Goal: Task Accomplishment & Management: Complete application form

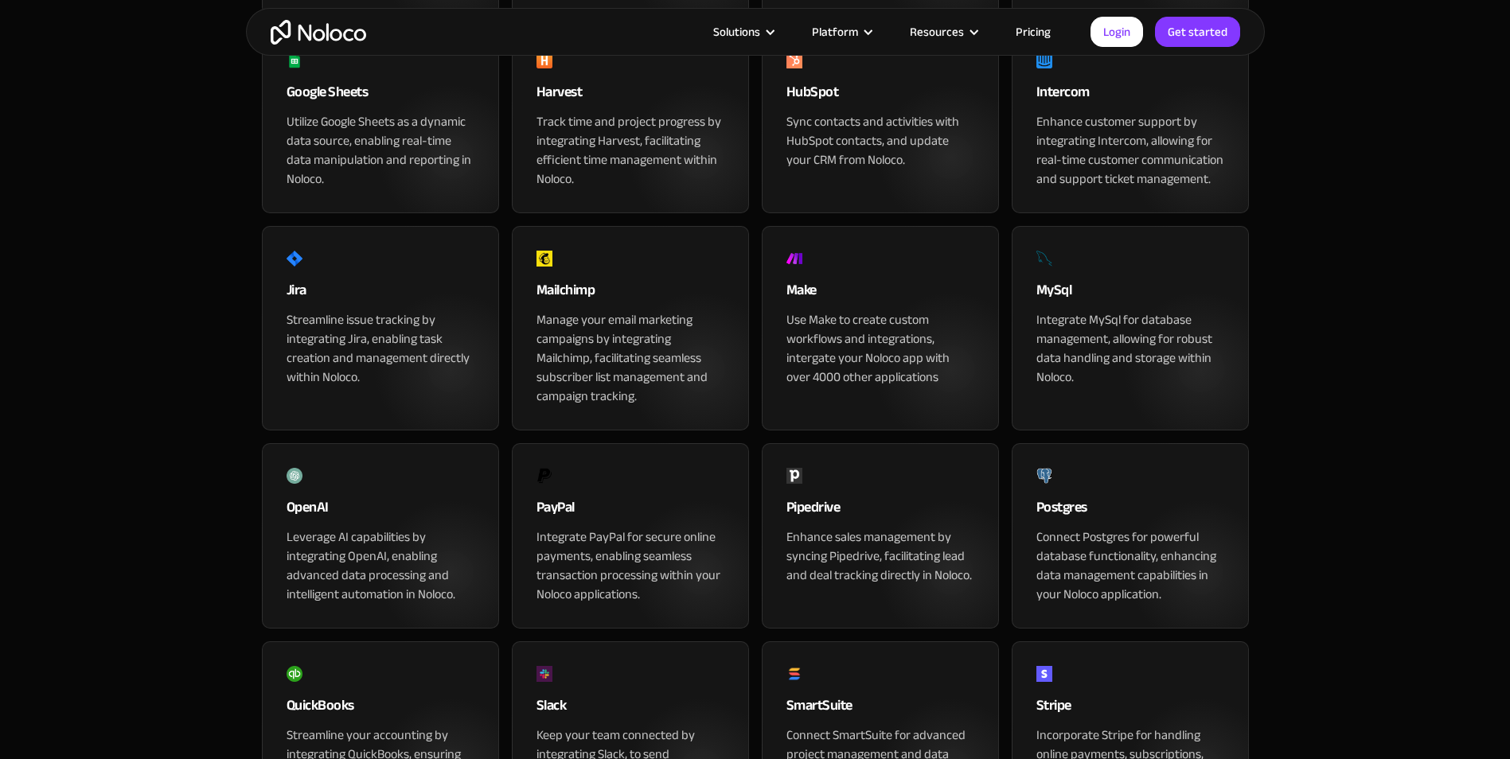
scroll to position [955, 0]
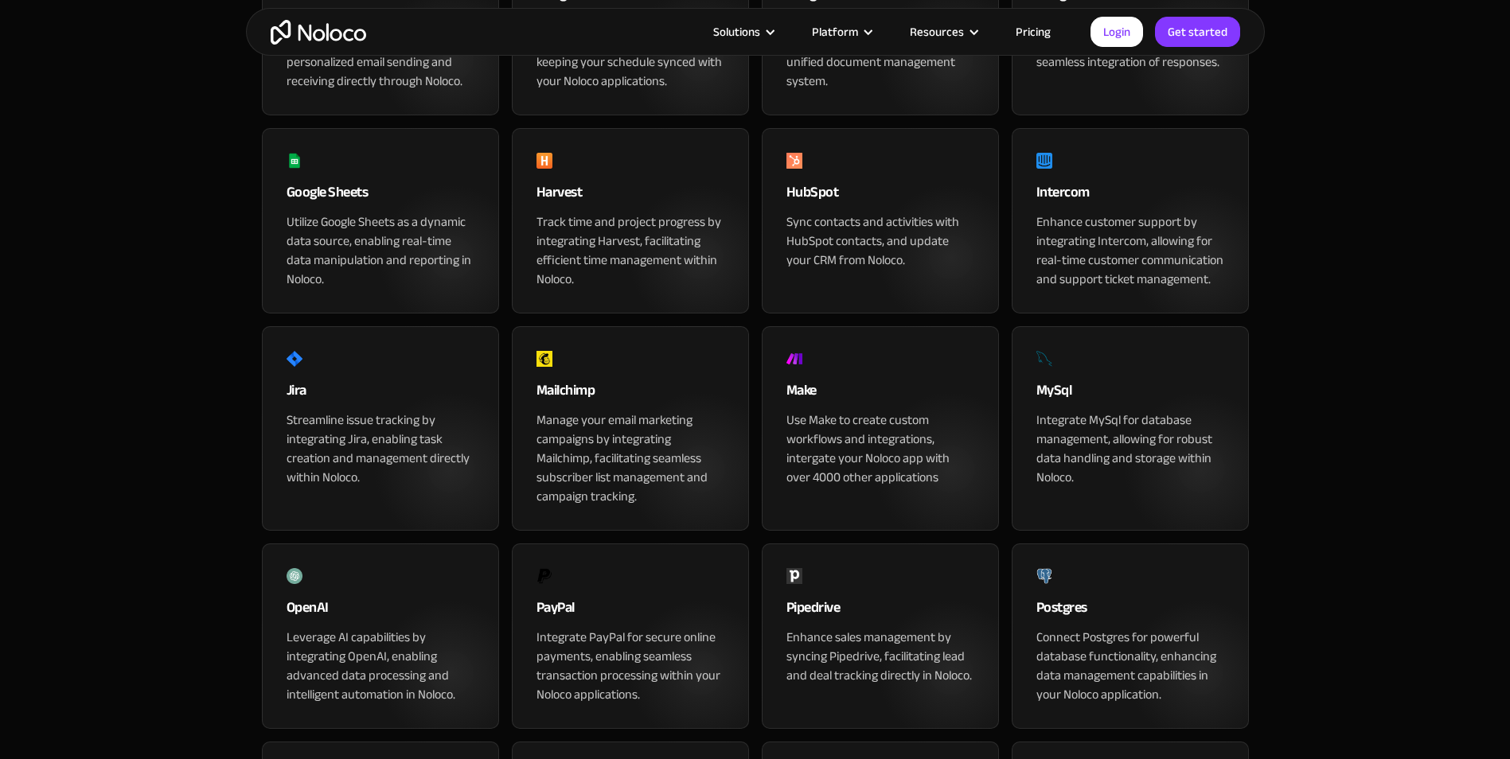
click at [1049, 367] on img at bounding box center [1044, 359] width 16 height 16
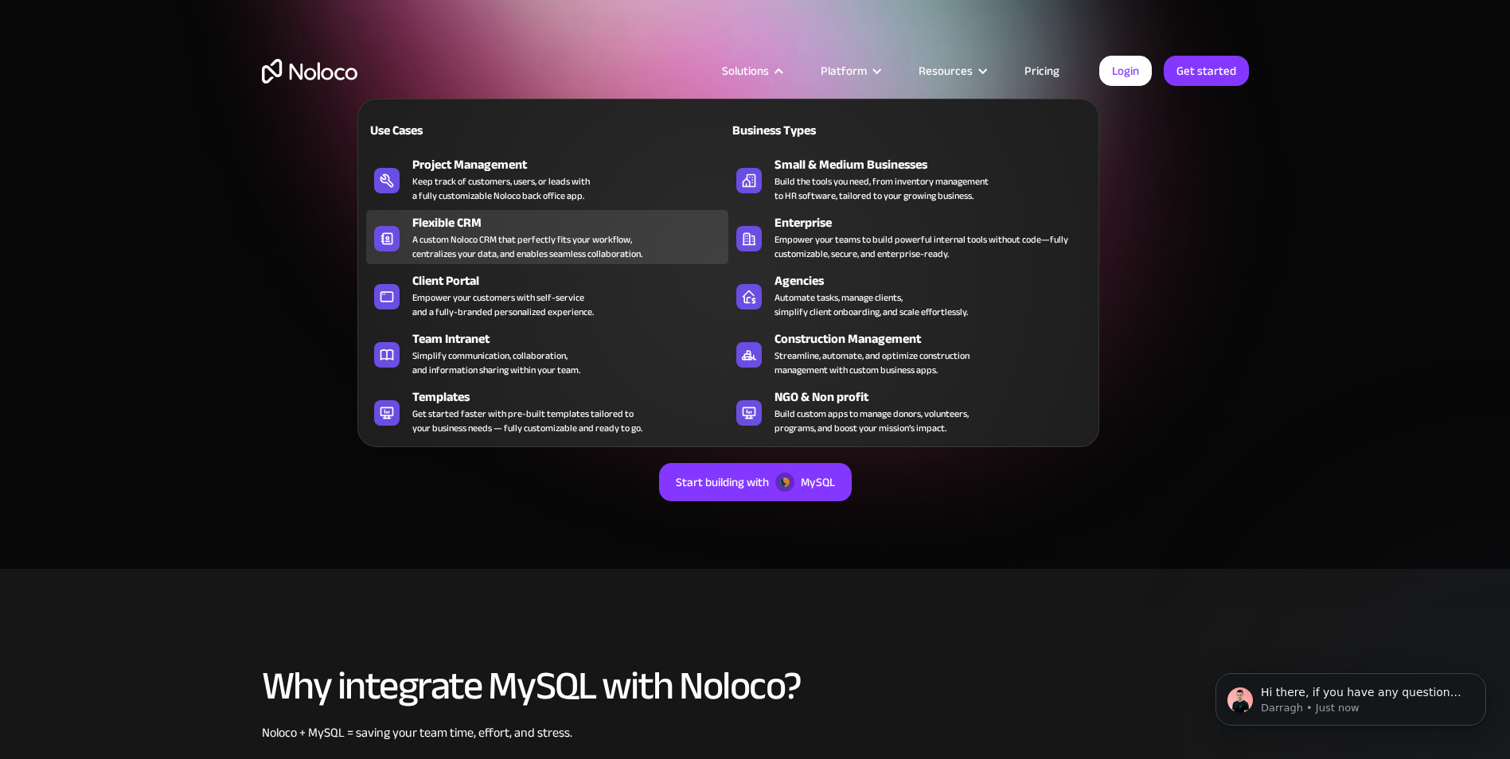
click at [506, 216] on div "Flexible CRM" at bounding box center [573, 222] width 323 height 19
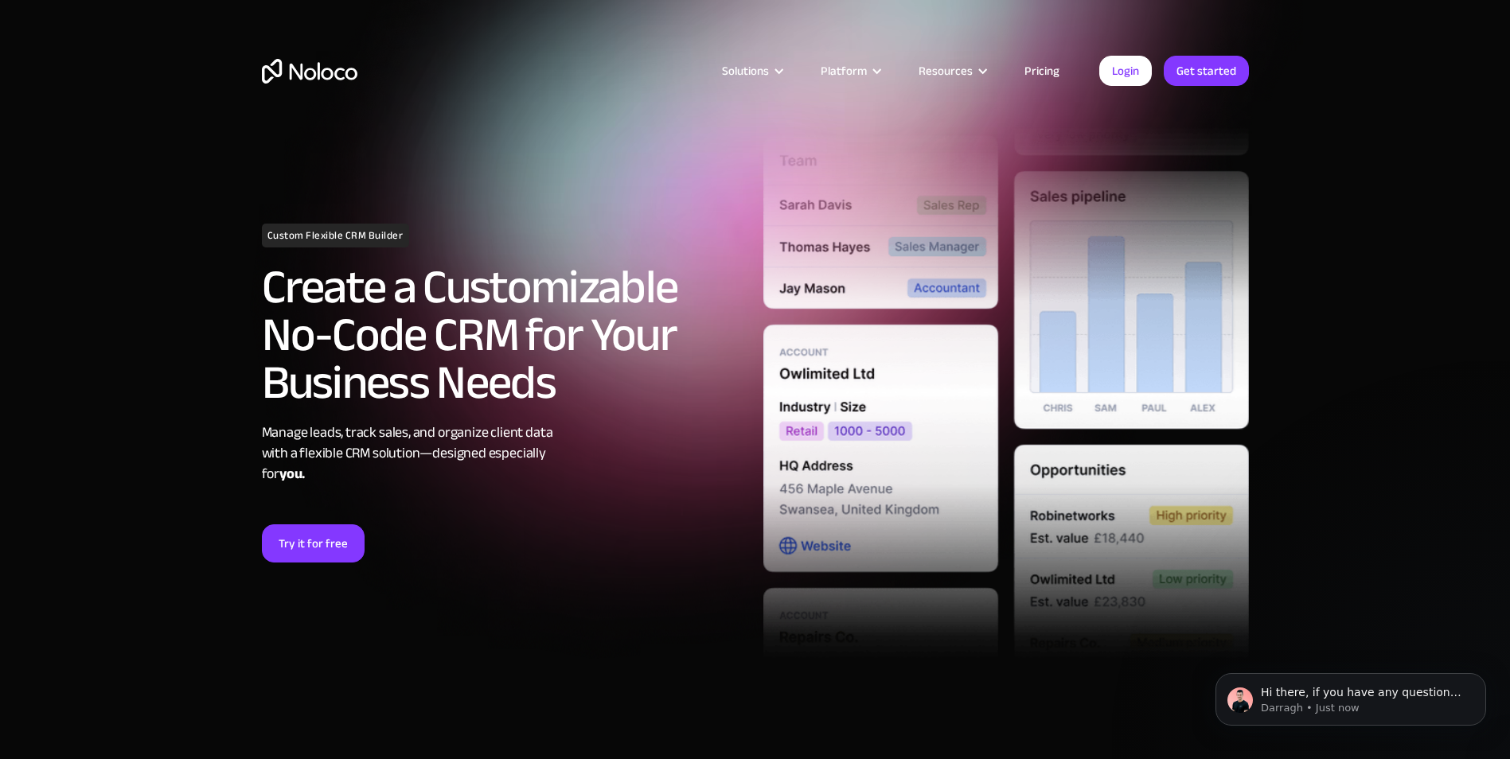
click at [1034, 72] on link "Pricing" at bounding box center [1041, 70] width 75 height 21
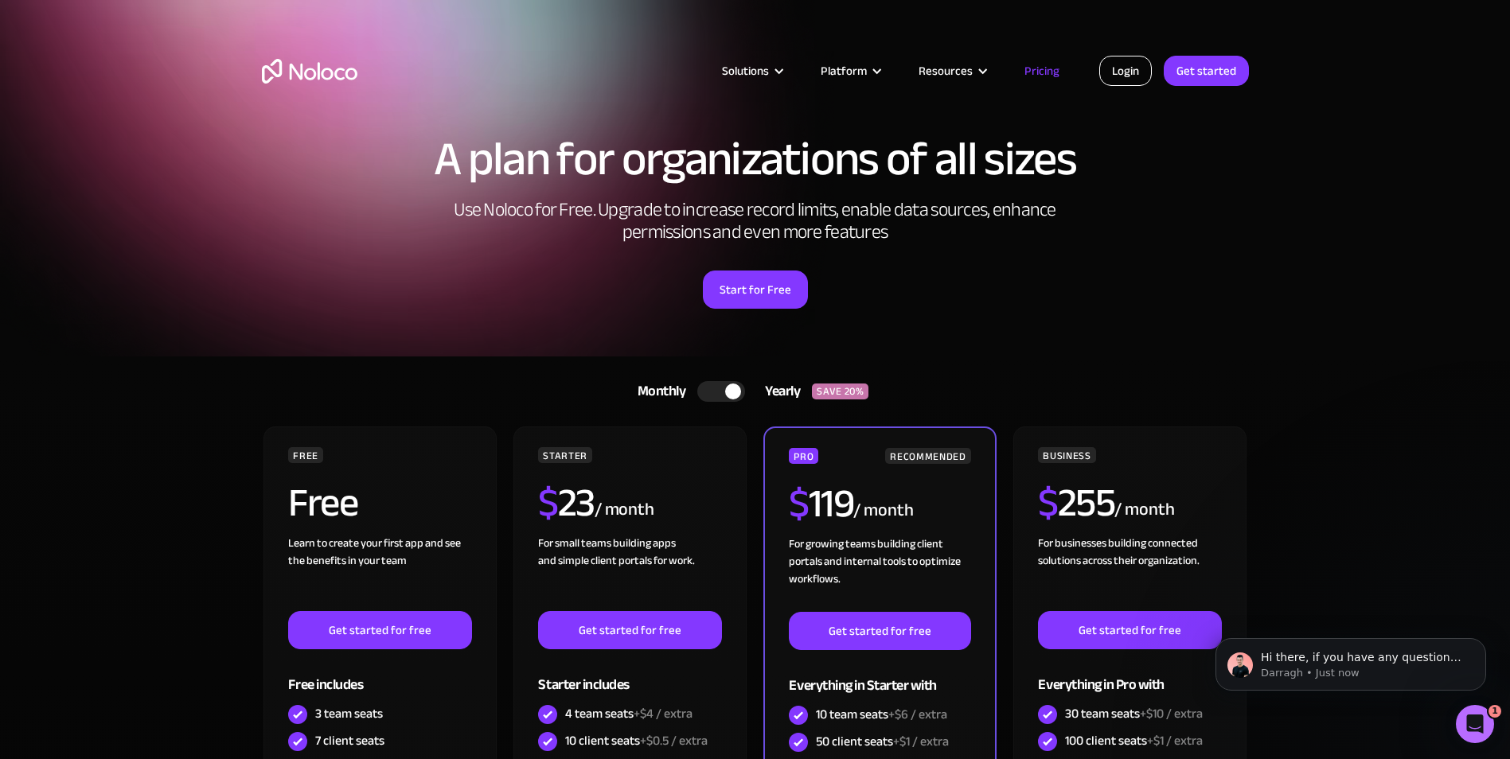
click at [1137, 73] on link "Login" at bounding box center [1125, 71] width 53 height 30
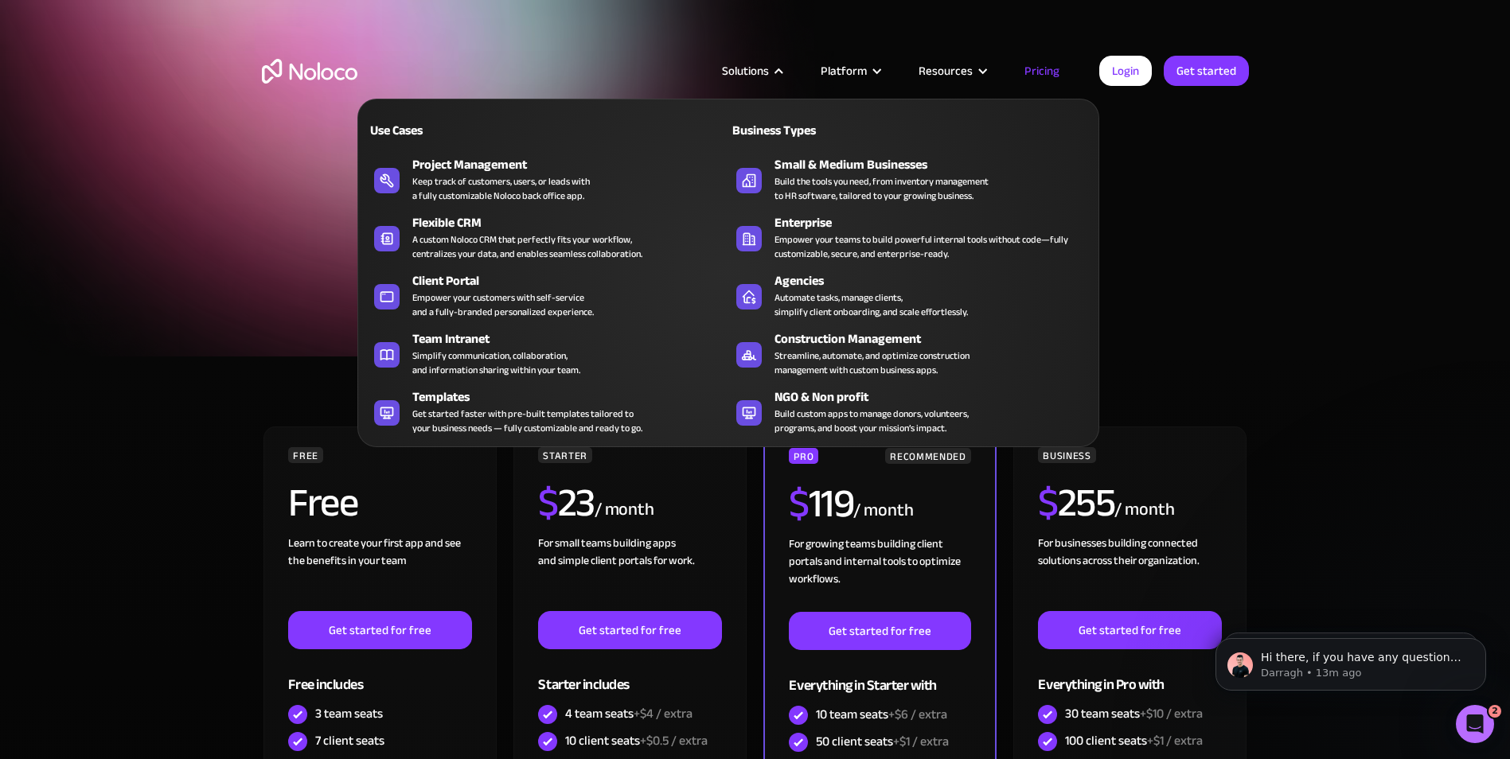
click at [754, 74] on div "Solutions" at bounding box center [745, 70] width 47 height 21
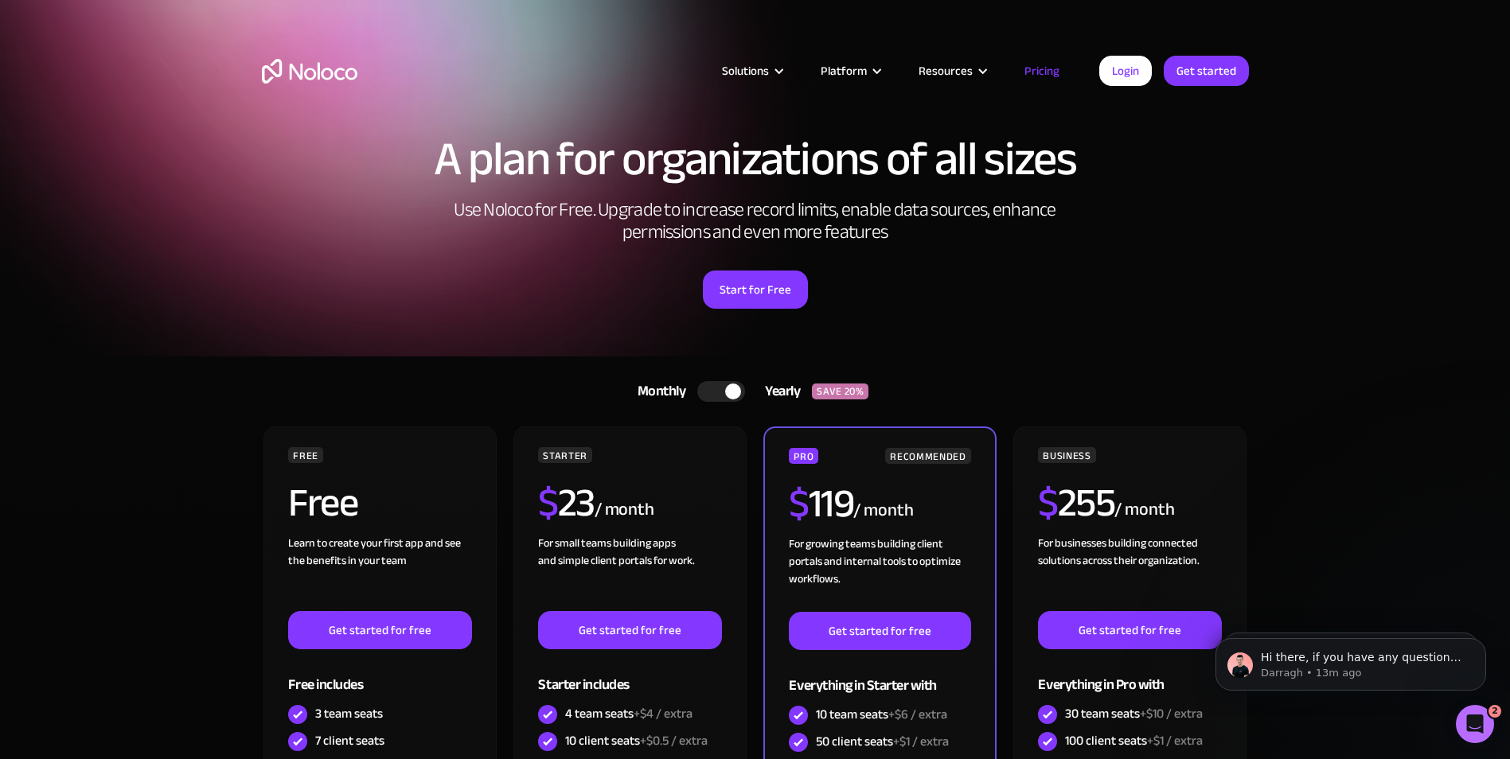
click at [754, 74] on div "Solutions" at bounding box center [745, 70] width 47 height 21
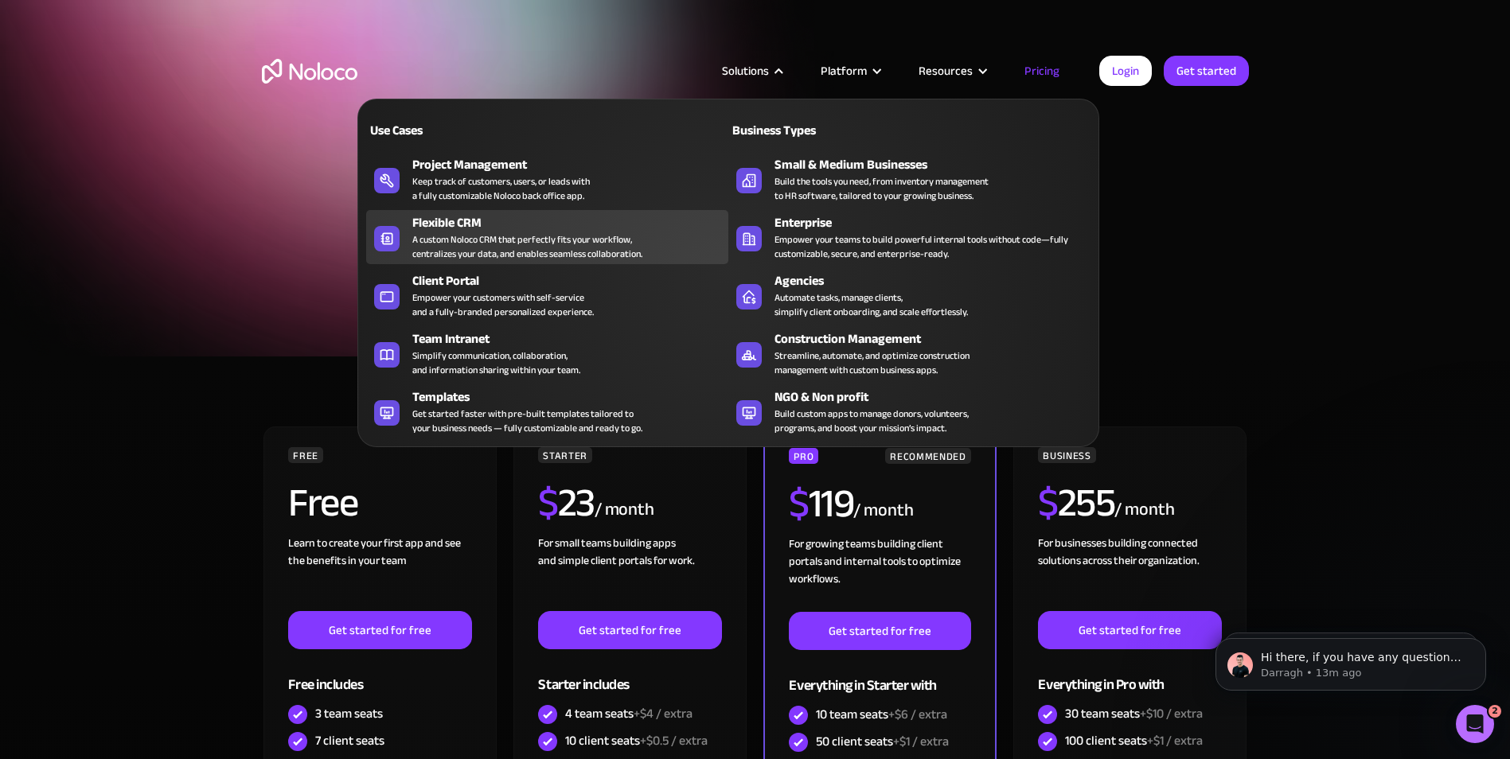
click at [549, 250] on div "A custom Noloco CRM that perfectly fits your workflow, centralizes your data, a…" at bounding box center [527, 246] width 230 height 29
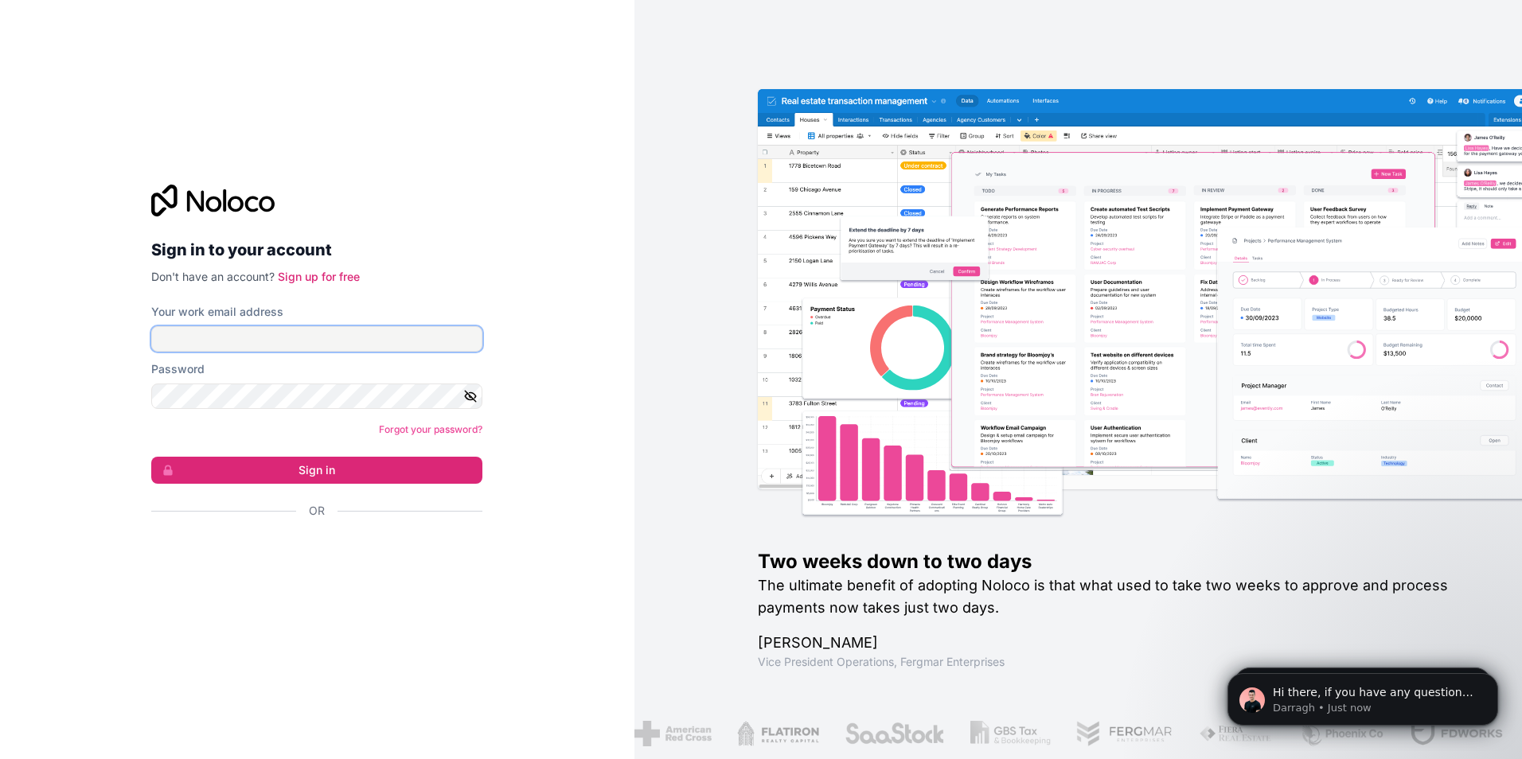
click at [295, 350] on input "Your work email address" at bounding box center [316, 338] width 331 height 25
type input "calvin.mak@freshdirectproduce.com"
click at [296, 278] on link "Sign up for free" at bounding box center [319, 277] width 82 height 14
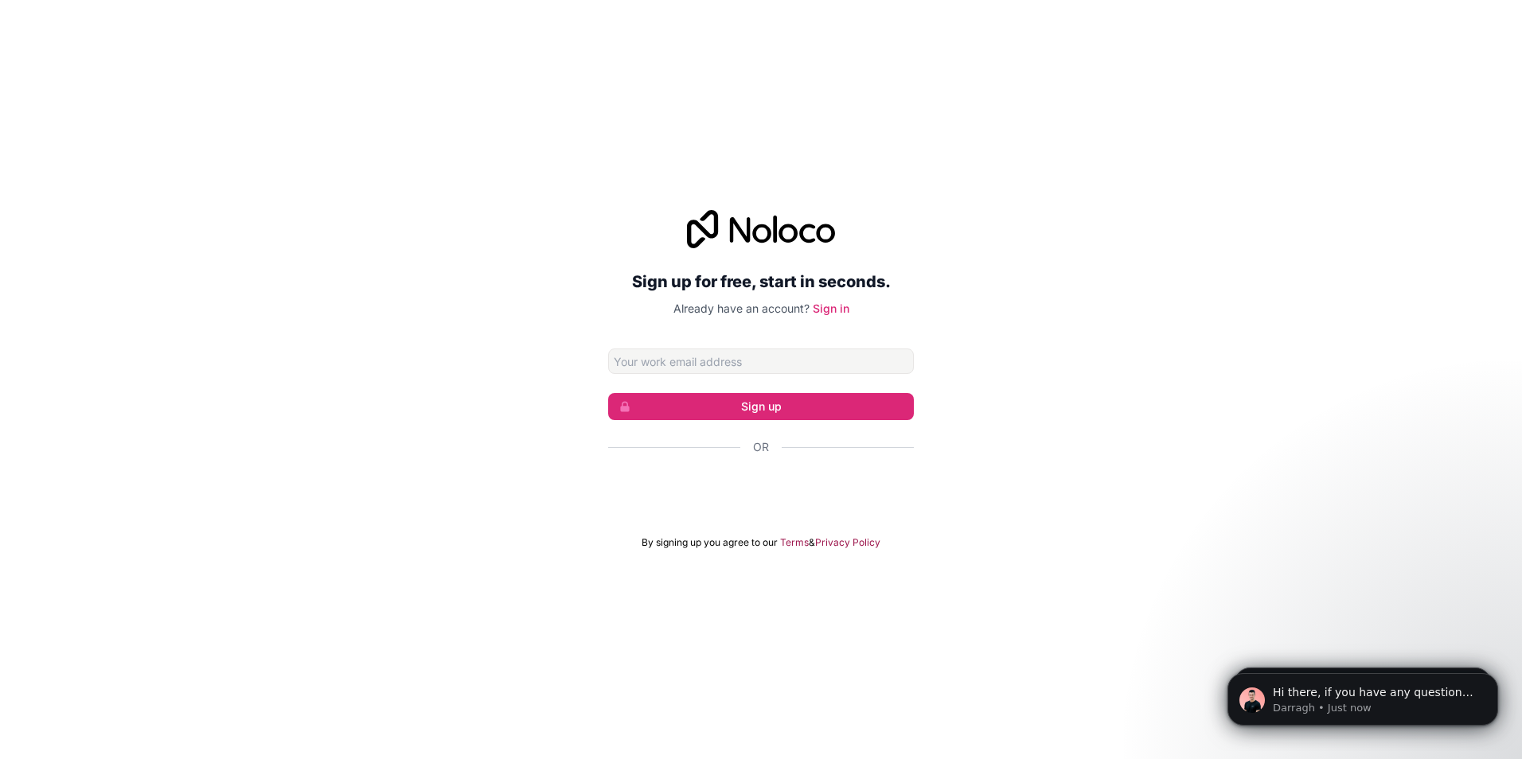
click at [722, 350] on input "Email address" at bounding box center [761, 361] width 306 height 25
type input "[PERSON_NAME][EMAIL_ADDRESS][DOMAIN_NAME]"
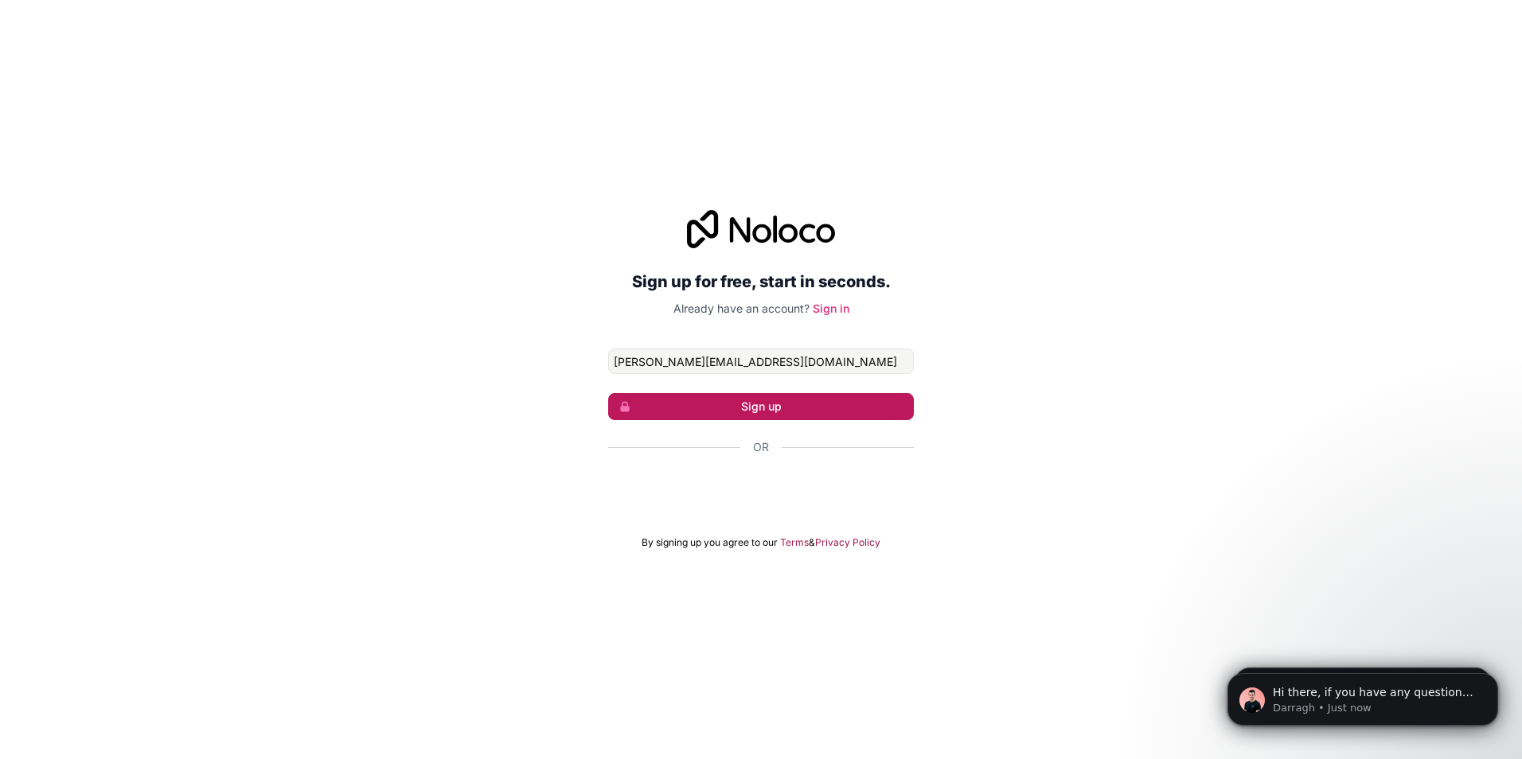
click at [688, 419] on button "Sign up" at bounding box center [761, 406] width 306 height 27
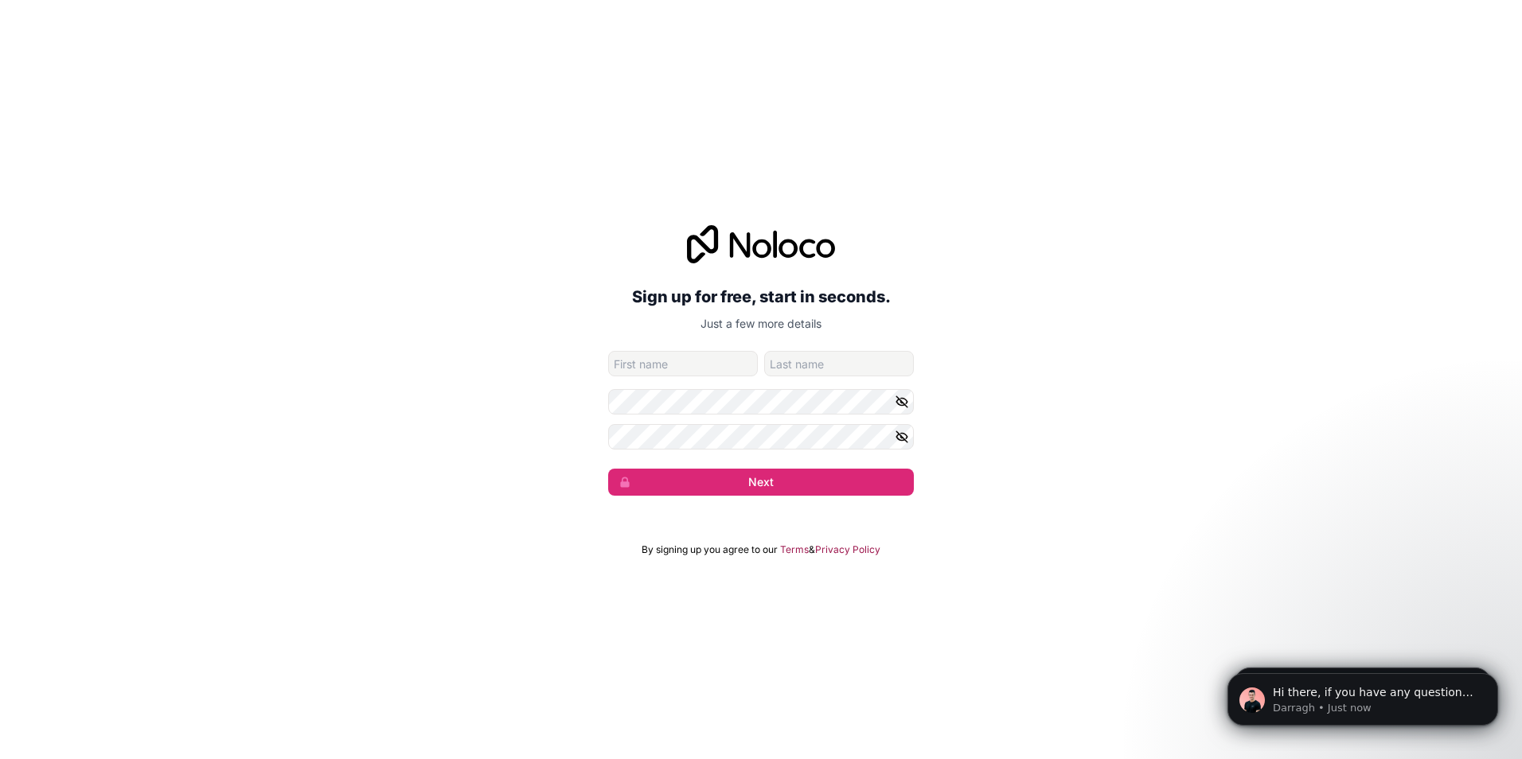
click at [665, 380] on form "calvin.mak@freshdirectproduce.com Next" at bounding box center [761, 423] width 306 height 145
click at [664, 370] on input "given-name" at bounding box center [683, 363] width 150 height 25
type input "Calvin"
type input "Mak"
click at [608, 469] on button "Next" at bounding box center [761, 482] width 306 height 27
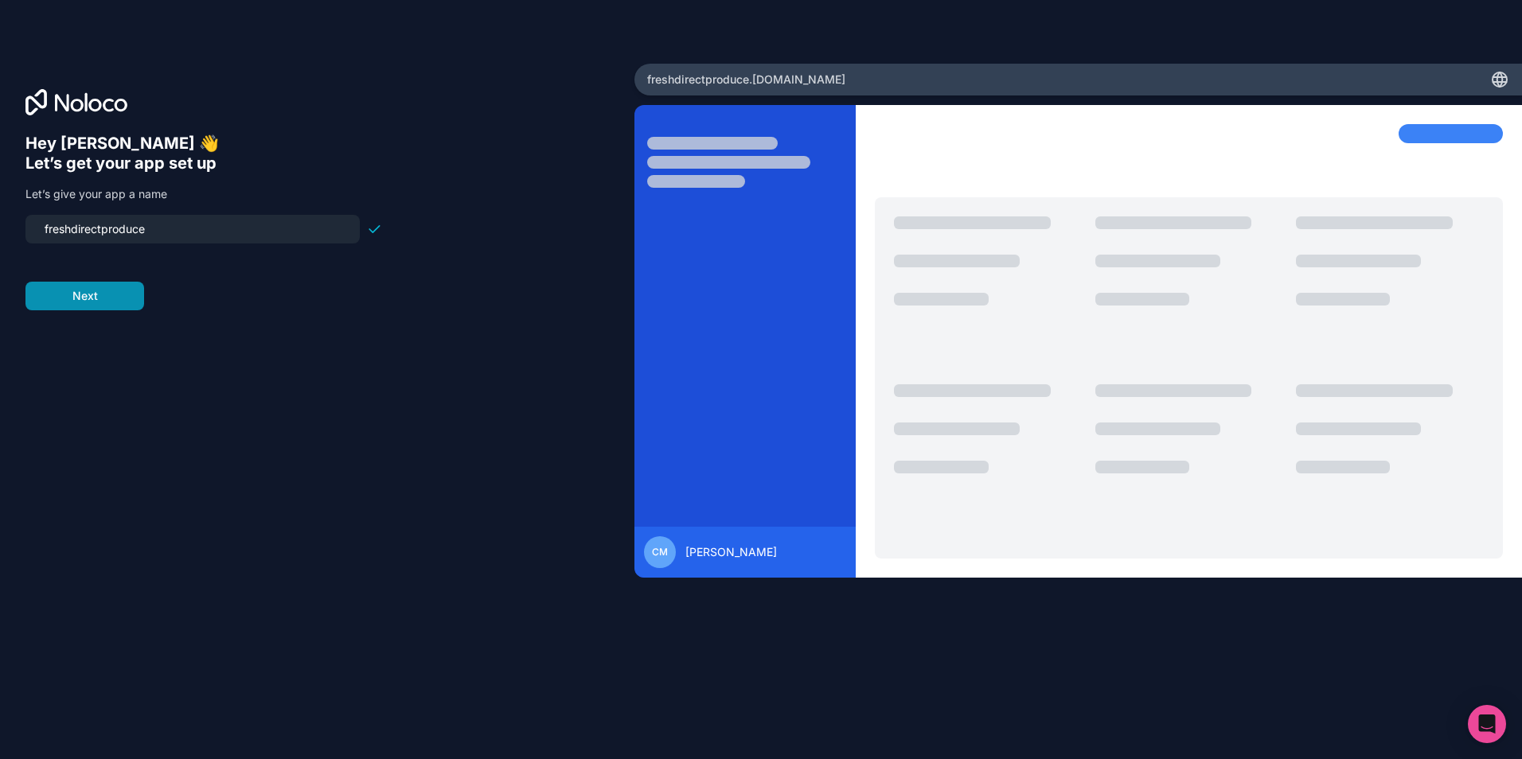
click at [108, 298] on button "Next" at bounding box center [84, 296] width 119 height 29
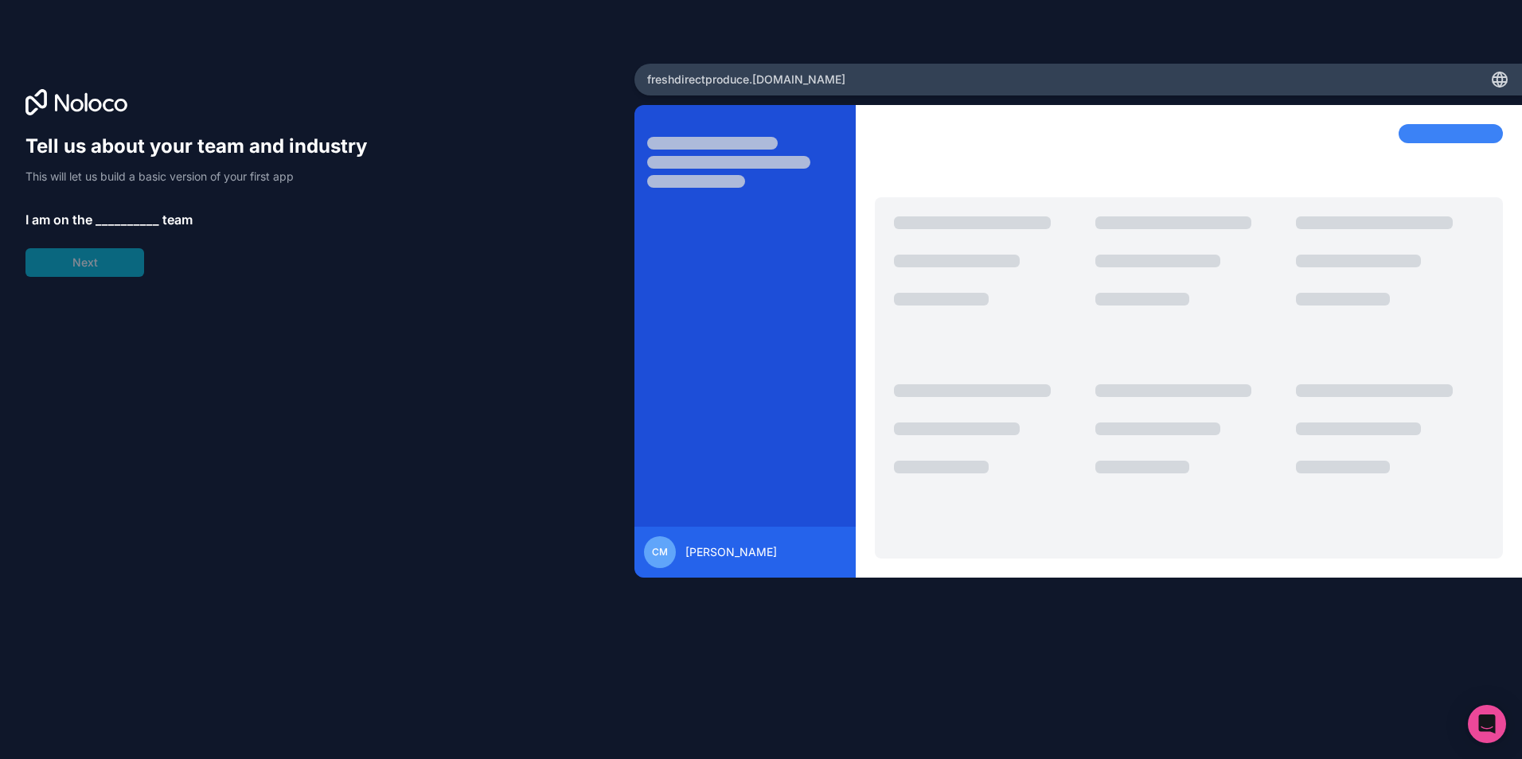
click at [131, 216] on span "__________" at bounding box center [127, 219] width 64 height 19
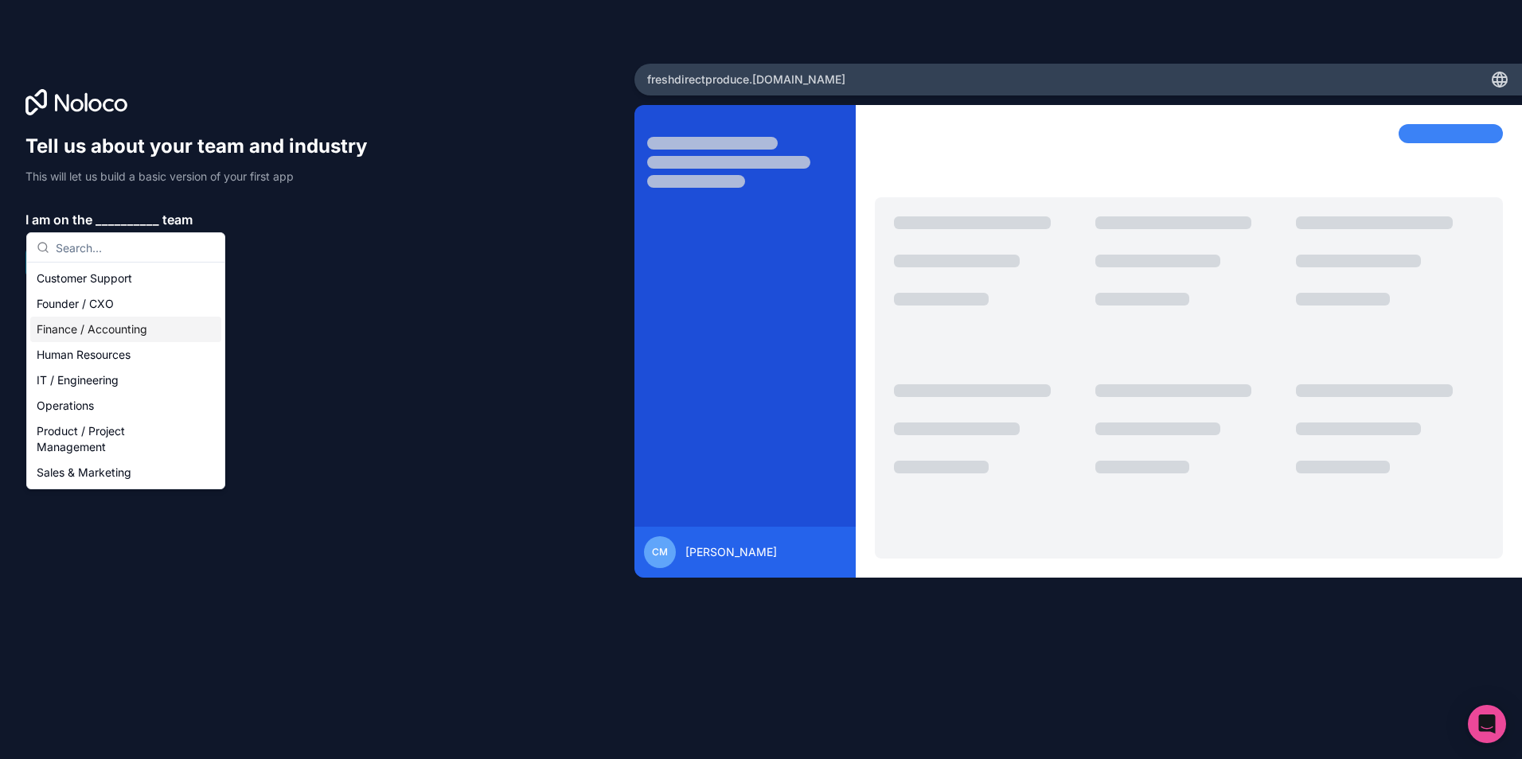
click at [115, 335] on div "Finance / Accounting" at bounding box center [125, 329] width 191 height 25
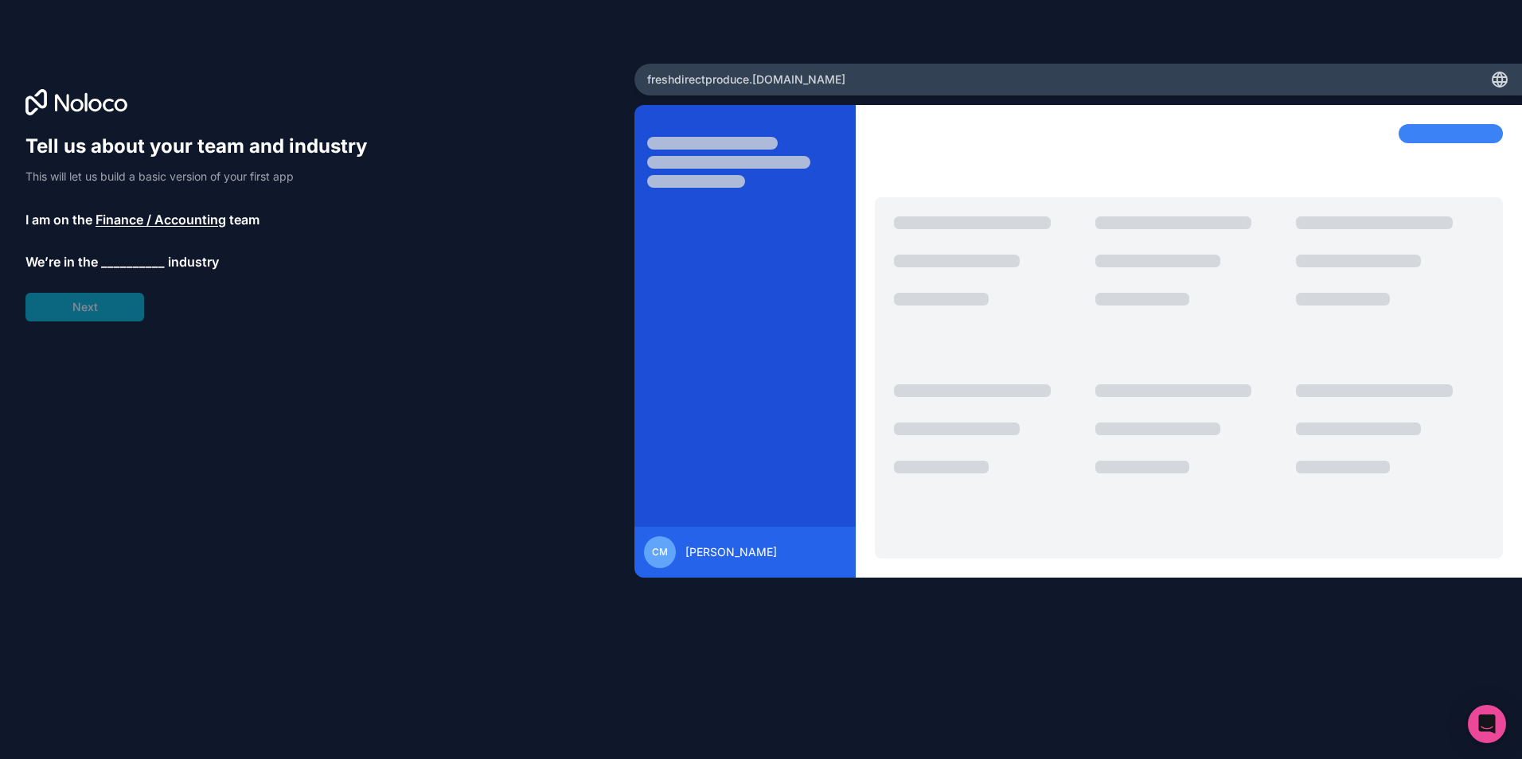
click at [93, 292] on div "Tell us about your team and industry This will let us build a basic version of …" at bounding box center [203, 228] width 357 height 188
click at [119, 271] on span "__________" at bounding box center [133, 264] width 64 height 19
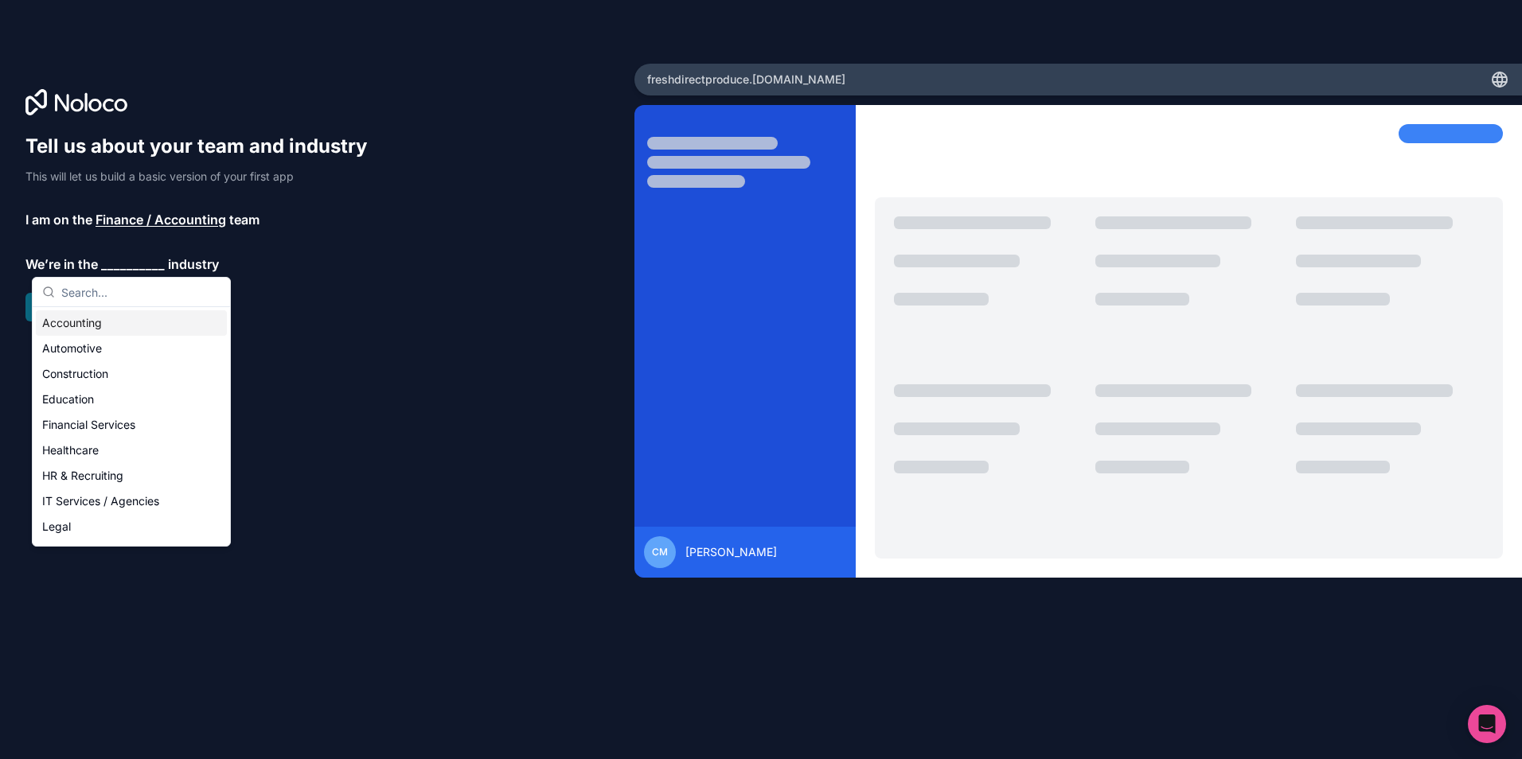
click at [112, 328] on div "Accounting" at bounding box center [131, 322] width 191 height 25
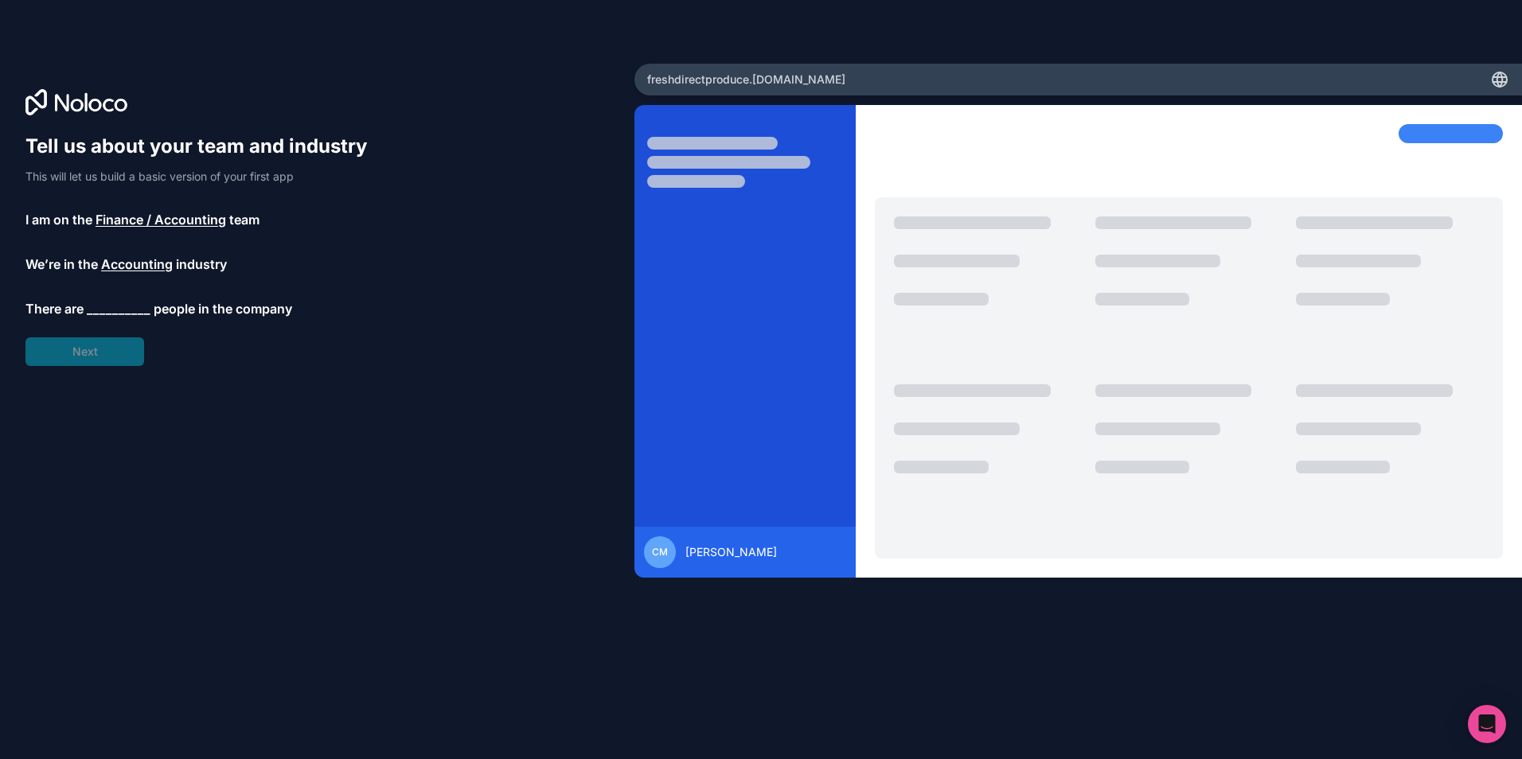
click at [128, 315] on span "__________" at bounding box center [119, 308] width 64 height 19
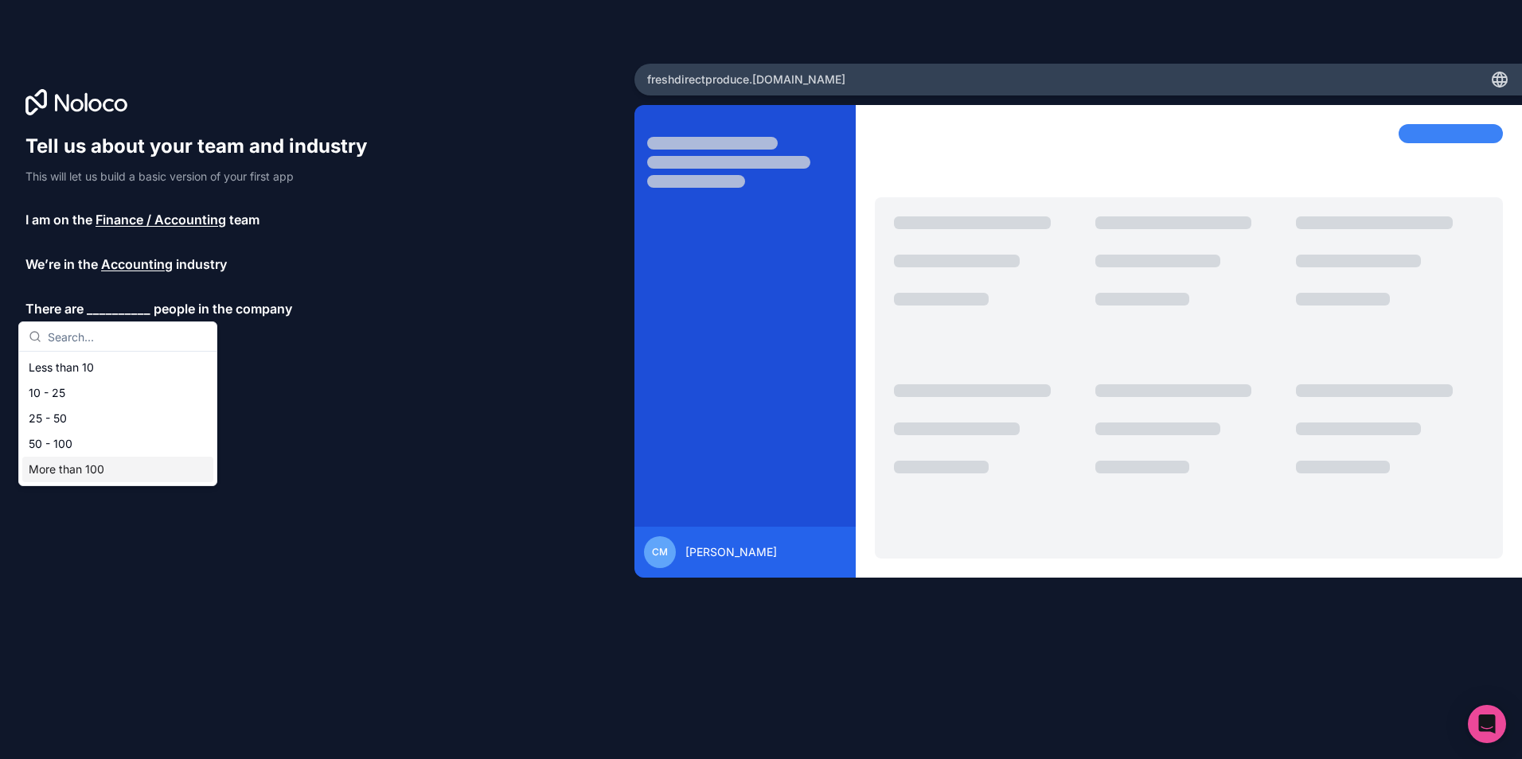
click at [103, 472] on div "More than 100" at bounding box center [117, 469] width 191 height 25
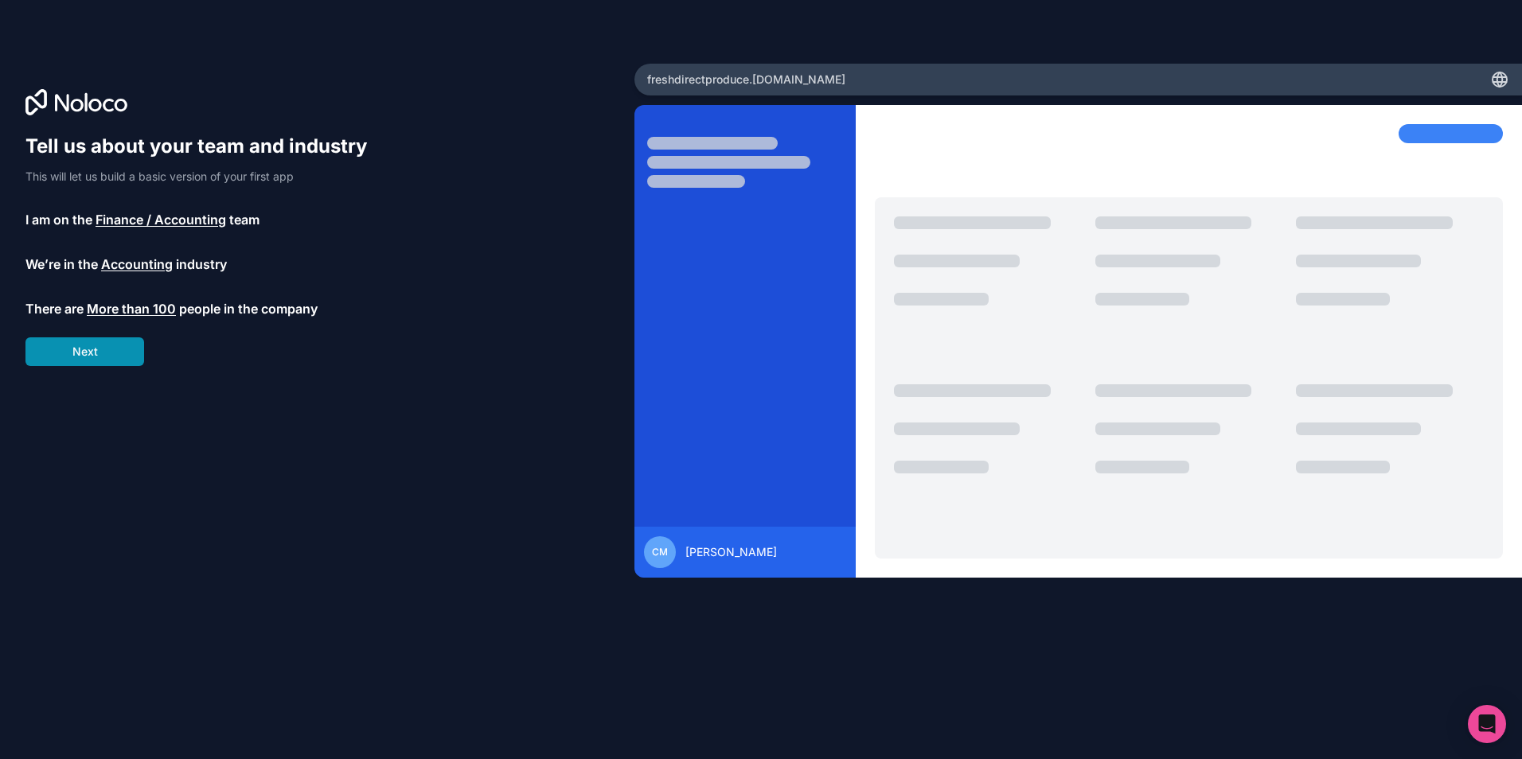
click at [102, 357] on button "Next" at bounding box center [84, 351] width 119 height 29
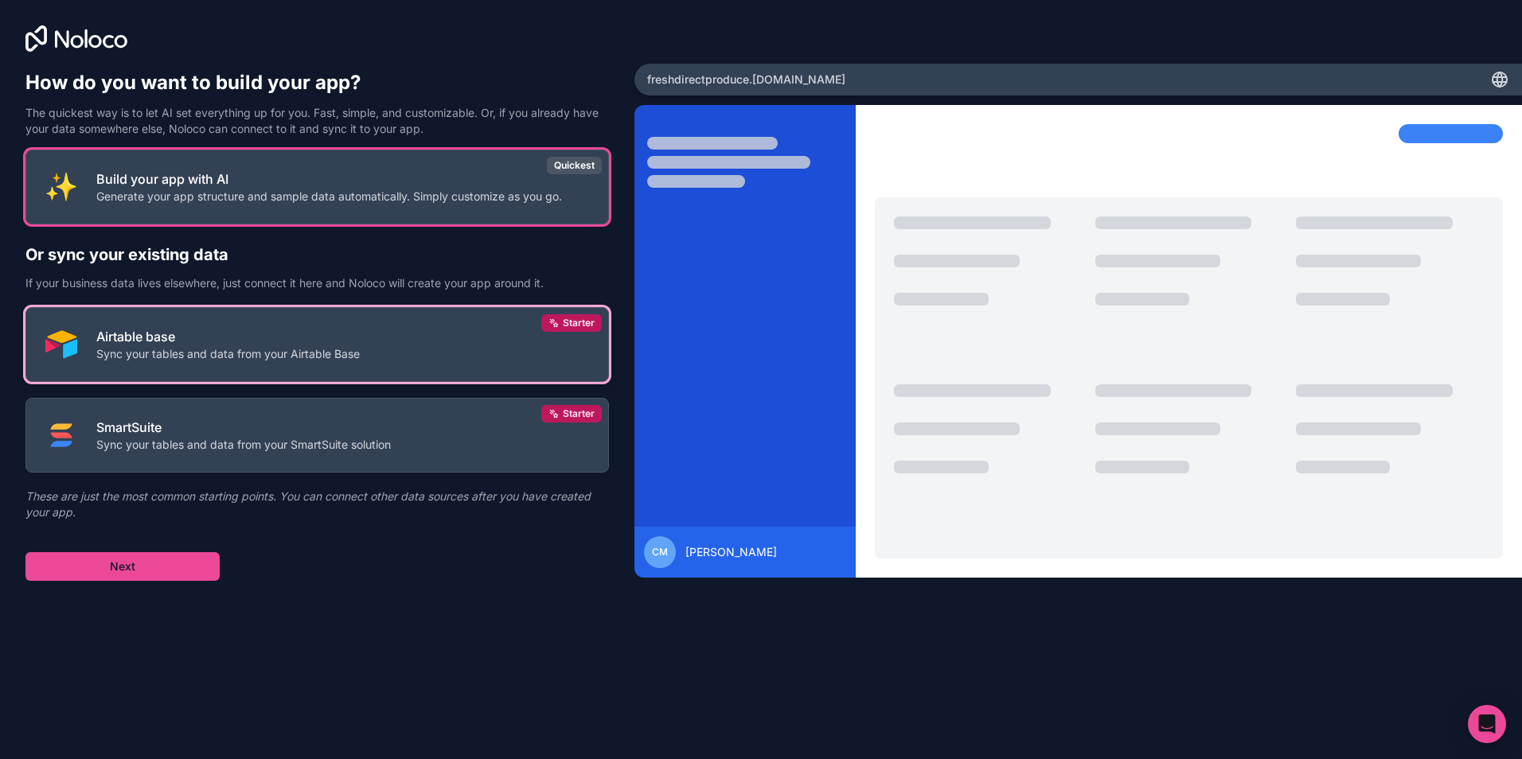
click at [423, 331] on button "Airtable base Sync your tables and data from your Airtable Base Starter" at bounding box center [316, 344] width 583 height 75
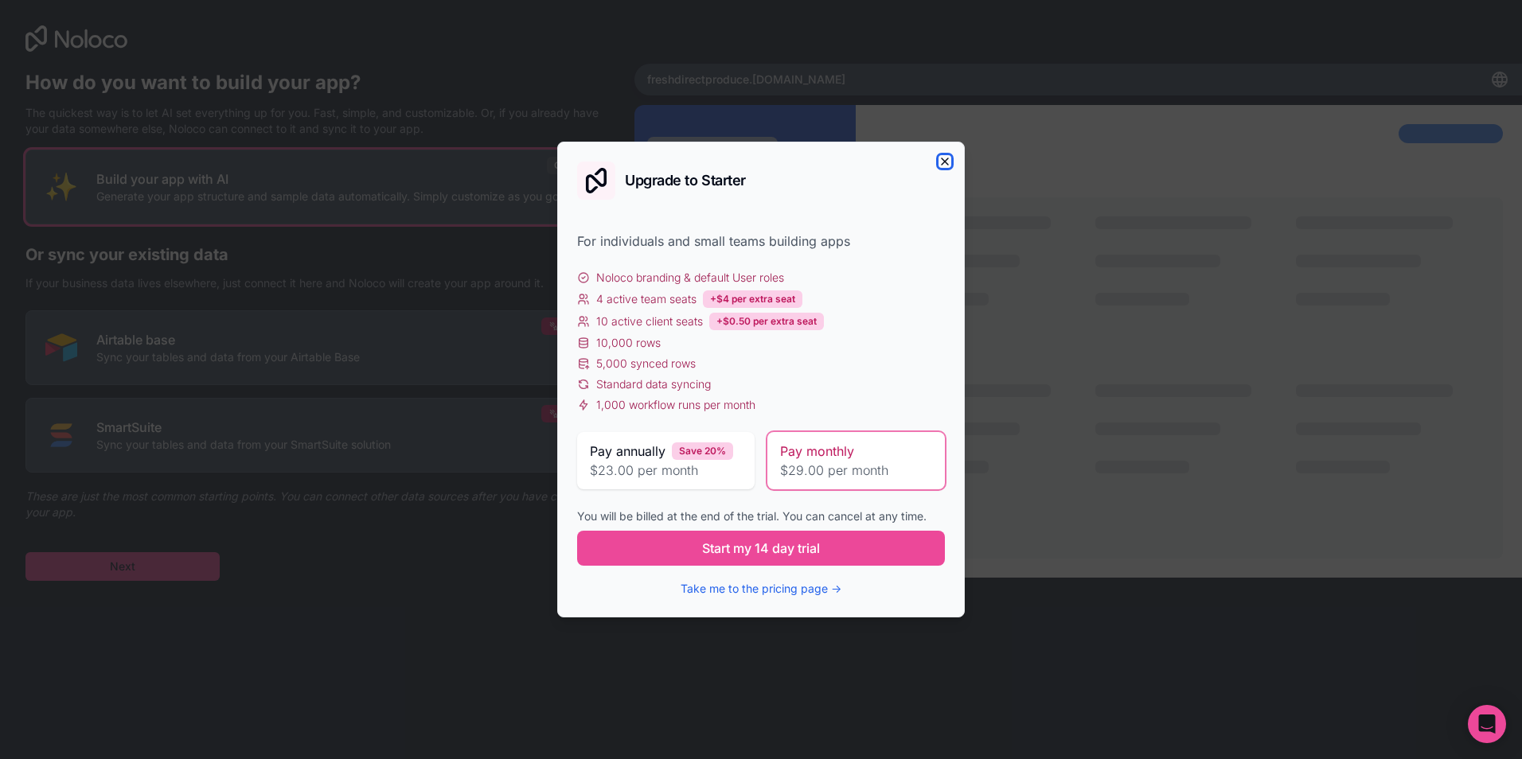
click at [941, 161] on icon "button" at bounding box center [944, 161] width 13 height 13
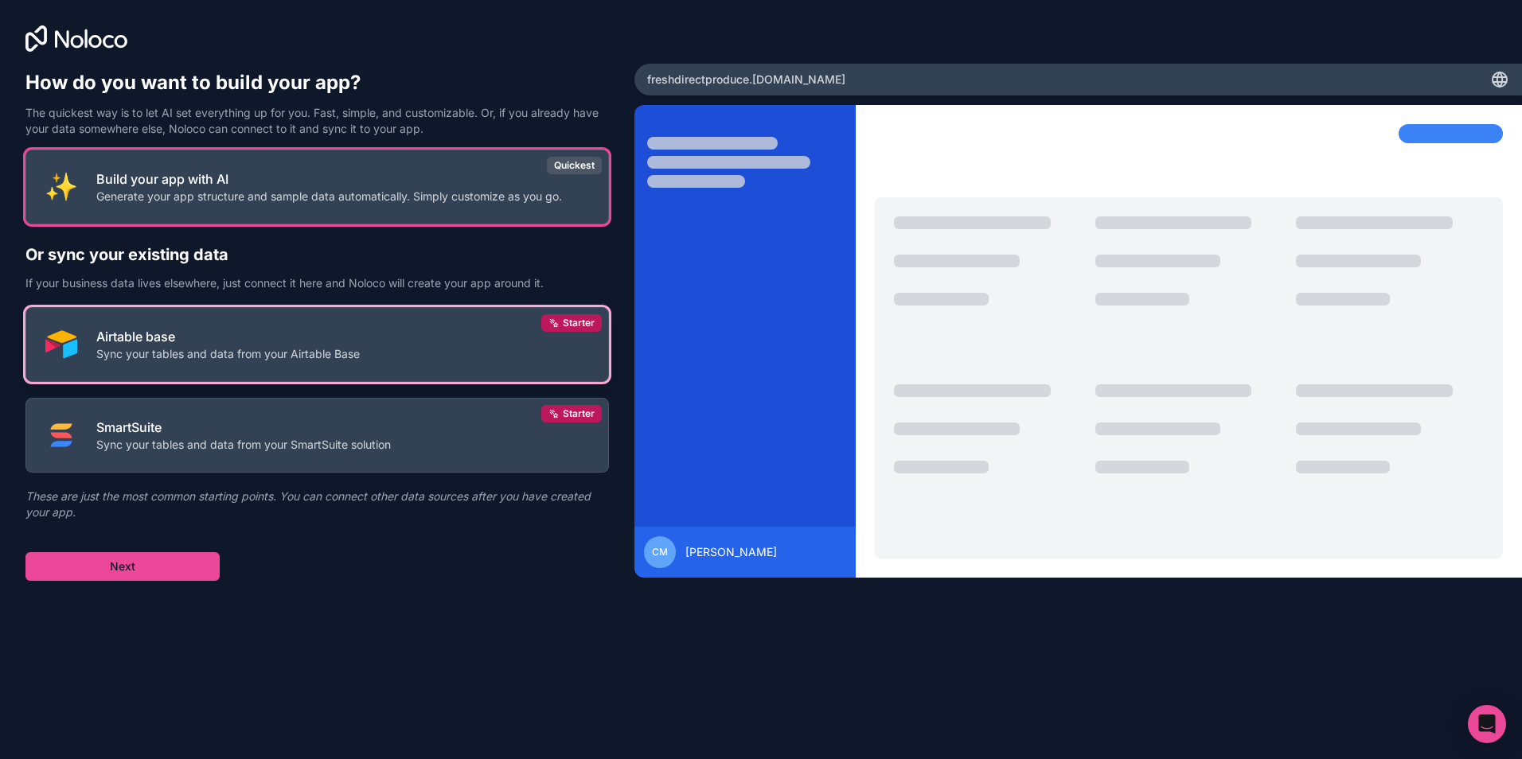
click at [288, 358] on p "Sync your tables and data from your Airtable Base" at bounding box center [227, 354] width 263 height 16
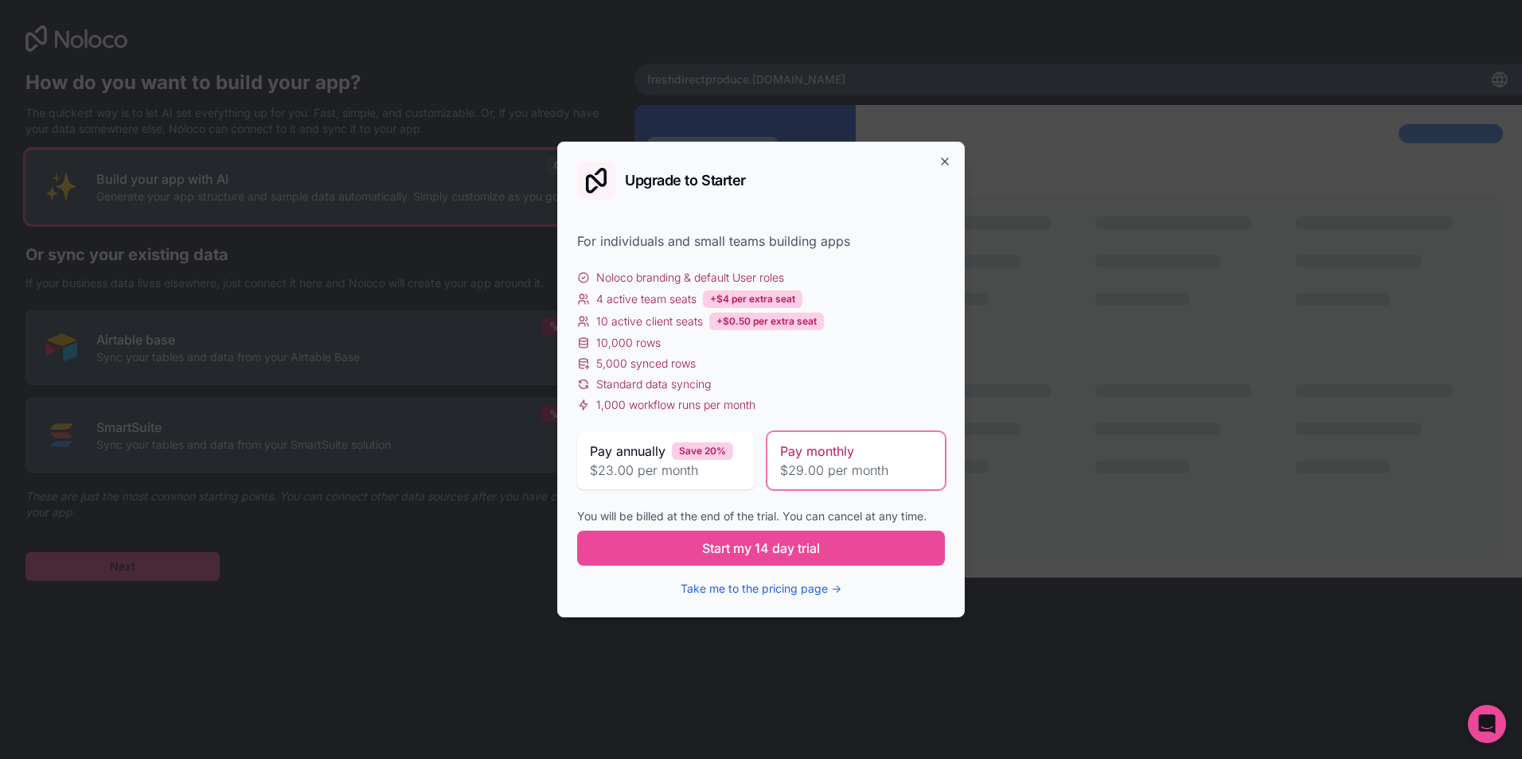
click at [937, 162] on div "Upgrade to Starter" at bounding box center [761, 181] width 368 height 38
click at [945, 160] on icon "button" at bounding box center [944, 161] width 13 height 13
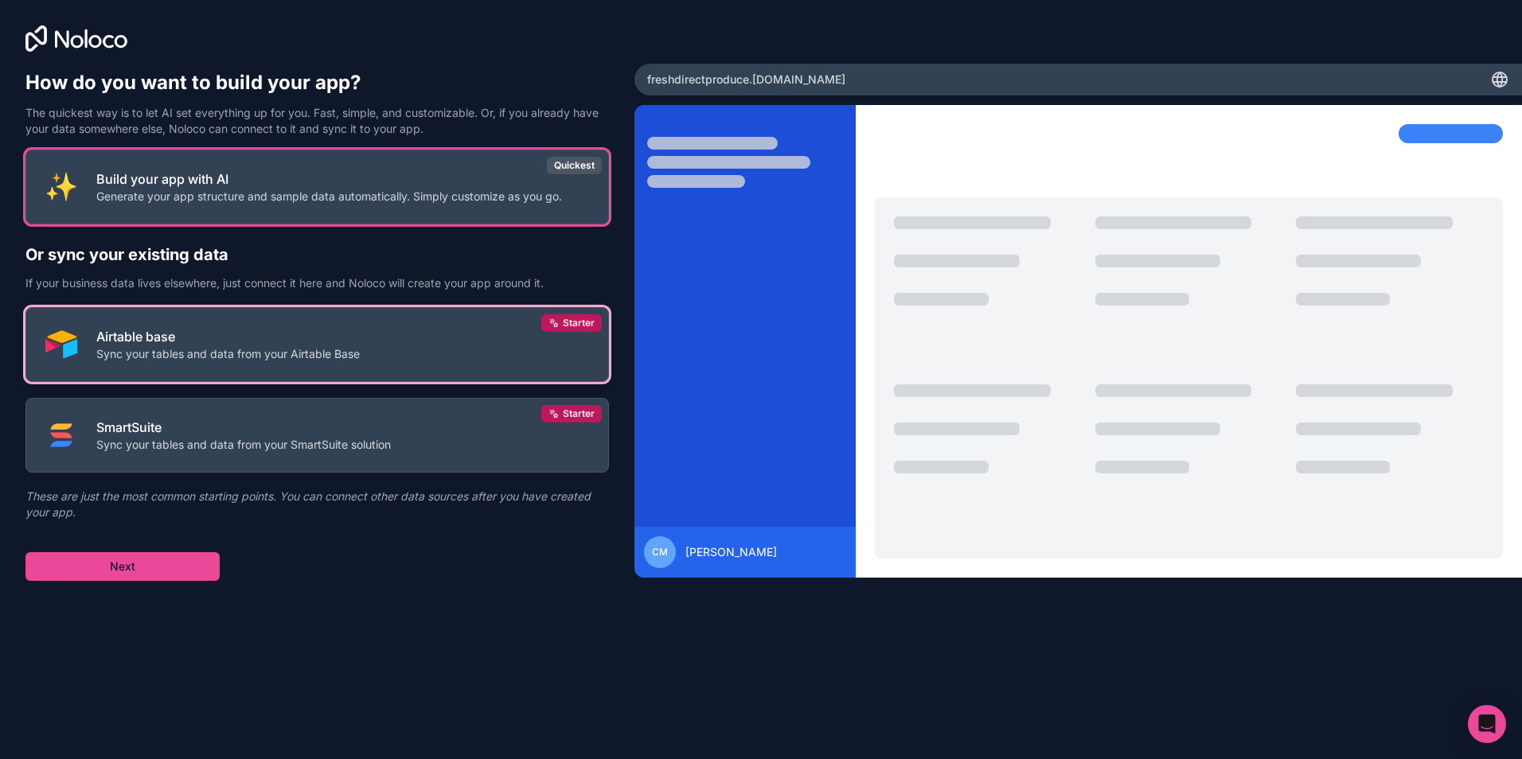
click at [441, 355] on button "Airtable base Sync your tables and data from your Airtable Base Starter" at bounding box center [316, 344] width 583 height 75
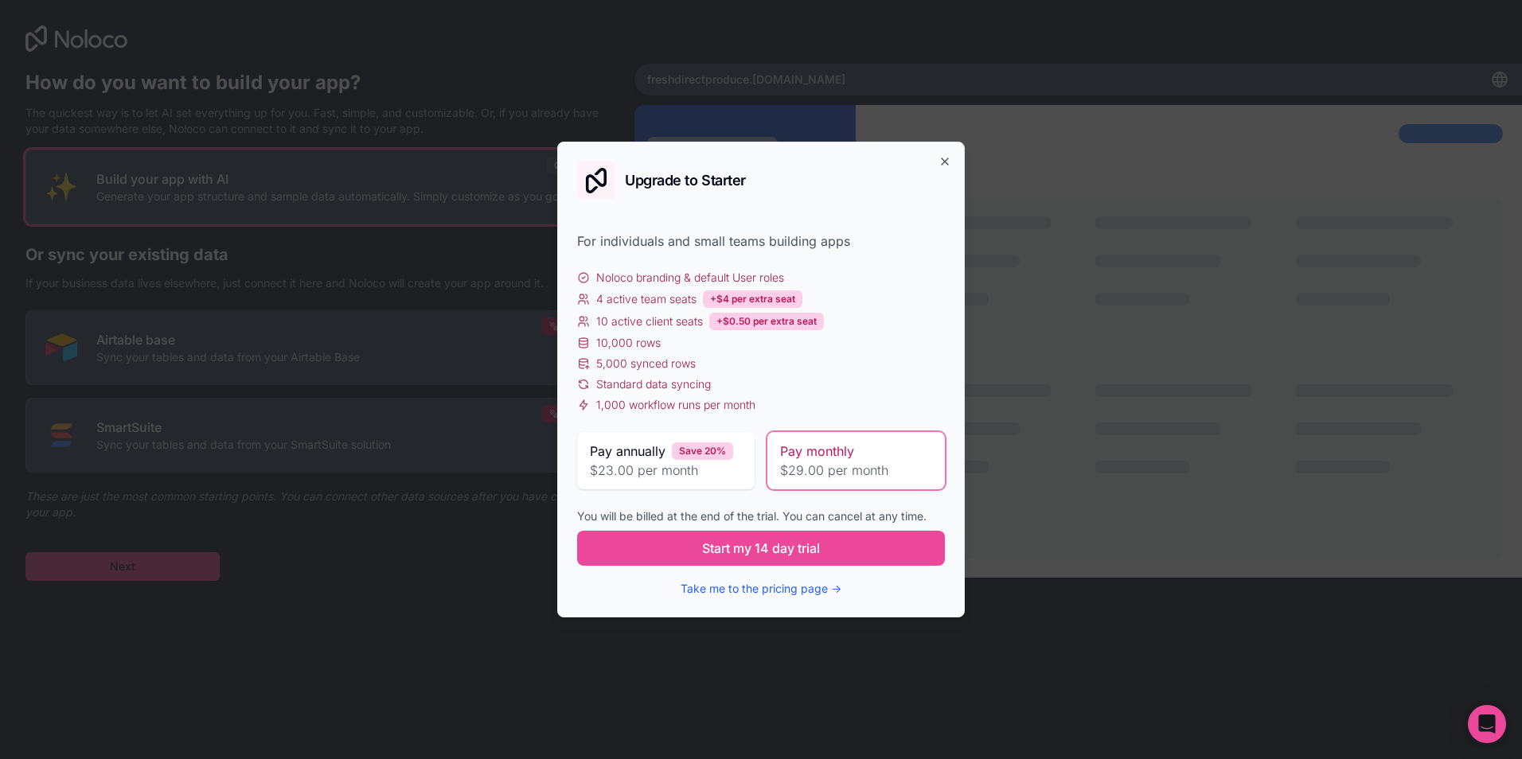
click at [945, 152] on div "Upgrade to Starter For individuals and small teams building apps Noloco brandin…" at bounding box center [760, 380] width 407 height 476
click at [945, 161] on icon "button" at bounding box center [944, 161] width 13 height 13
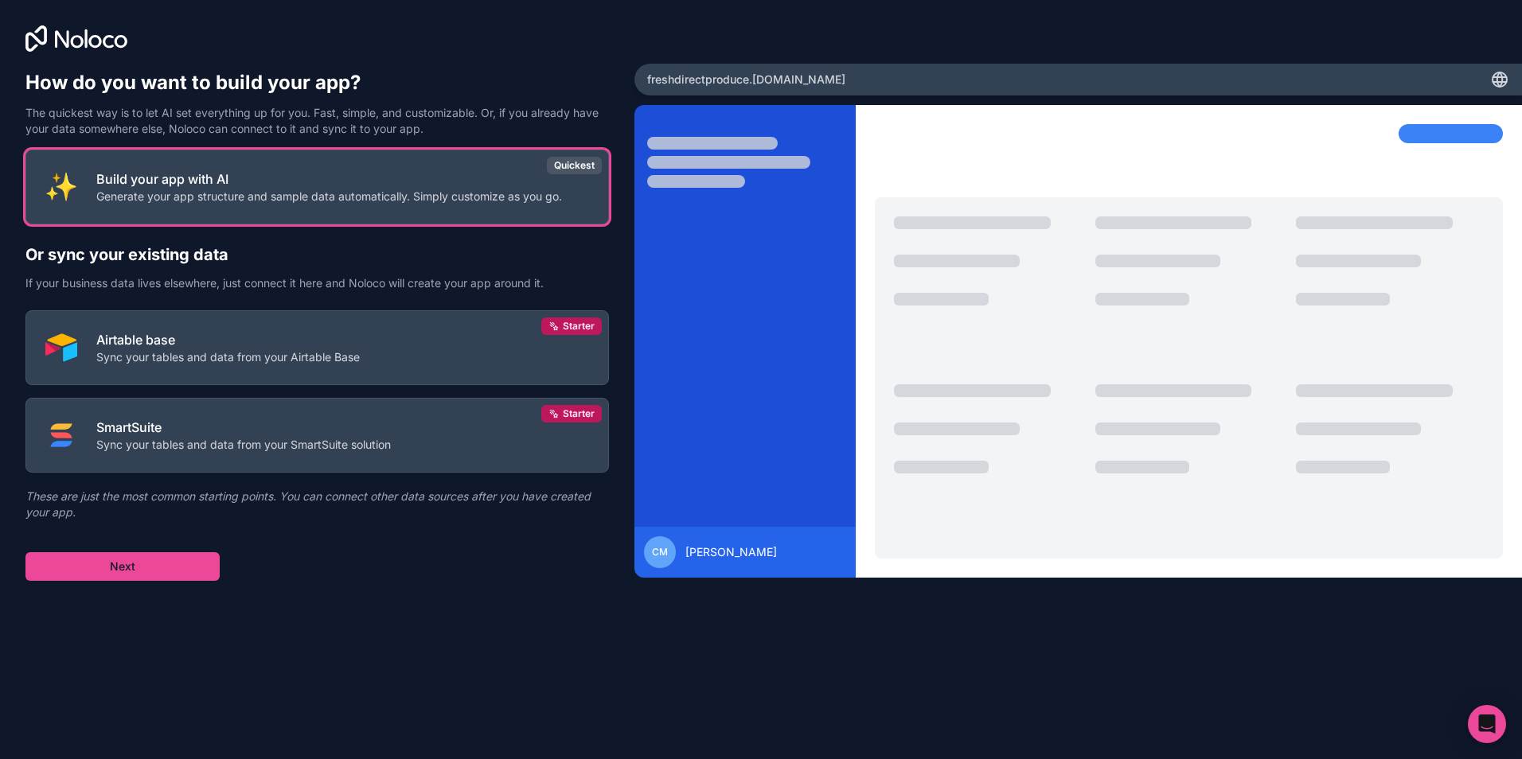
click at [60, 29] on icon at bounding box center [76, 38] width 102 height 26
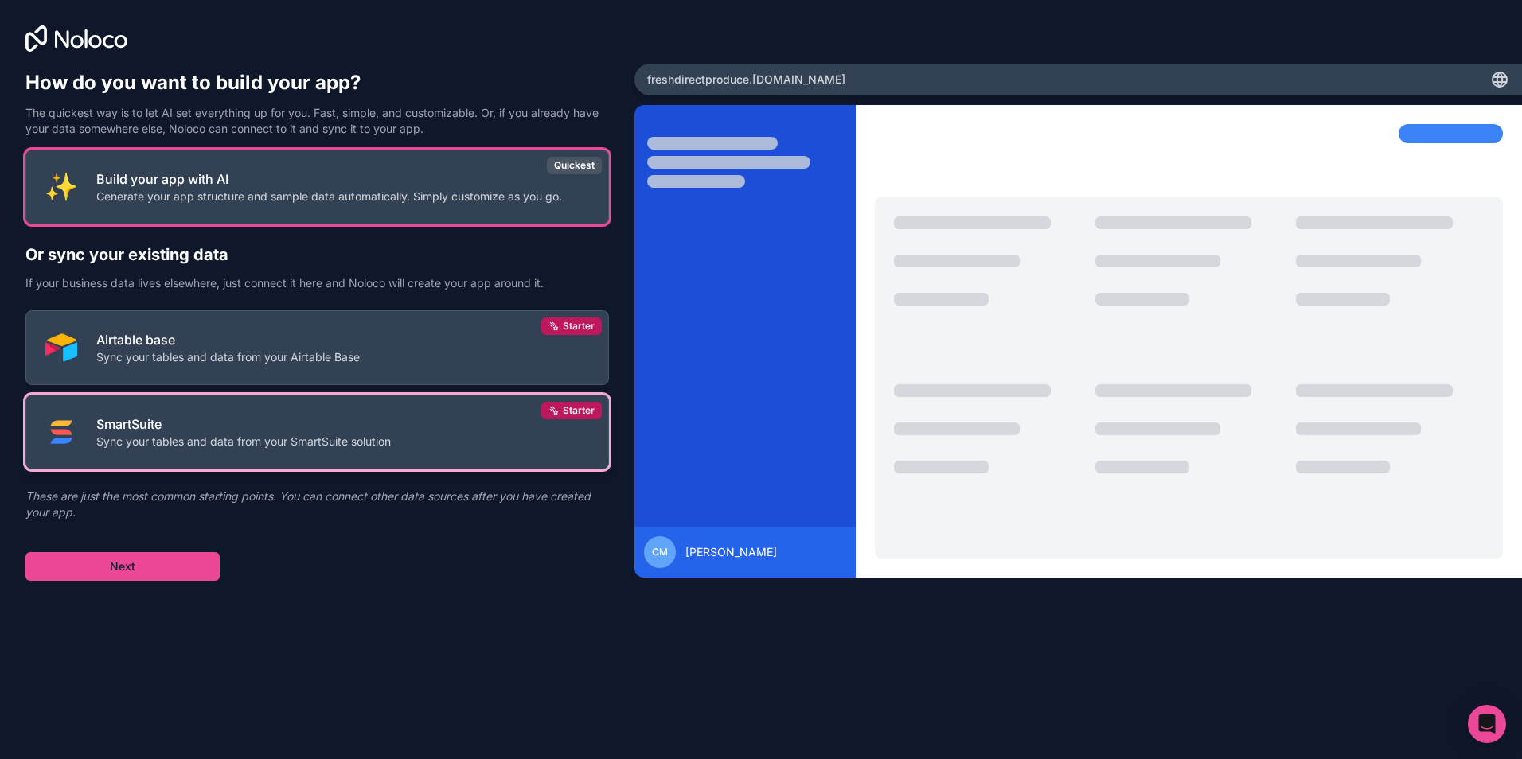
click at [234, 421] on p "SmartSuite" at bounding box center [243, 424] width 294 height 19
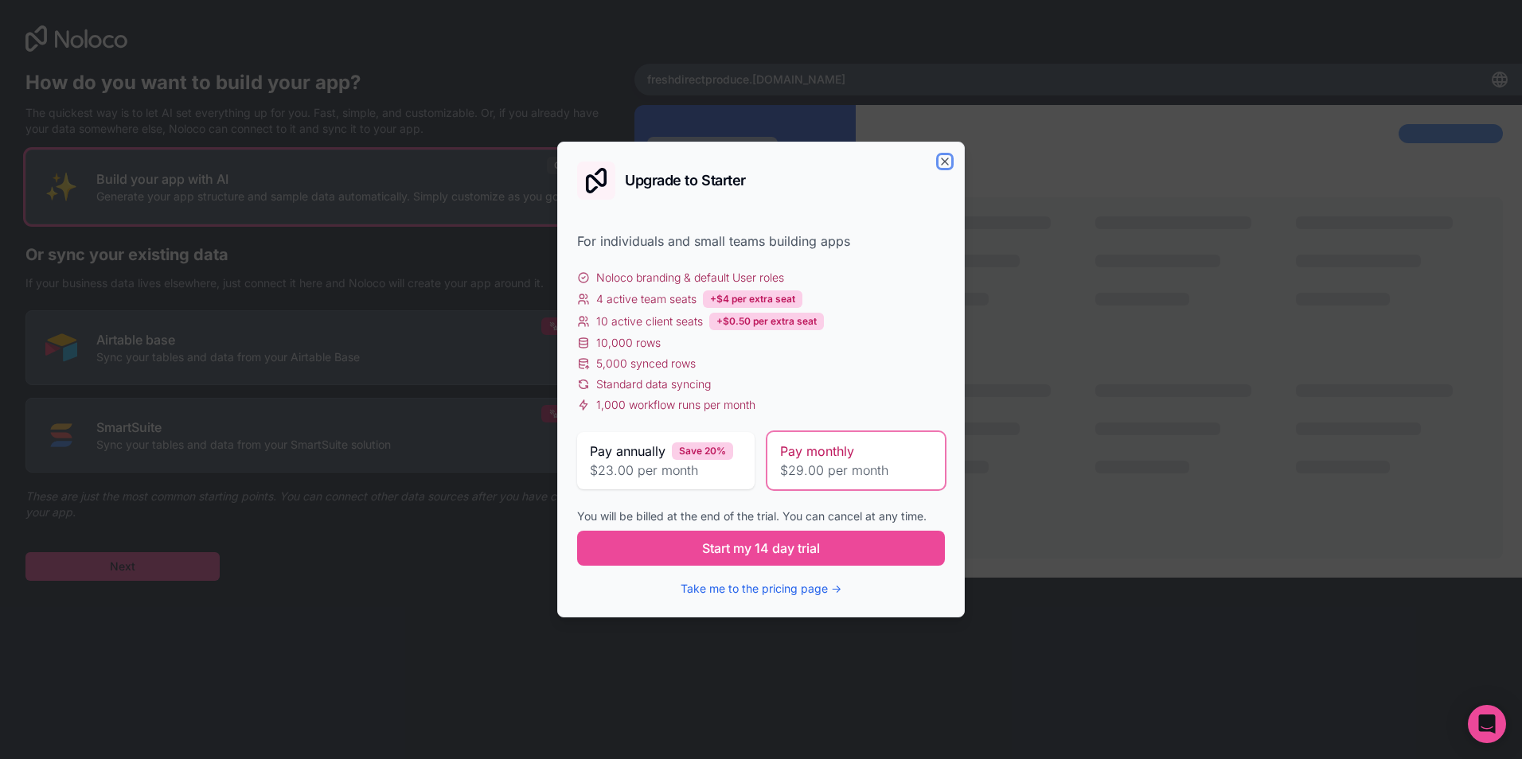
click at [941, 158] on icon "button" at bounding box center [944, 161] width 13 height 13
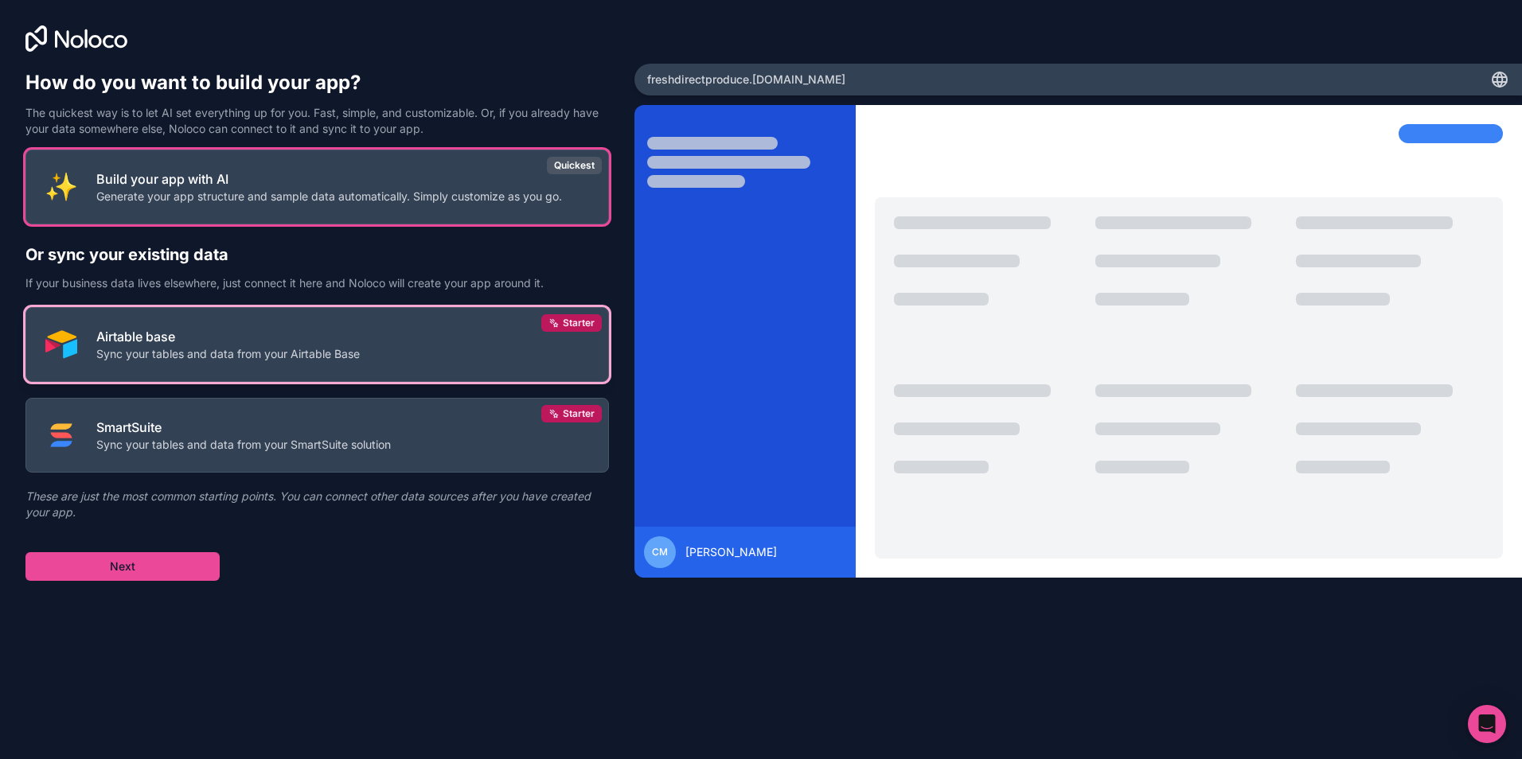
click at [466, 351] on button "Airtable base Sync your tables and data from your Airtable Base Starter" at bounding box center [316, 344] width 583 height 75
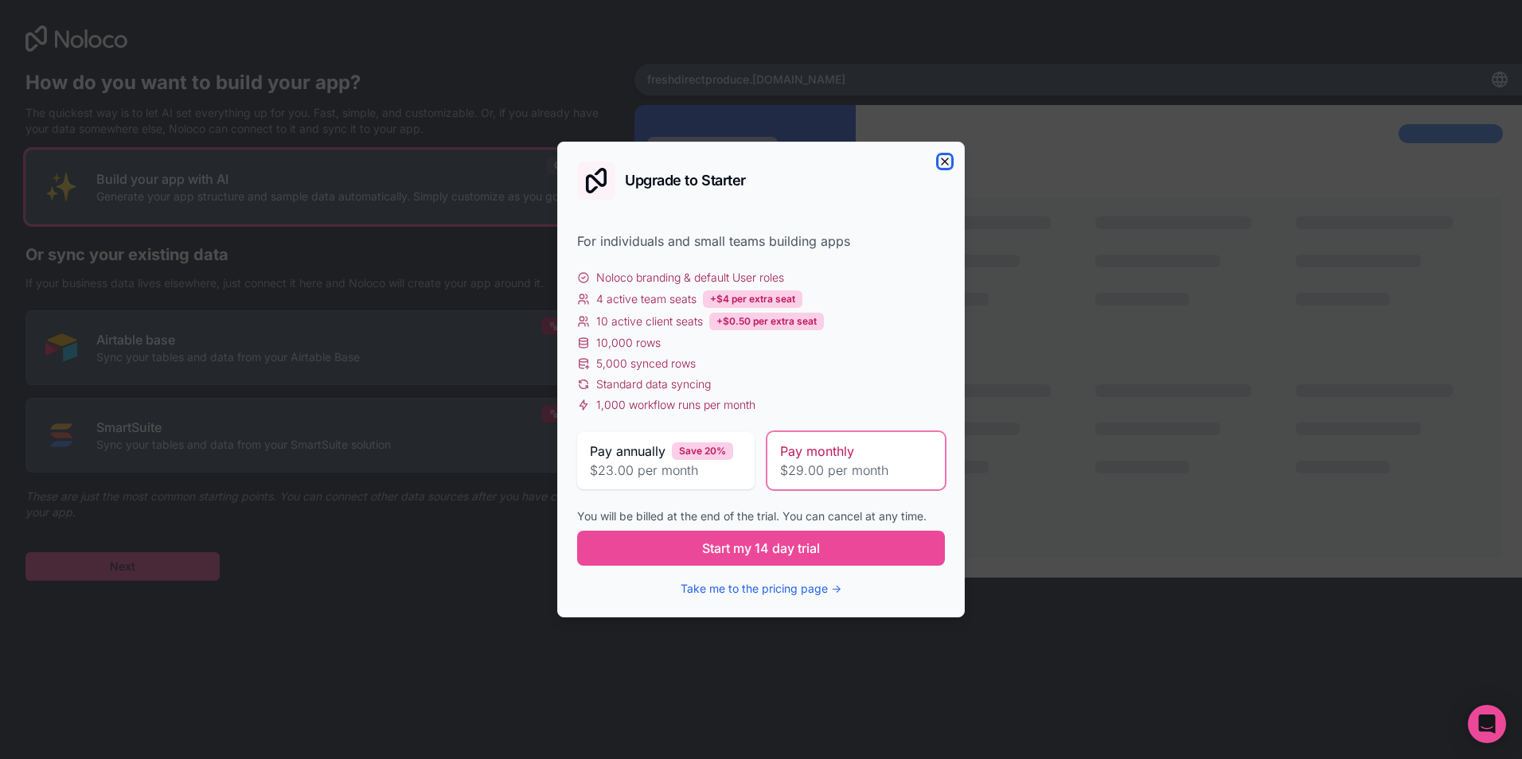
click at [945, 159] on icon "button" at bounding box center [944, 161] width 13 height 13
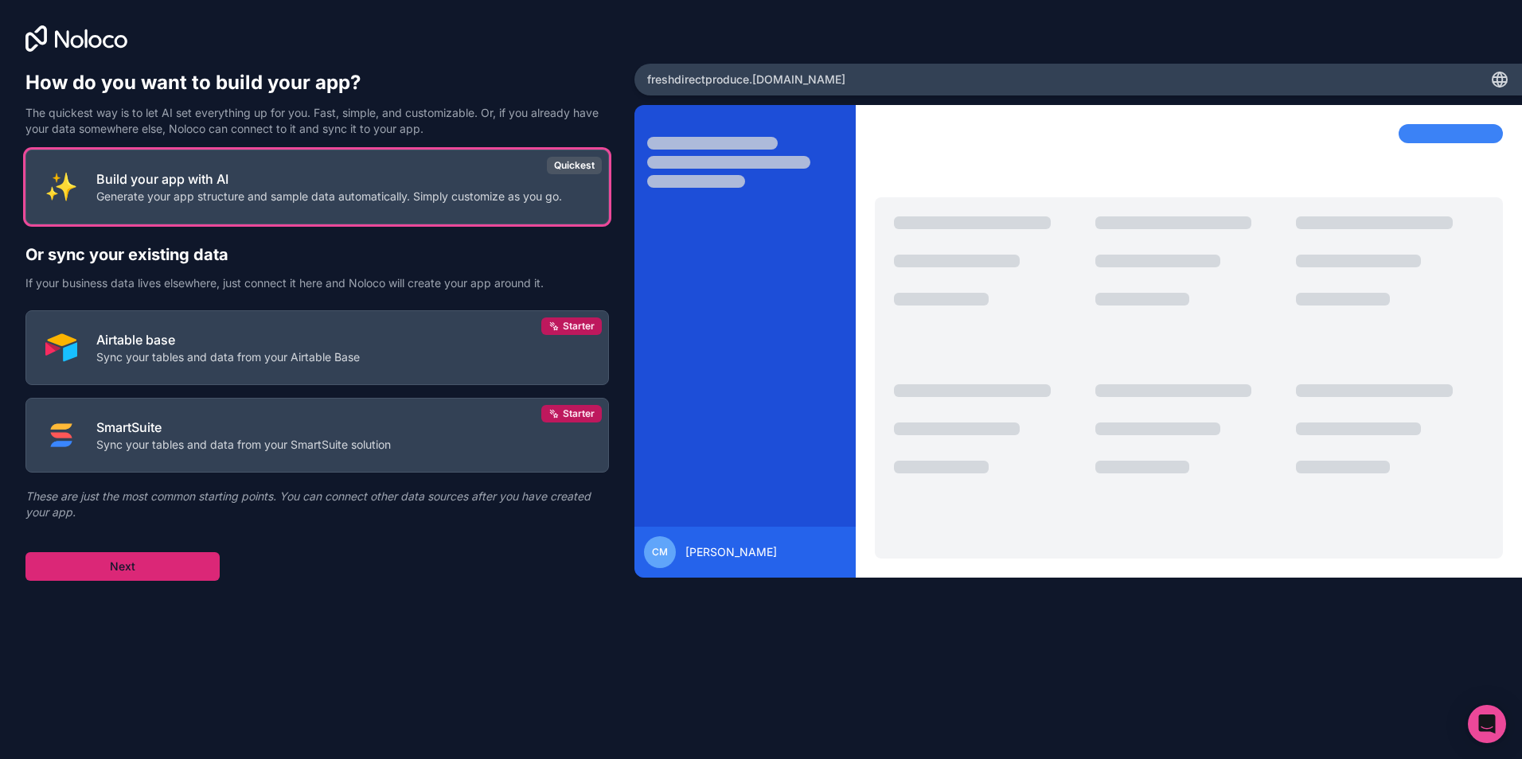
click at [192, 567] on button "Next" at bounding box center [122, 566] width 194 height 29
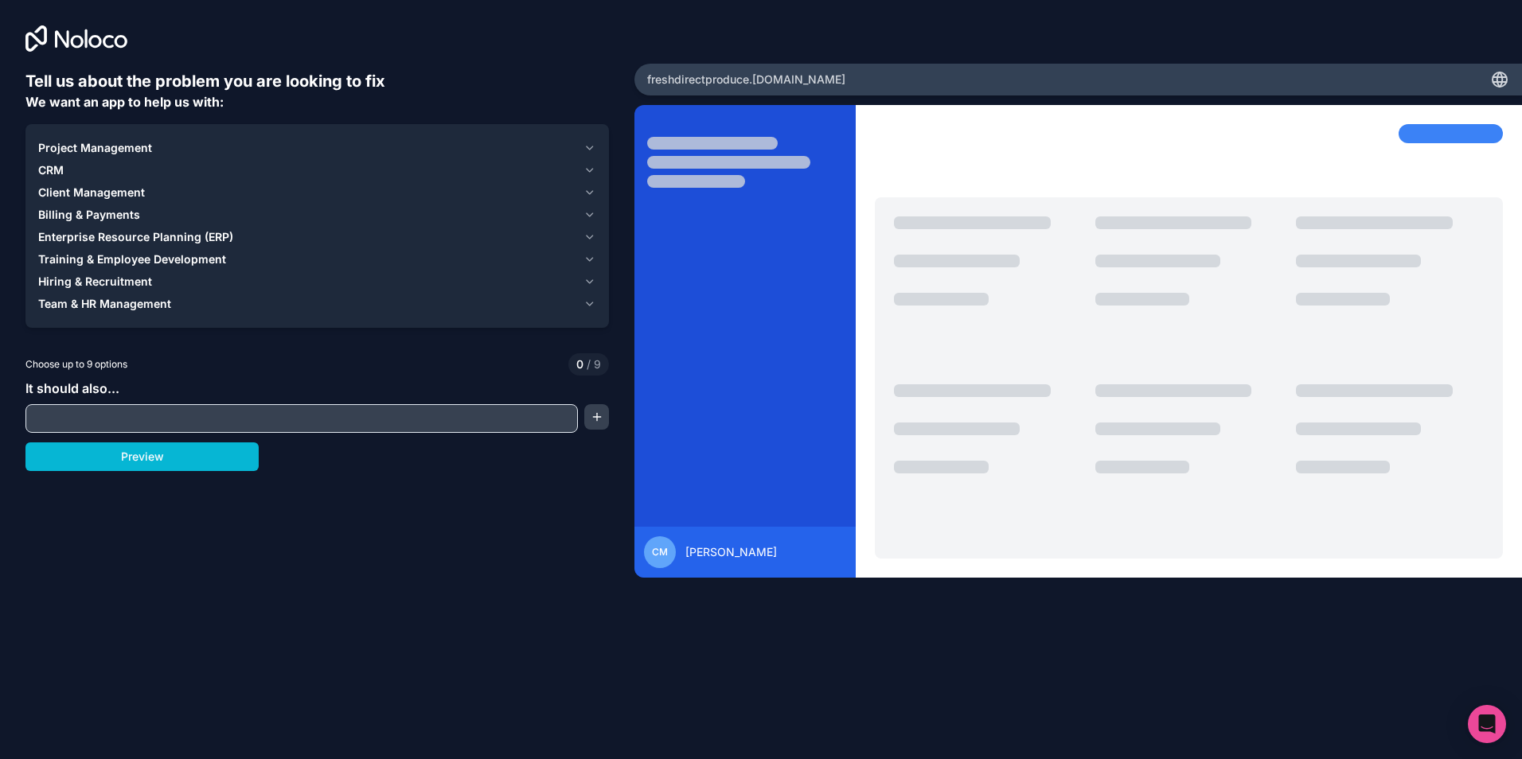
click at [144, 419] on input "text" at bounding box center [301, 418] width 544 height 22
click at [60, 168] on span "CRM" at bounding box center [50, 170] width 25 height 16
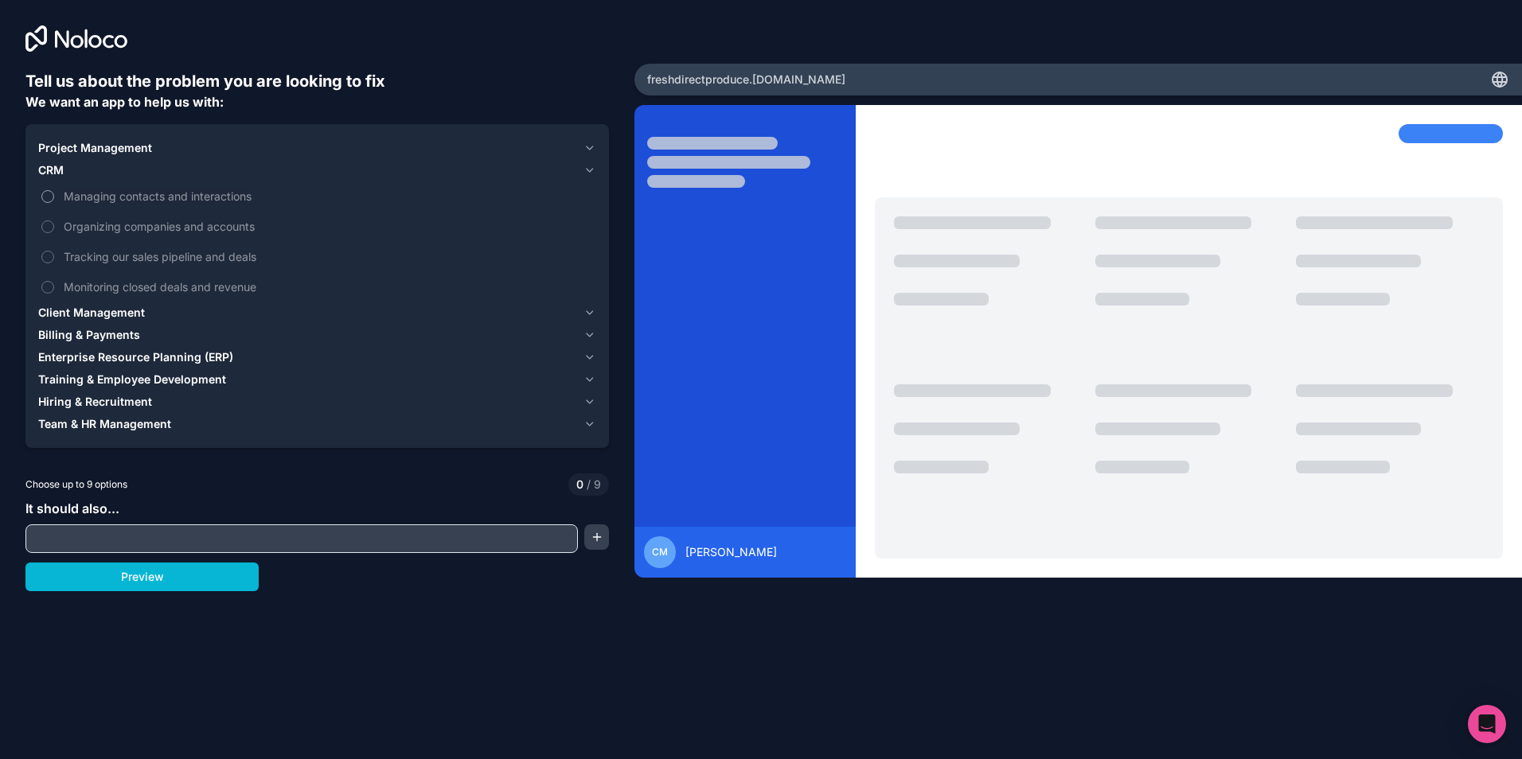
click at [53, 197] on button "Managing contacts and interactions" at bounding box center [47, 196] width 13 height 13
click at [57, 219] on label "Organizing companies and accounts" at bounding box center [317, 226] width 558 height 29
click at [54, 220] on button "Organizing companies and accounts" at bounding box center [47, 226] width 13 height 13
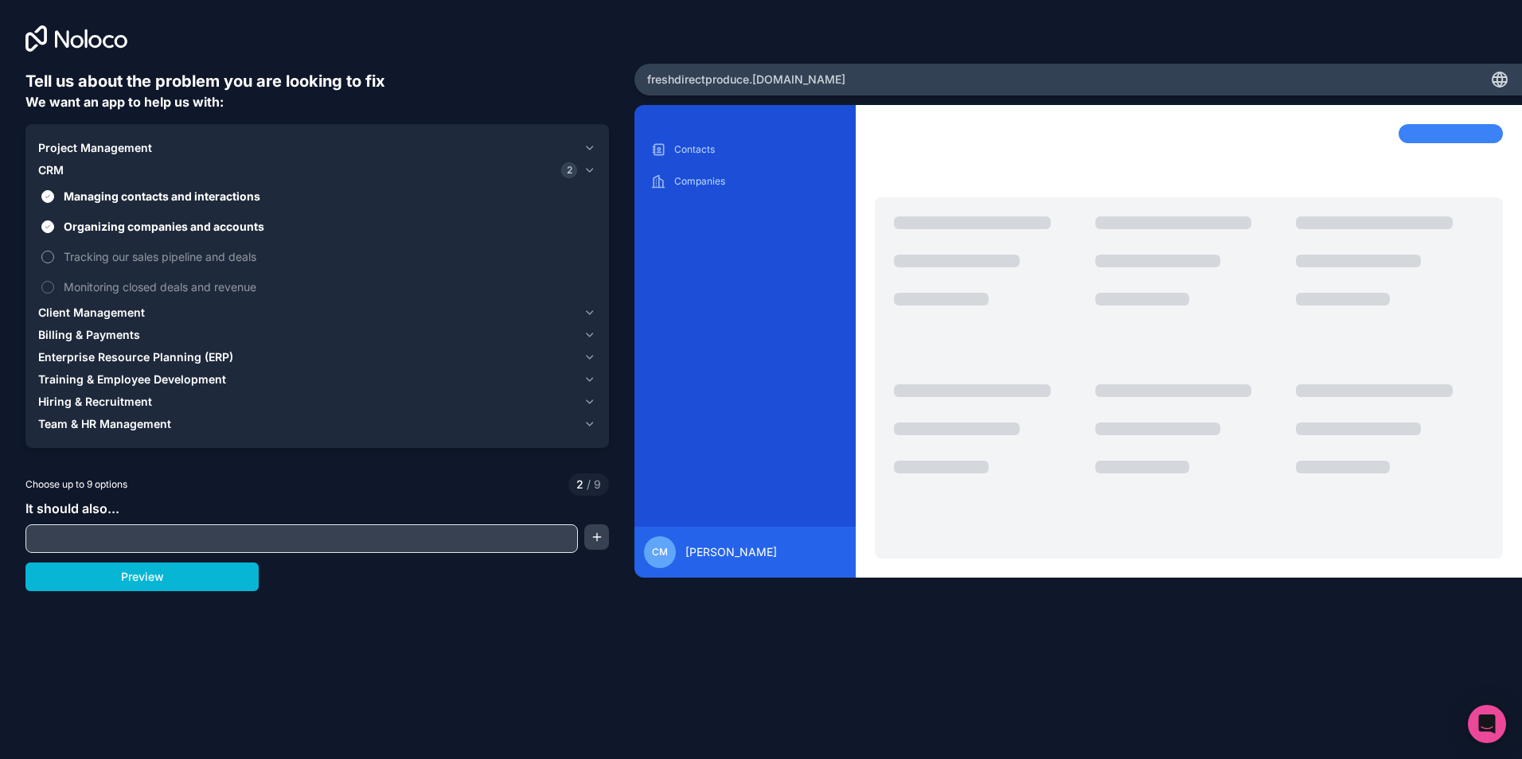
click at [58, 254] on label "Tracking our sales pipeline and deals" at bounding box center [317, 256] width 558 height 29
click at [54, 254] on button "Tracking our sales pipeline and deals" at bounding box center [47, 257] width 13 height 13
click at [69, 232] on span "Organizing companies and accounts" at bounding box center [328, 226] width 529 height 17
click at [54, 232] on button "Organizing companies and accounts" at bounding box center [47, 226] width 13 height 13
click at [69, 232] on span "Organizing companies and accounts" at bounding box center [328, 226] width 529 height 17
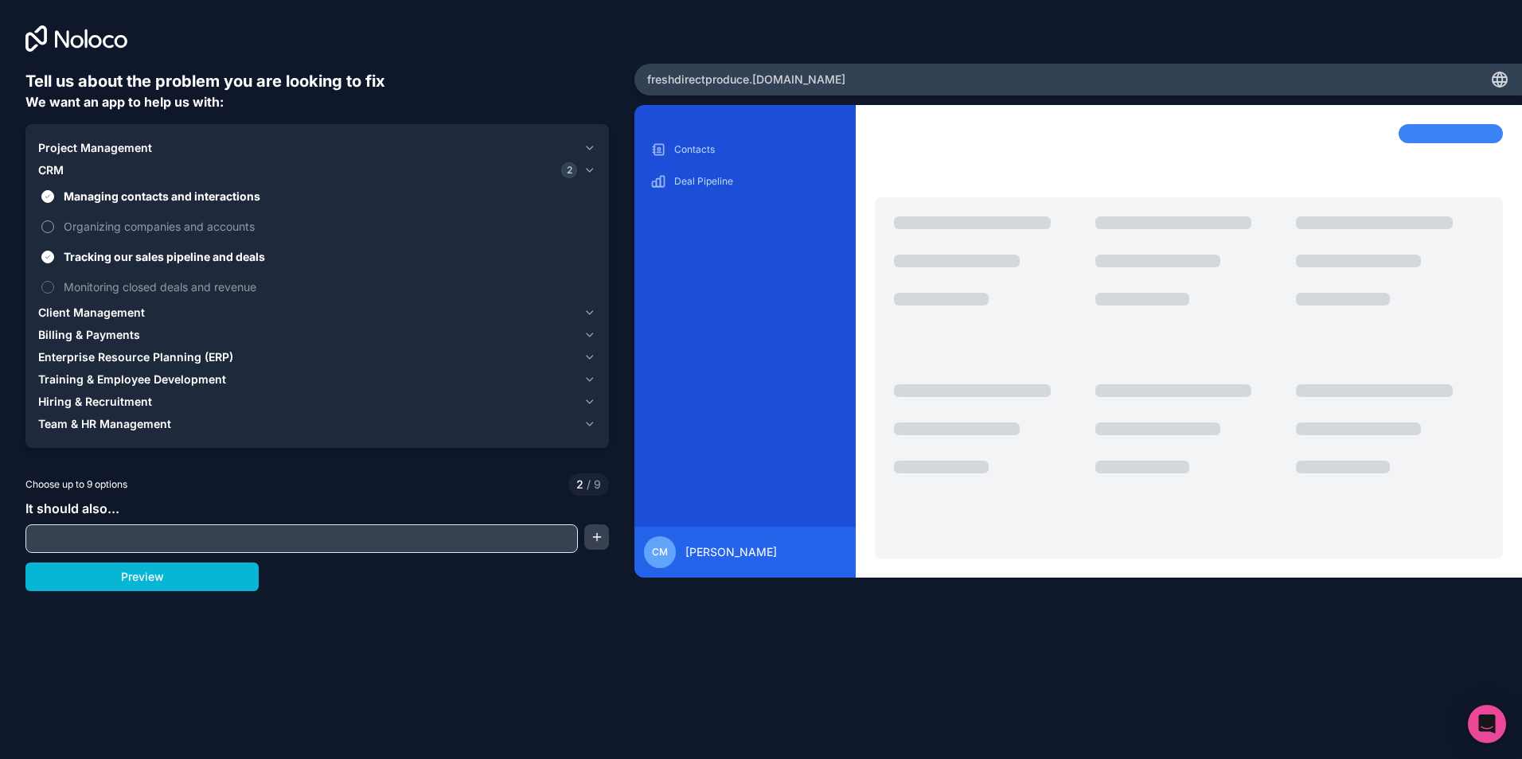
click at [54, 232] on button "Organizing companies and accounts" at bounding box center [47, 226] width 13 height 13
click at [72, 200] on span "Managing contacts and interactions" at bounding box center [328, 196] width 529 height 17
click at [54, 200] on button "Managing contacts and interactions" at bounding box center [47, 196] width 13 height 13
click at [72, 200] on span "Managing contacts and interactions" at bounding box center [328, 196] width 529 height 17
click at [54, 200] on button "Managing contacts and interactions" at bounding box center [47, 196] width 13 height 13
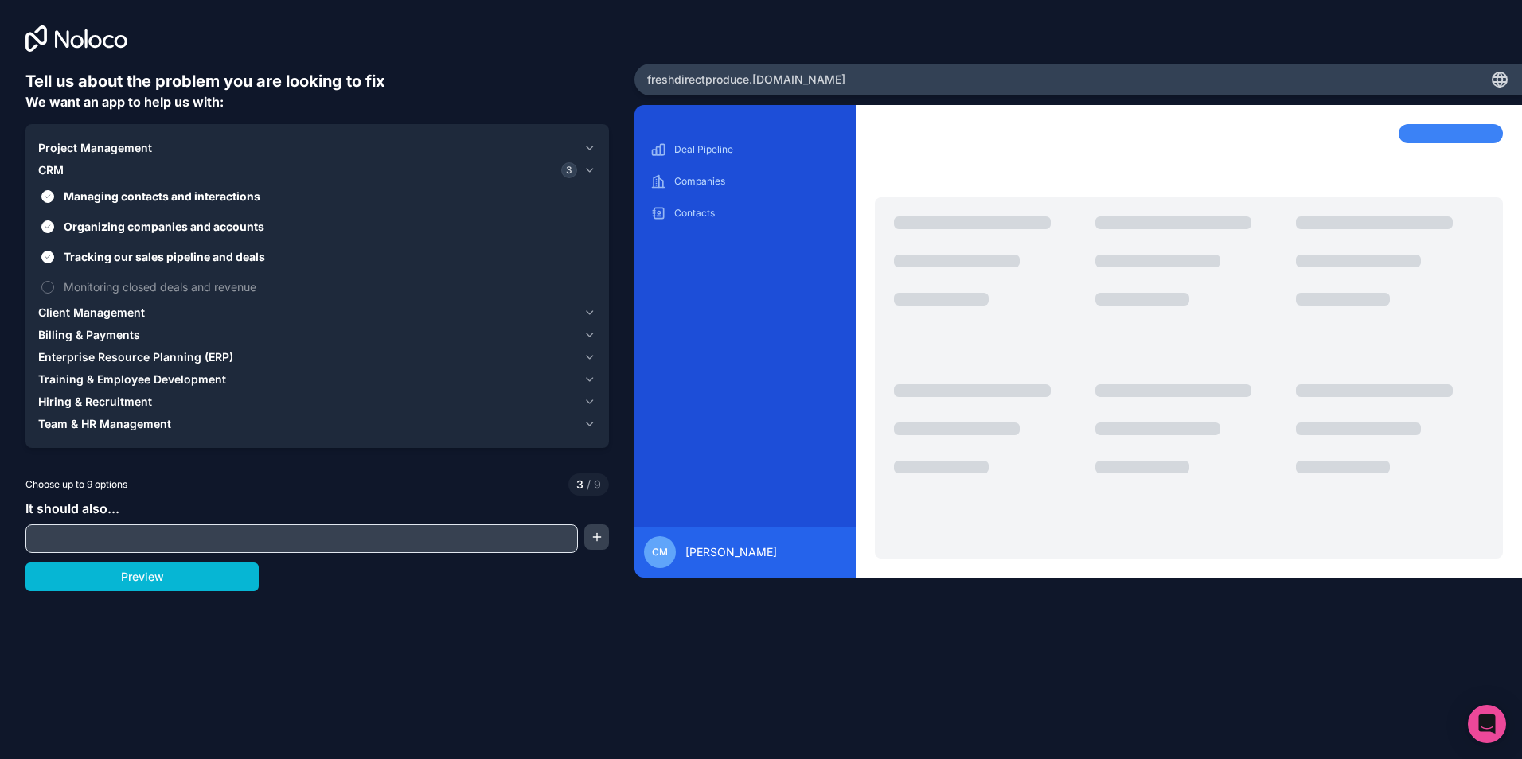
click at [119, 542] on input "text" at bounding box center [301, 539] width 544 height 22
click at [114, 203] on span "Managing contacts and interactions" at bounding box center [328, 196] width 529 height 17
click at [54, 203] on button "Managing contacts and interactions" at bounding box center [47, 196] width 13 height 13
click at [125, 202] on span "Managing contacts and interactions" at bounding box center [328, 196] width 529 height 17
click at [54, 202] on button "Managing contacts and interactions" at bounding box center [47, 196] width 13 height 13
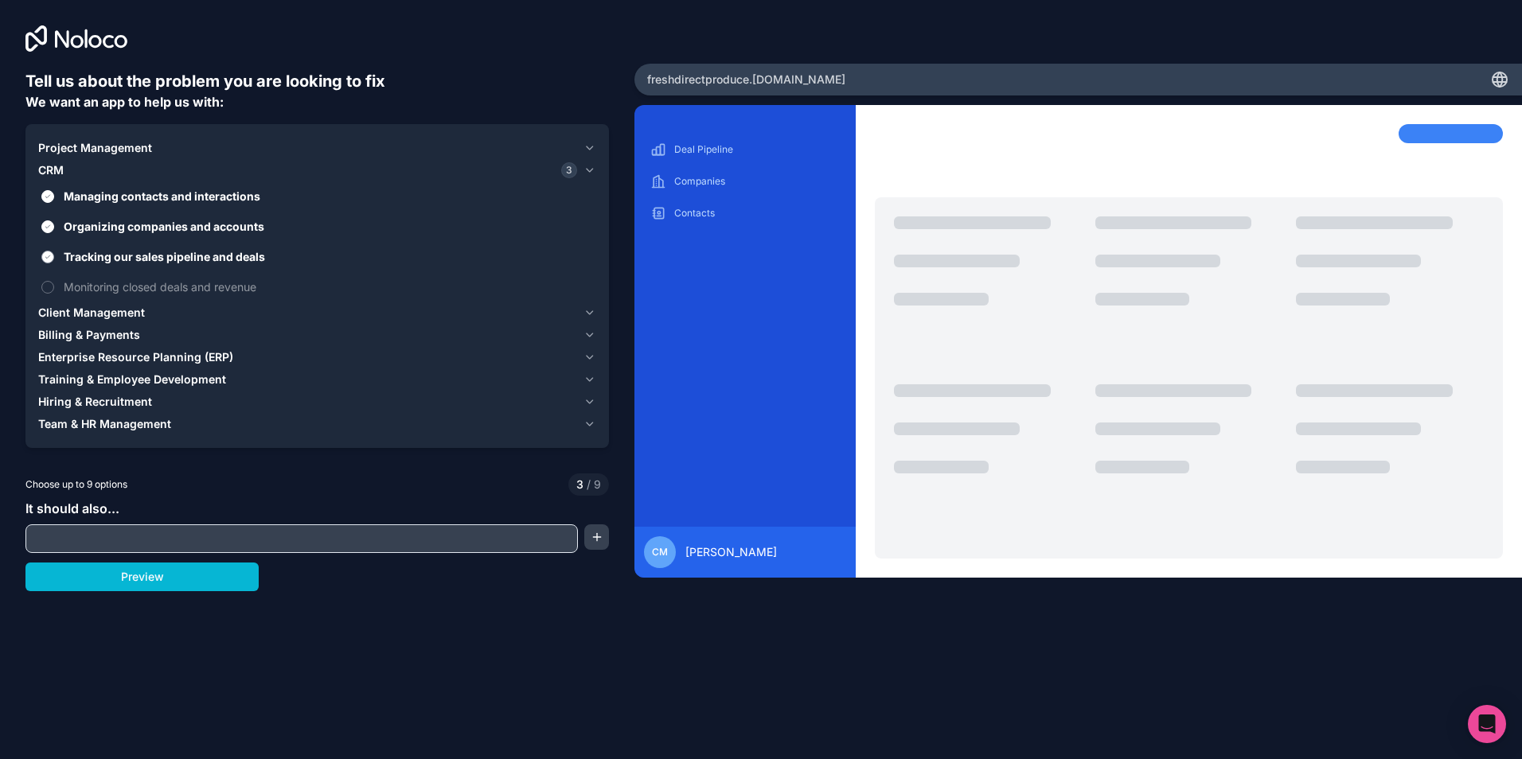
click at [139, 261] on span "Tracking our sales pipeline and deals" at bounding box center [328, 256] width 529 height 17
click at [54, 261] on button "Tracking our sales pipeline and deals" at bounding box center [47, 257] width 13 height 13
click at [139, 261] on span "Tracking our sales pipeline and deals" at bounding box center [328, 256] width 529 height 17
click at [54, 261] on button "Tracking our sales pipeline and deals" at bounding box center [47, 257] width 13 height 13
click at [139, 261] on span "Tracking our sales pipeline and deals" at bounding box center [328, 256] width 529 height 17
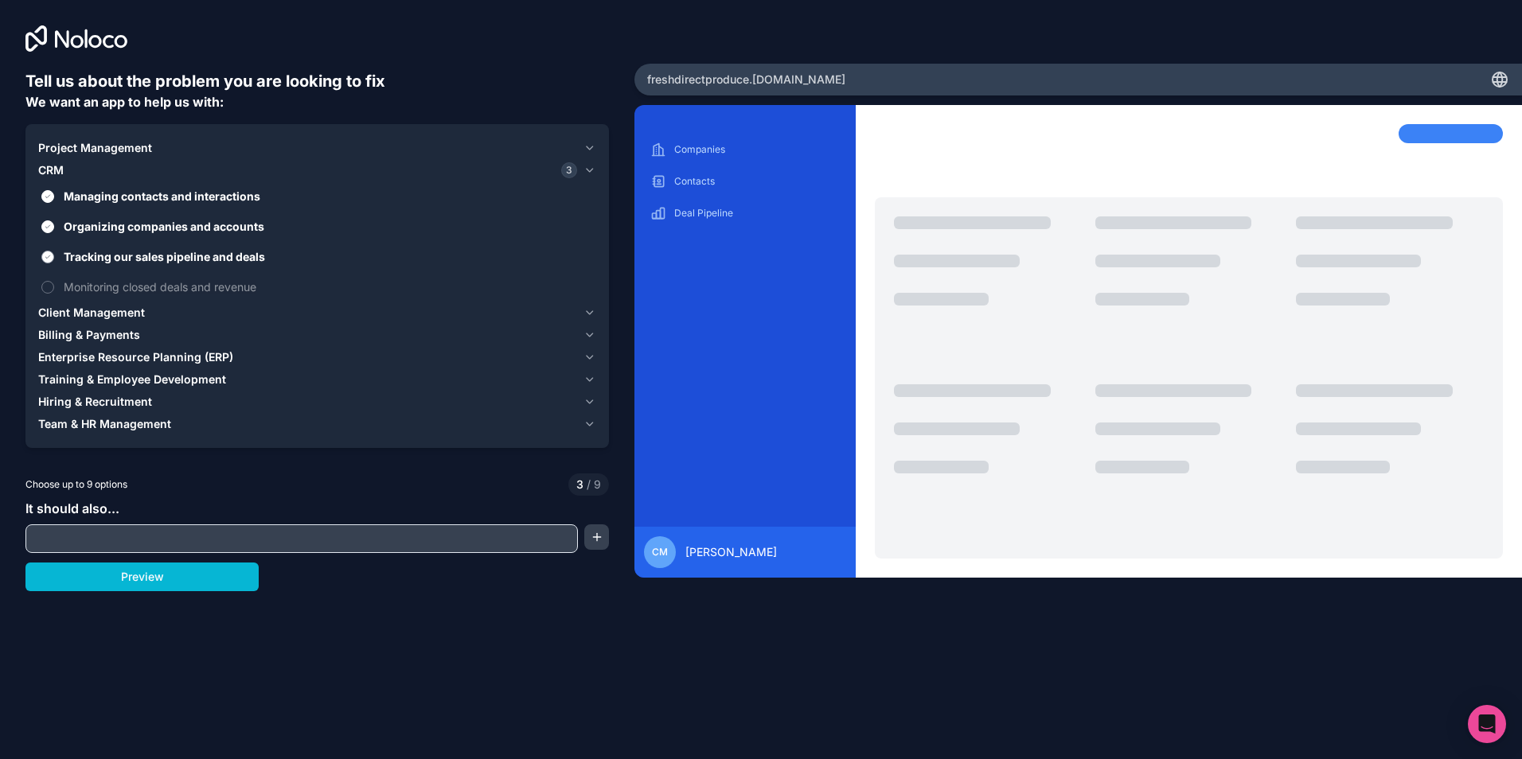
click at [54, 261] on button "Tracking our sales pipeline and deals" at bounding box center [47, 257] width 13 height 13
click at [139, 261] on span "Tracking our sales pipeline and deals" at bounding box center [328, 256] width 529 height 17
click at [54, 261] on button "Tracking our sales pipeline and deals" at bounding box center [47, 257] width 13 height 13
click at [138, 283] on span "Monitoring closed deals and revenue" at bounding box center [328, 287] width 529 height 17
click at [54, 283] on button "Monitoring closed deals and revenue" at bounding box center [47, 287] width 13 height 13
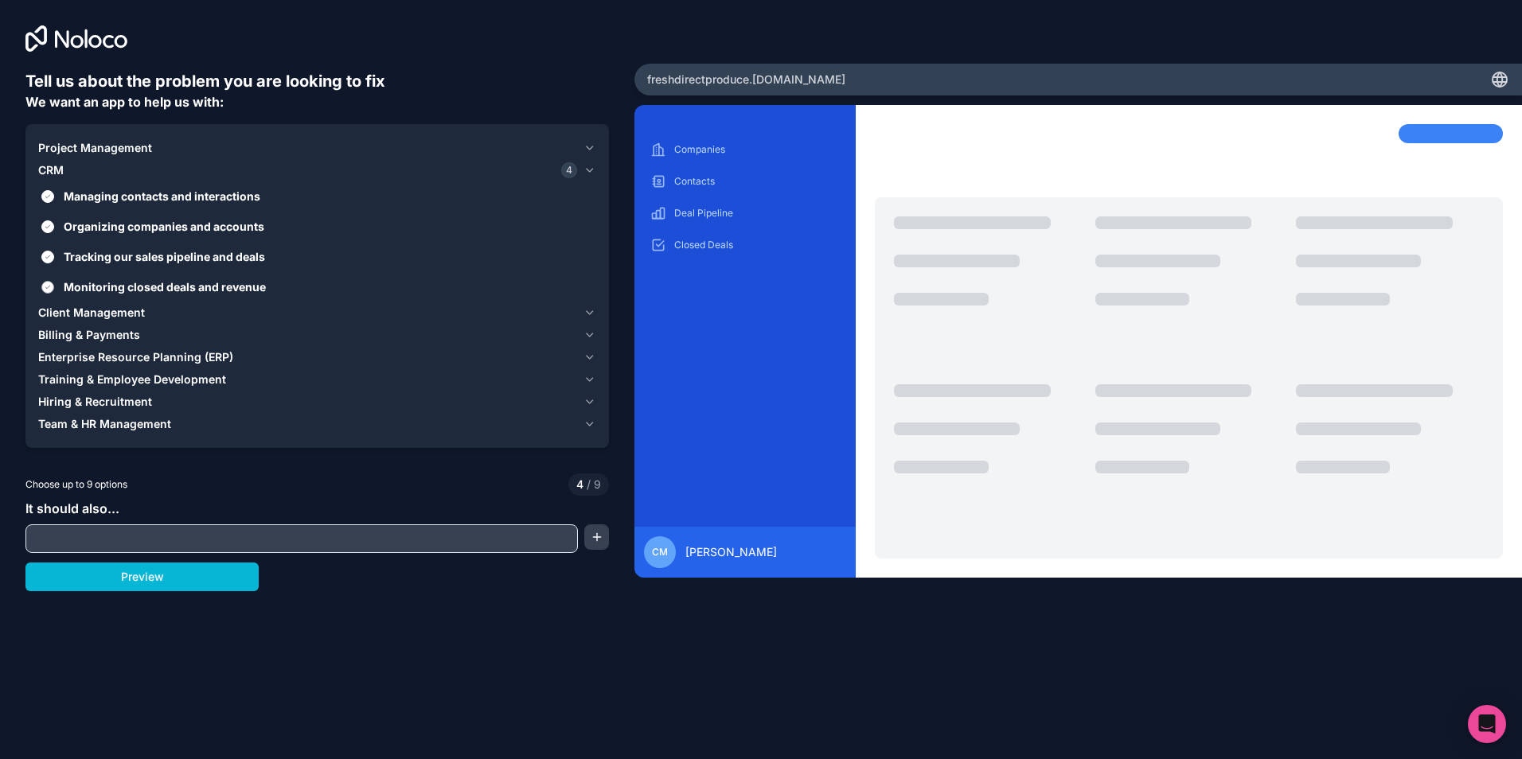
click at [138, 283] on span "Monitoring closed deals and revenue" at bounding box center [328, 287] width 529 height 17
click at [54, 283] on button "Monitoring closed deals and revenue" at bounding box center [47, 287] width 13 height 13
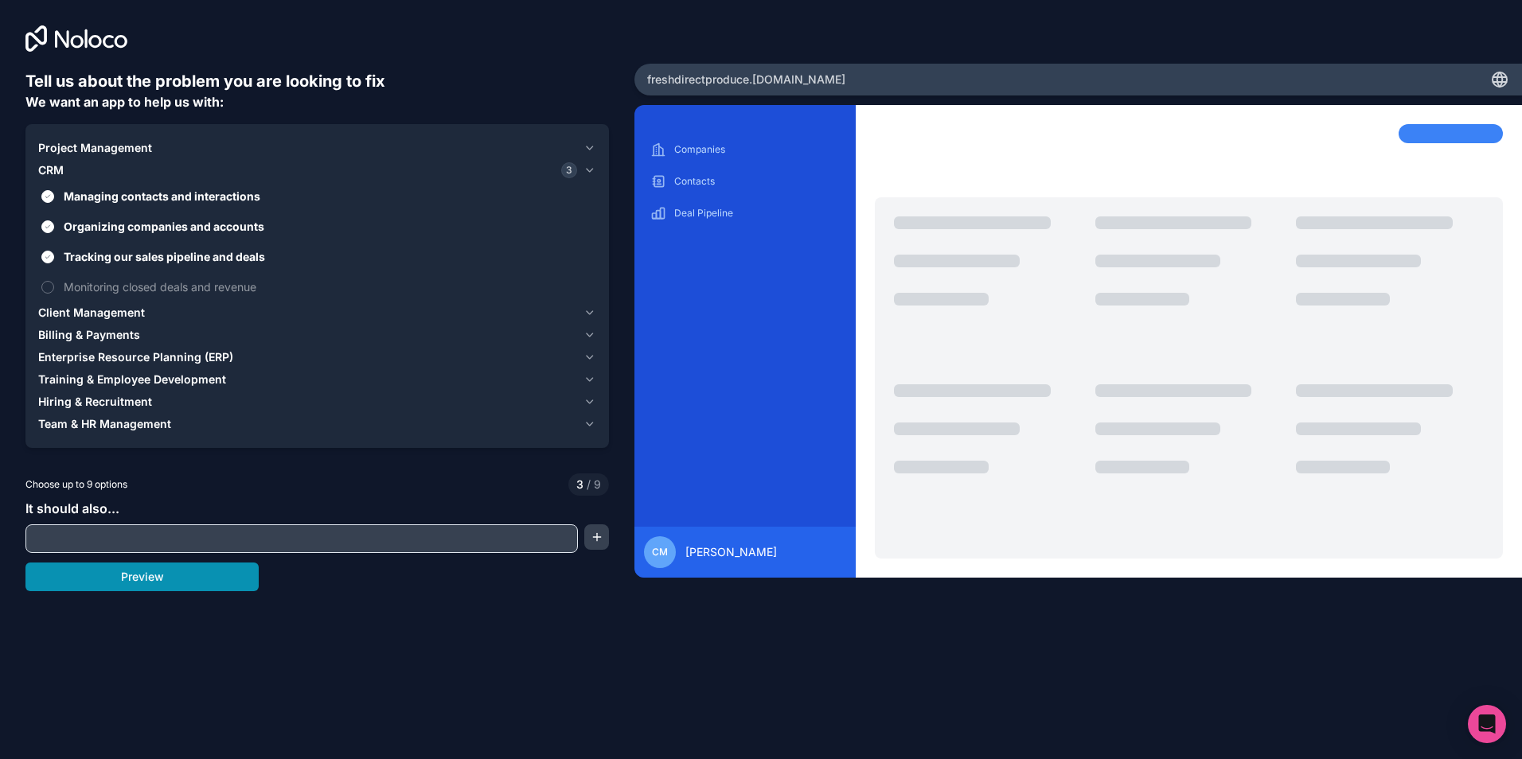
click at [156, 583] on button "Preview" at bounding box center [141, 577] width 233 height 29
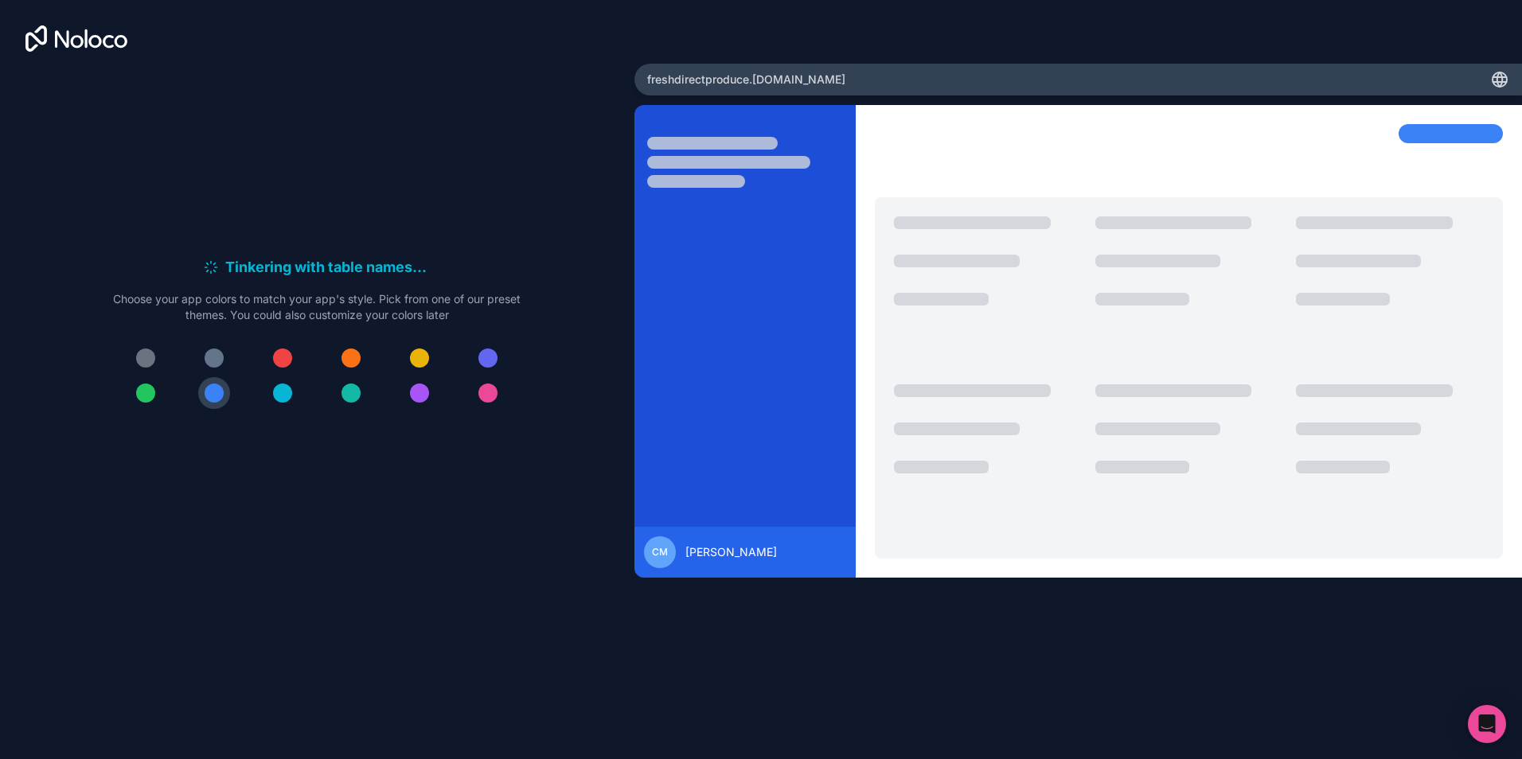
drag, startPoint x: 163, startPoint y: 387, endPoint x: 153, endPoint y: 392, distance: 11.4
click at [164, 387] on div at bounding box center [316, 375] width 407 height 67
drag, startPoint x: 153, startPoint y: 392, endPoint x: 142, endPoint y: 392, distance: 11.1
click at [151, 392] on div at bounding box center [145, 393] width 19 height 19
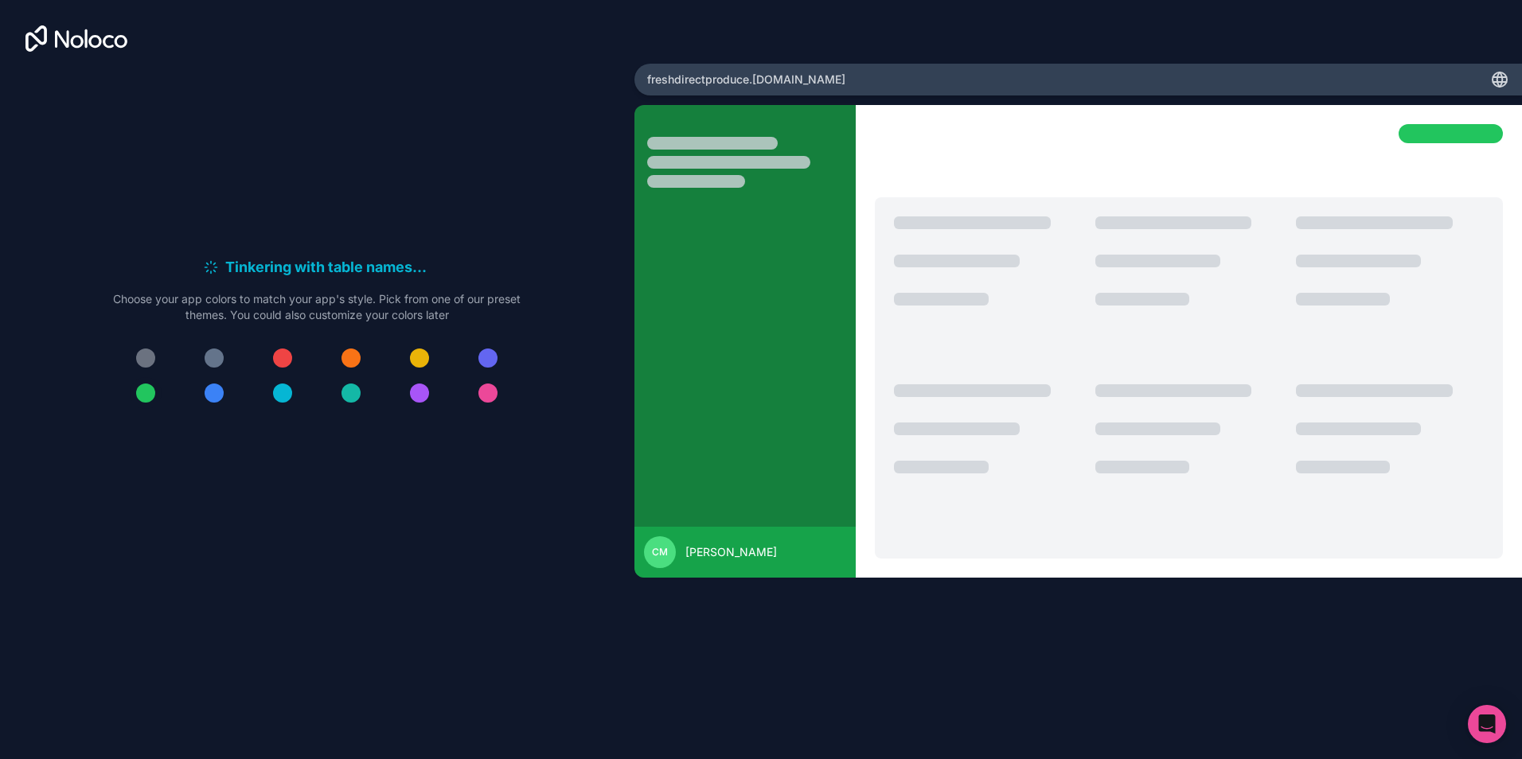
click at [141, 392] on div at bounding box center [145, 393] width 19 height 19
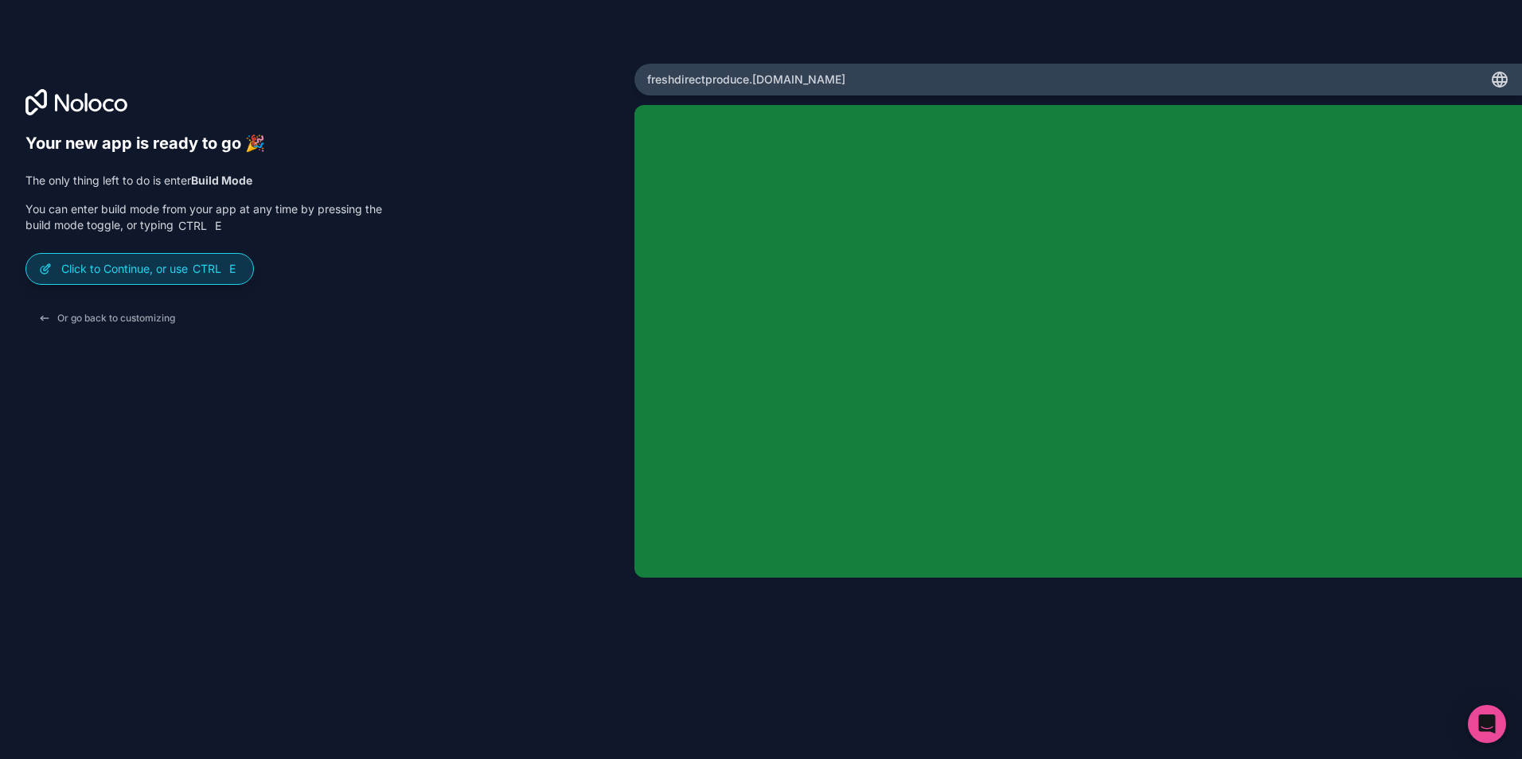
click at [170, 274] on p "Click to Continue, or use Ctrl E" at bounding box center [150, 269] width 179 height 16
click at [247, 259] on div "Click to Continue, or use Ctrl E" at bounding box center [139, 269] width 227 height 30
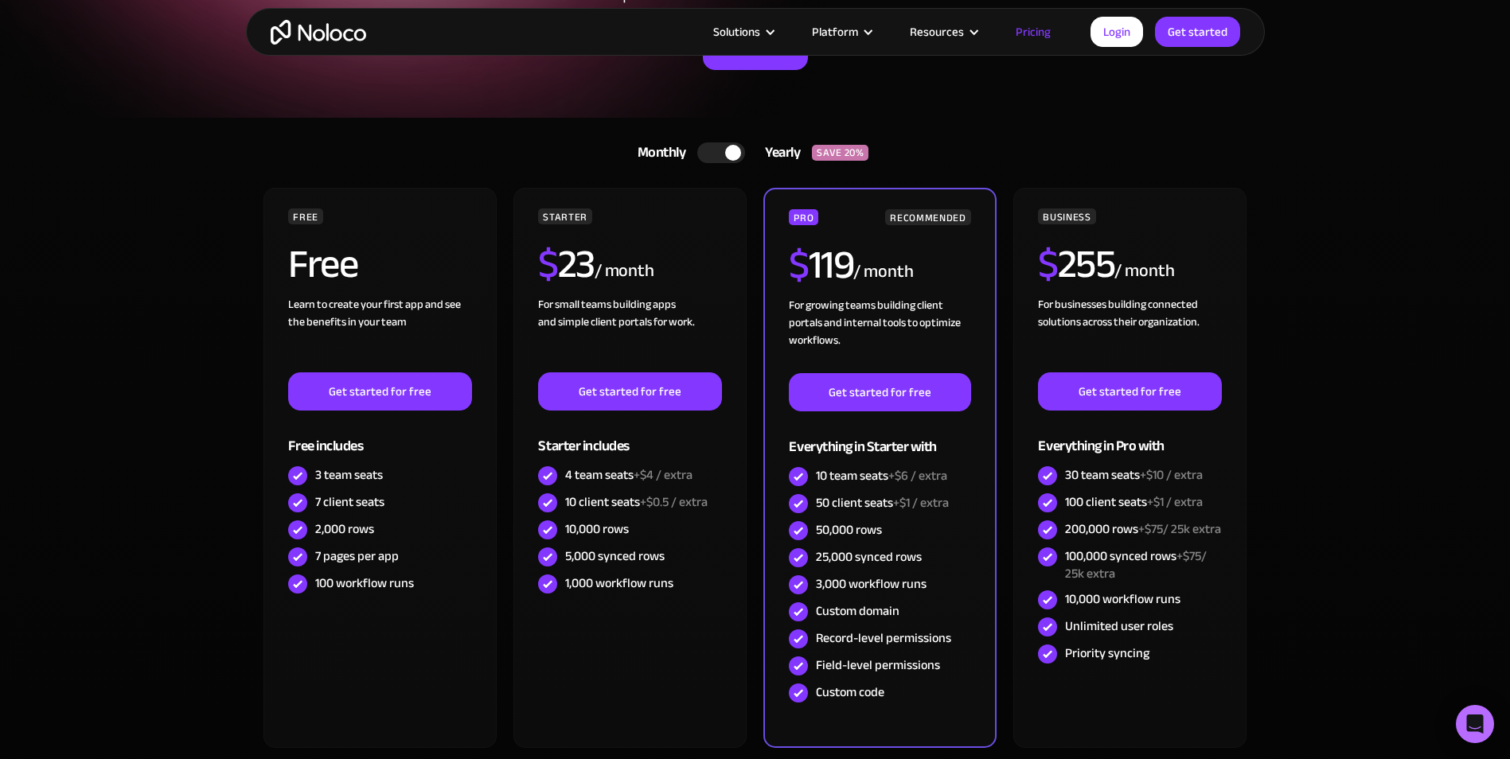
scroll to position [318, 0]
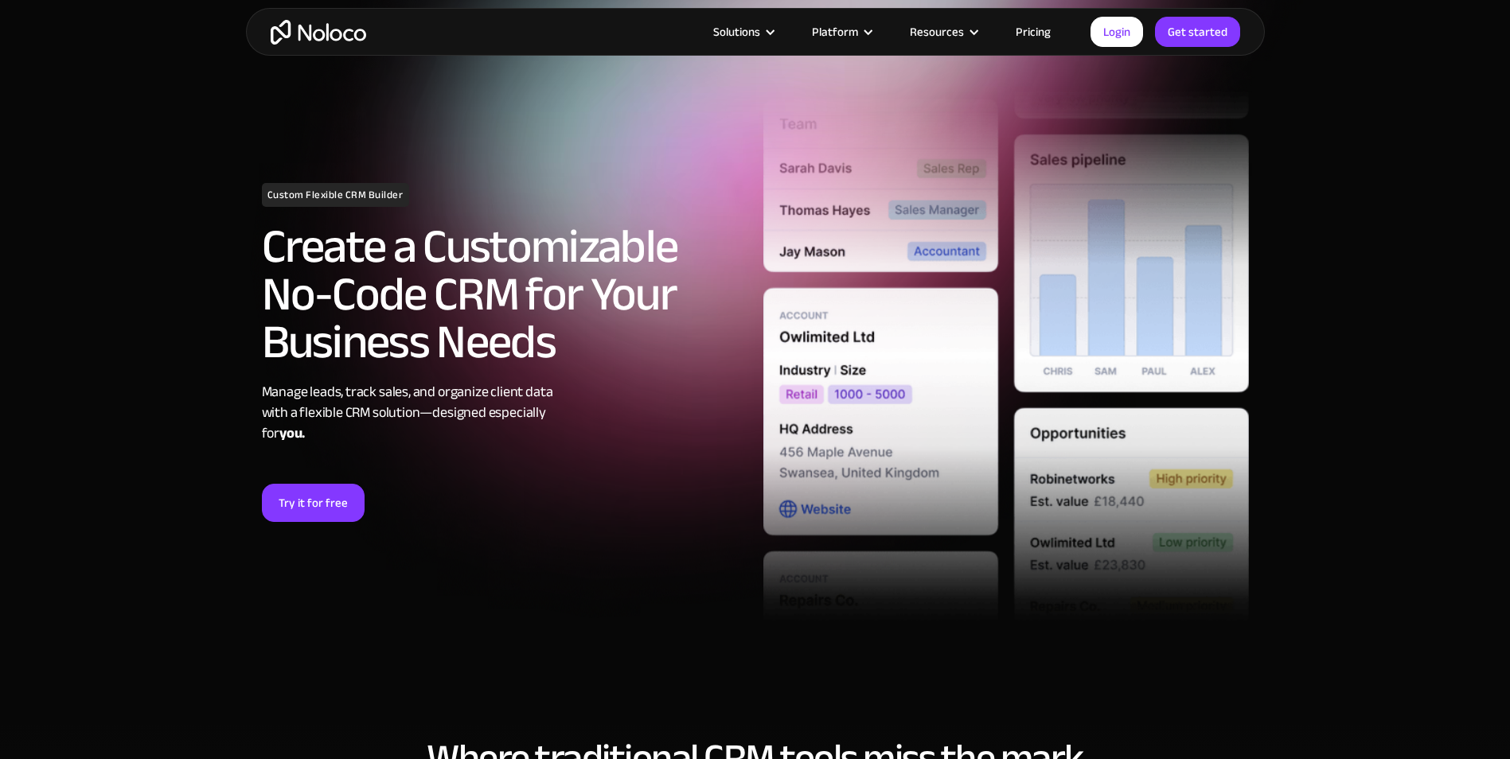
scroll to position [80, 0]
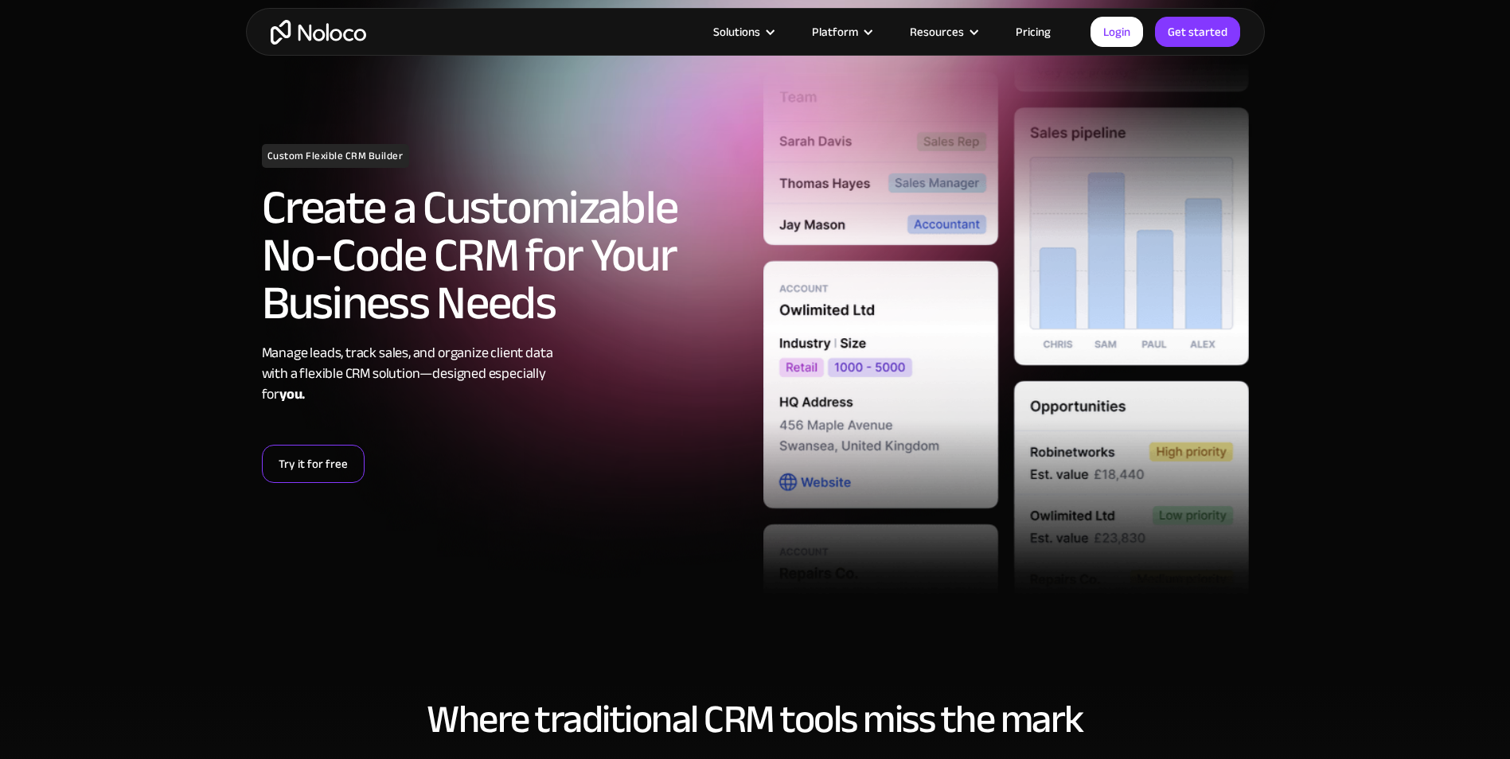
click at [337, 462] on link "Try it for free" at bounding box center [313, 464] width 103 height 38
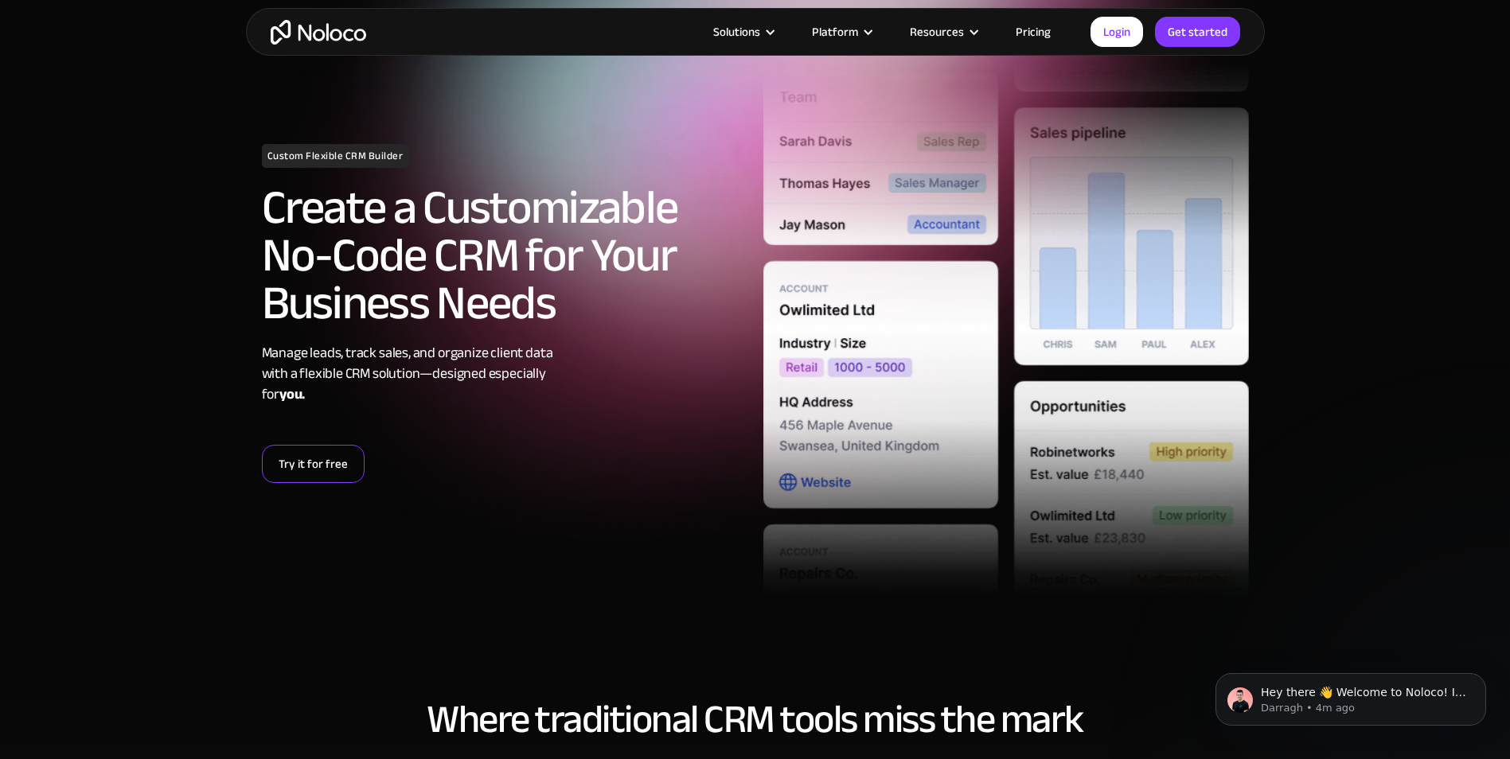
scroll to position [0, 0]
click at [314, 460] on link "Try it for free" at bounding box center [313, 464] width 103 height 38
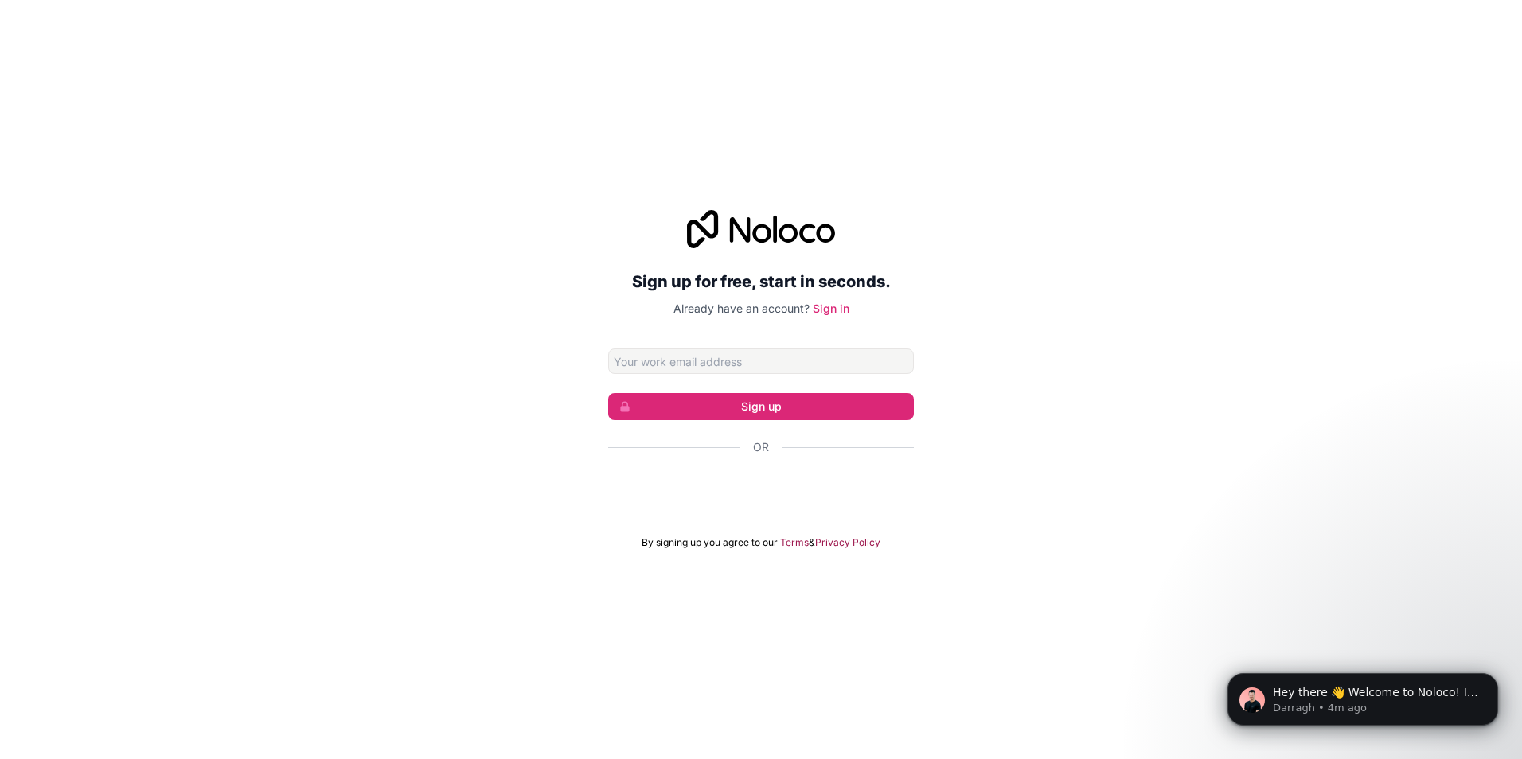
click at [735, 338] on div "Sign up for free, start in seconds. Already have an account? Sign in Sign up Or…" at bounding box center [761, 379] width 306 height 339
click at [731, 360] on input "Email address" at bounding box center [761, 361] width 306 height 25
type input "[PERSON_NAME][EMAIL_ADDRESS][DOMAIN_NAME]"
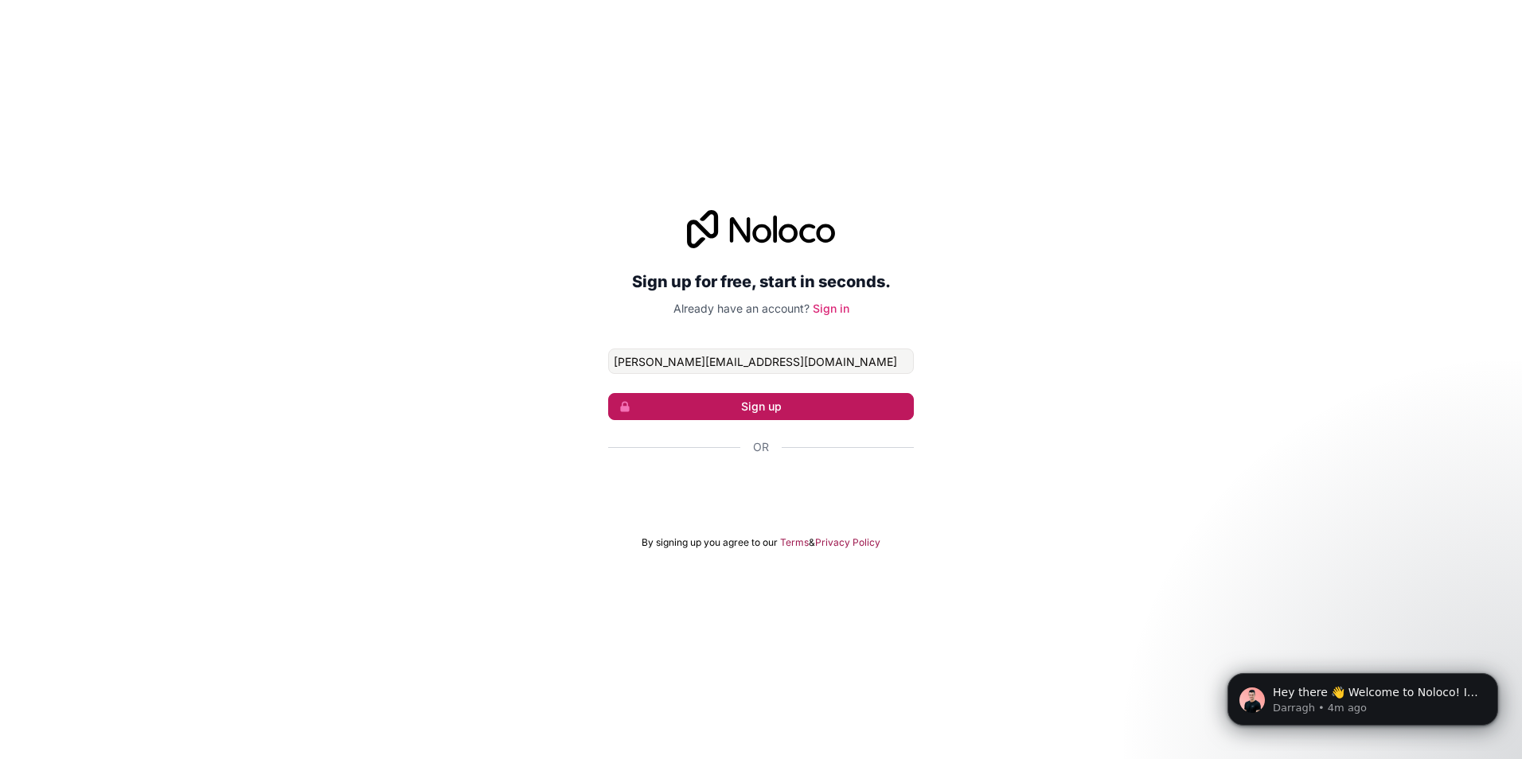
click at [720, 406] on button "Sign up" at bounding box center [761, 406] width 306 height 27
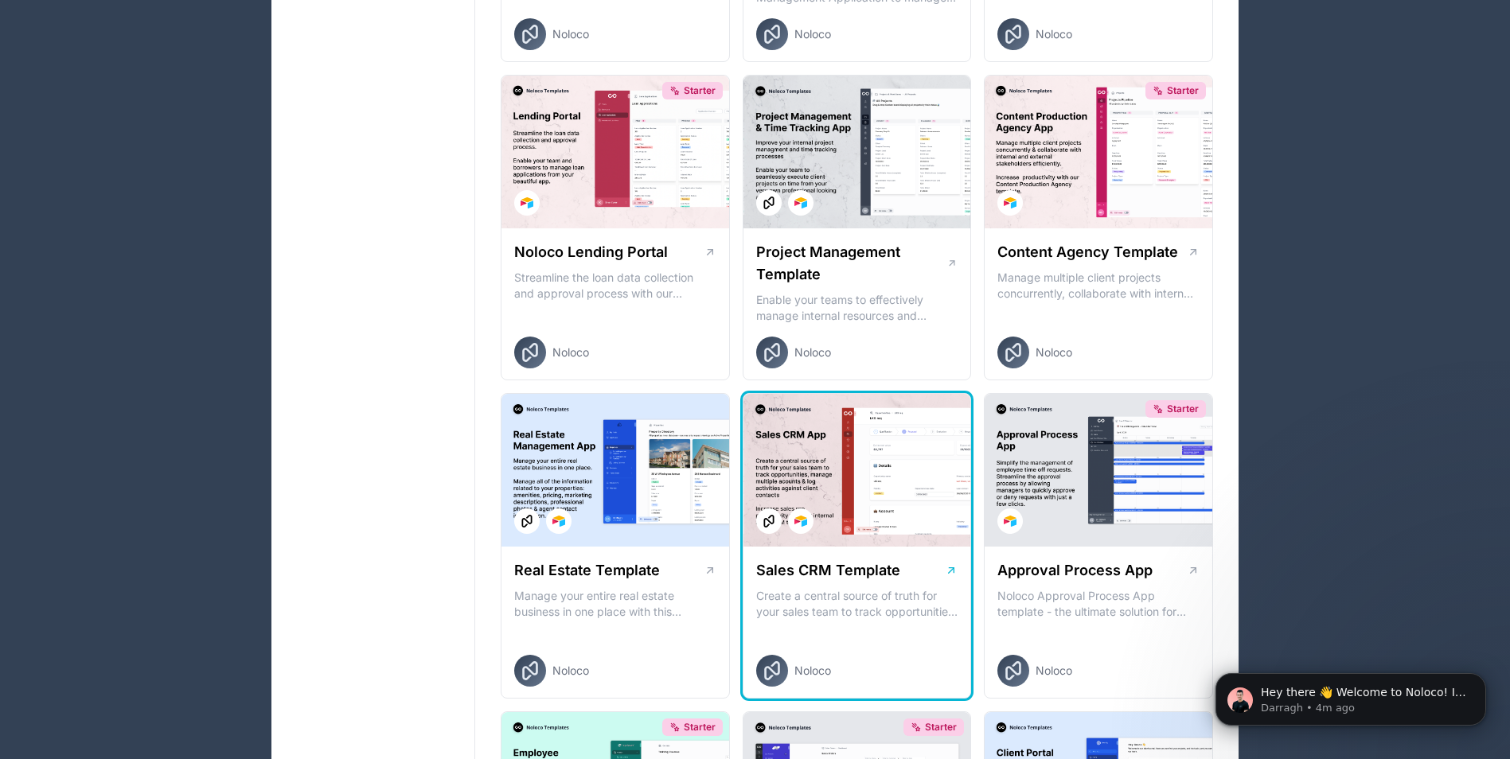
scroll to position [716, 0]
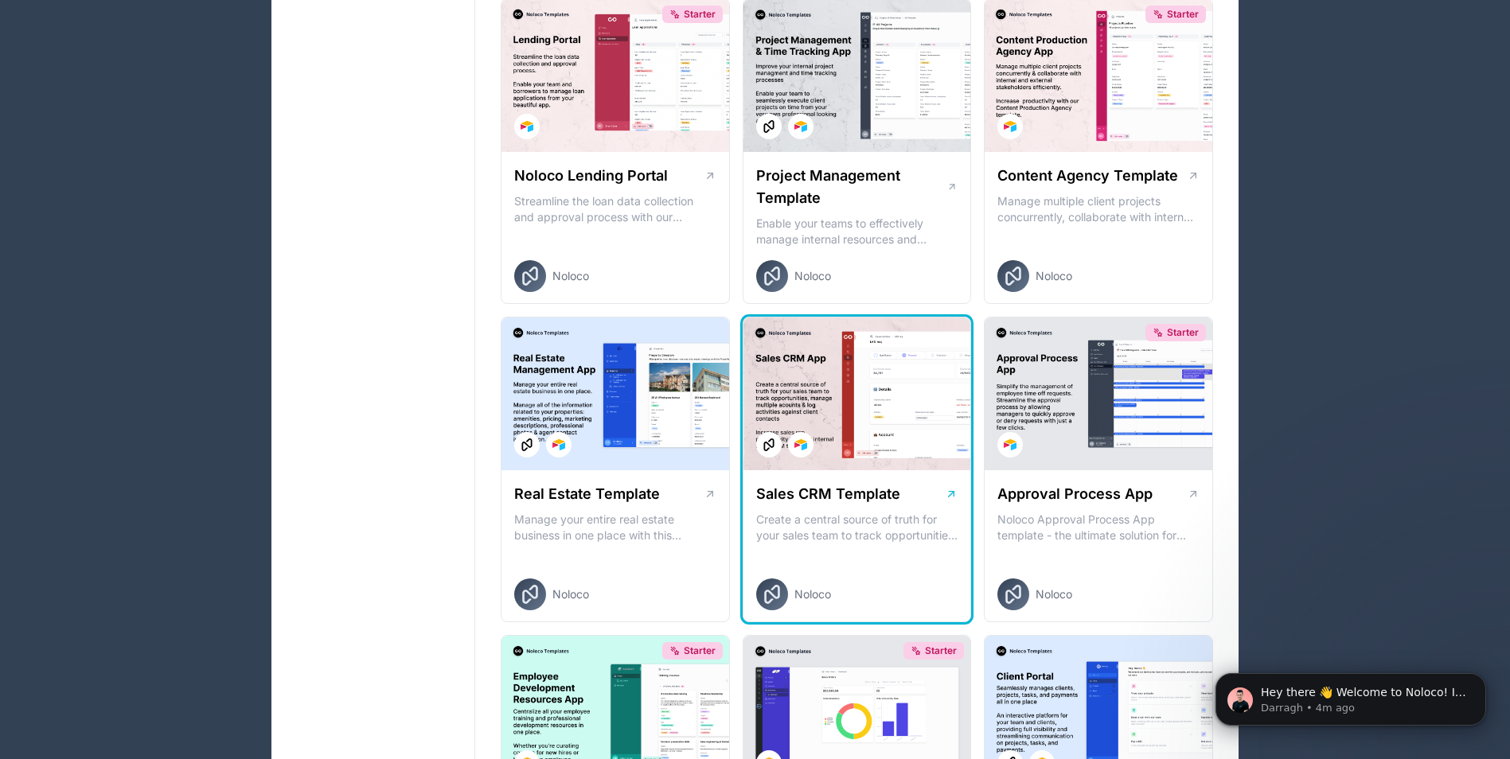
click at [863, 445] on div at bounding box center [857, 394] width 228 height 153
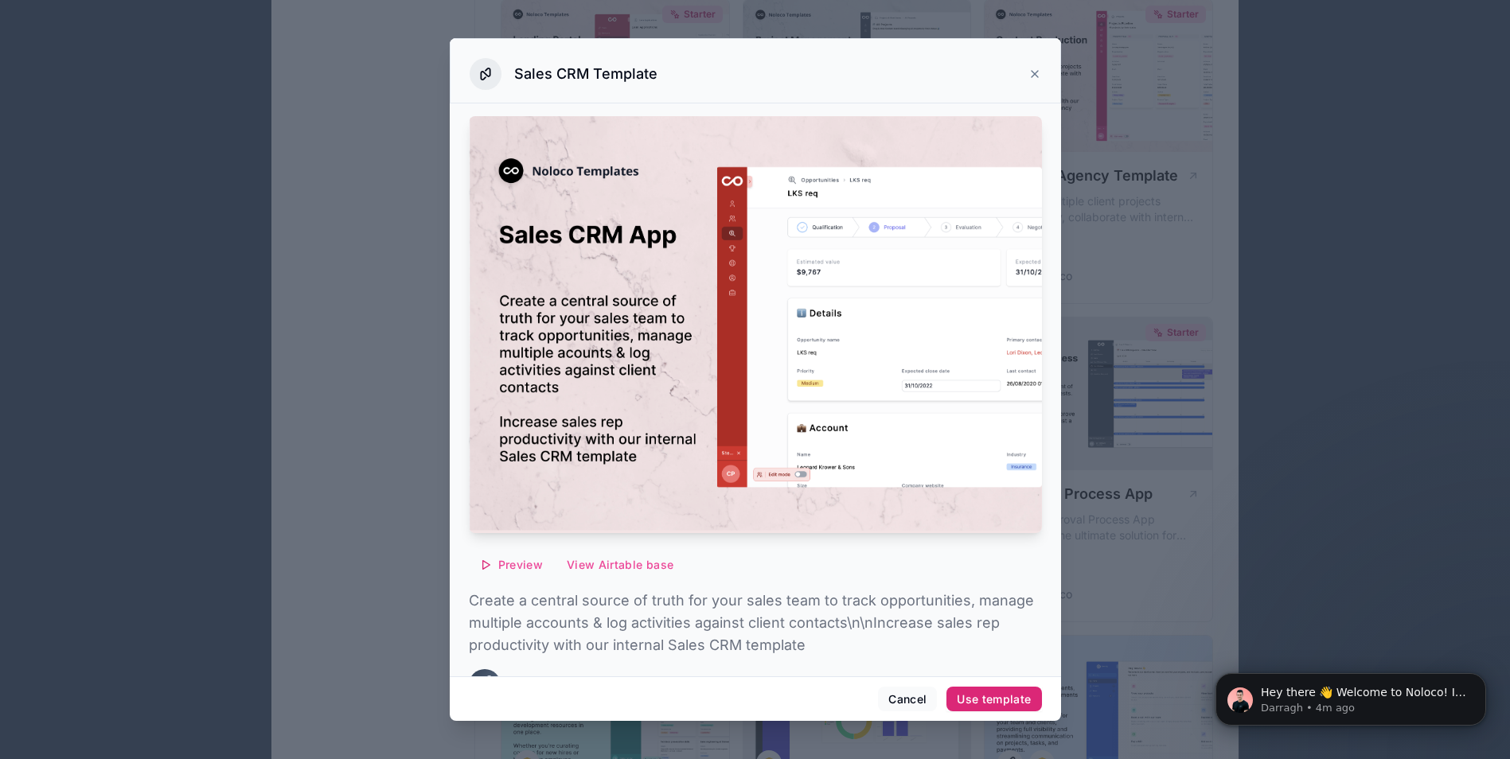
click at [992, 696] on div "Use template" at bounding box center [994, 699] width 74 height 14
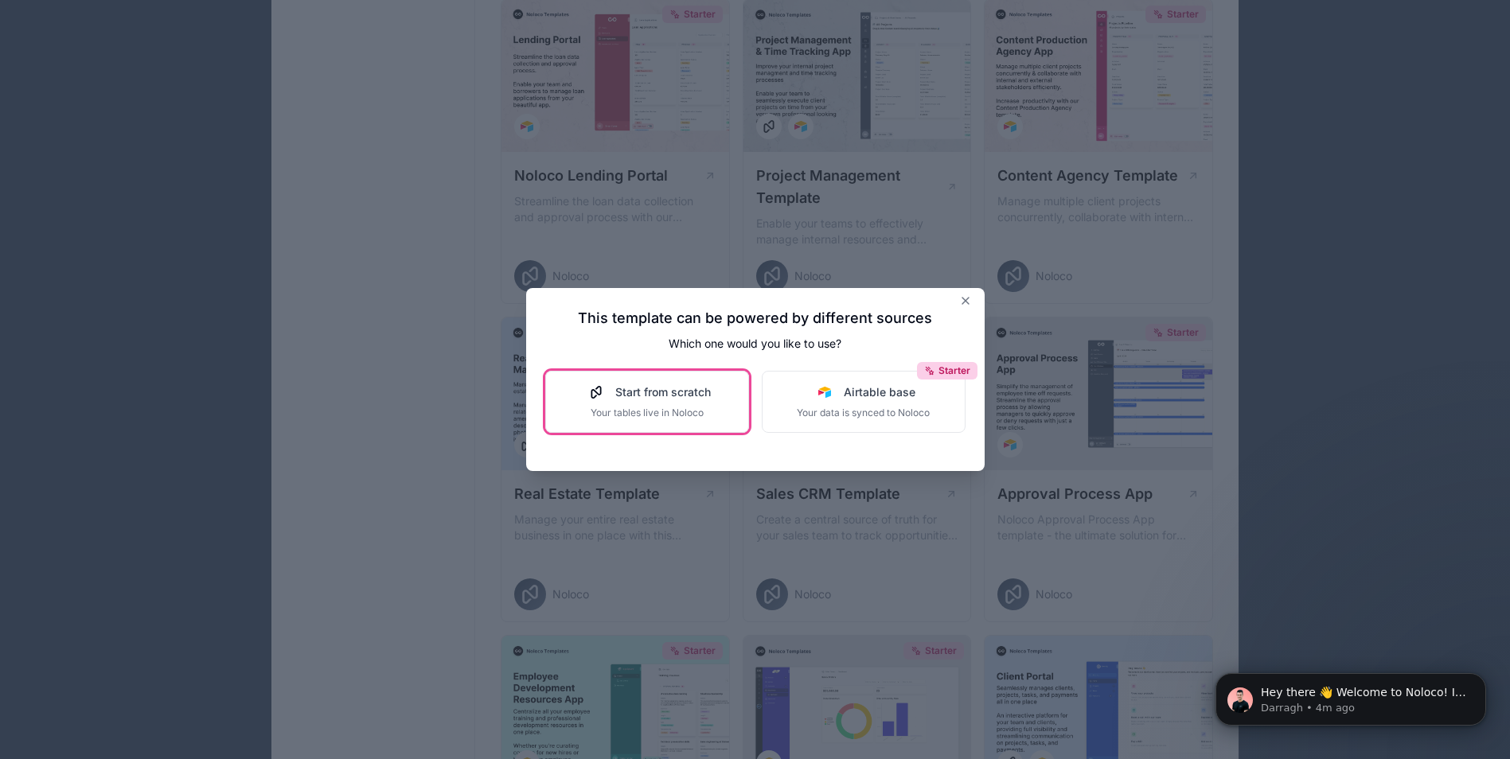
drag, startPoint x: 811, startPoint y: 420, endPoint x: 699, endPoint y: 415, distance: 112.3
click at [699, 415] on div "Start from scratch Your tables live in Noloco Starter Airtable base Your data i…" at bounding box center [755, 402] width 420 height 62
click at [699, 415] on span "Your tables live in Noloco" at bounding box center [646, 413] width 127 height 13
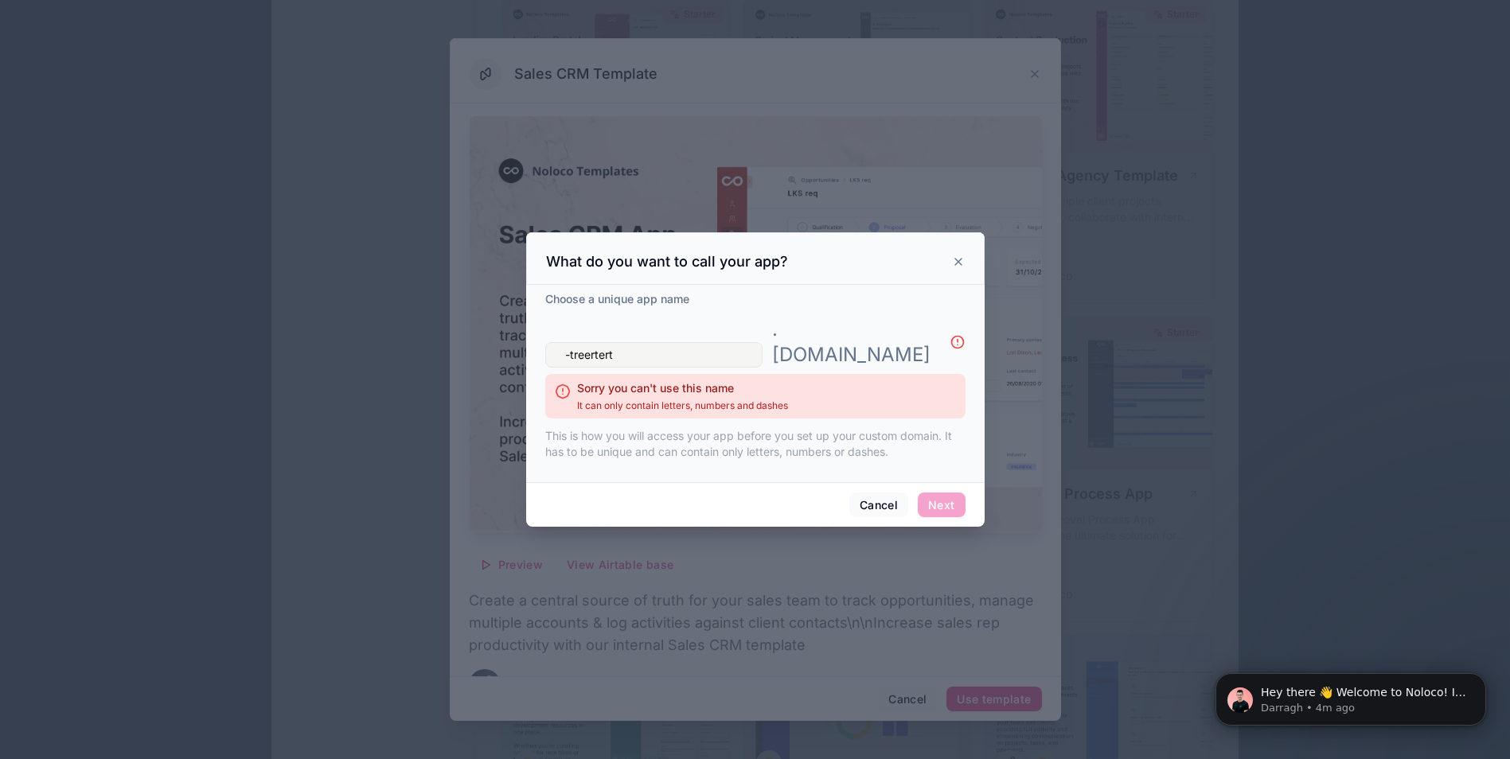
click at [931, 493] on span "Next" at bounding box center [941, 505] width 47 height 25
drag, startPoint x: 618, startPoint y: 348, endPoint x: 428, endPoint y: 328, distance: 191.2
click at [428, 328] on div "What do you want to call your app? Choose a unique app name -treertert . noloco…" at bounding box center [755, 379] width 1510 height 759
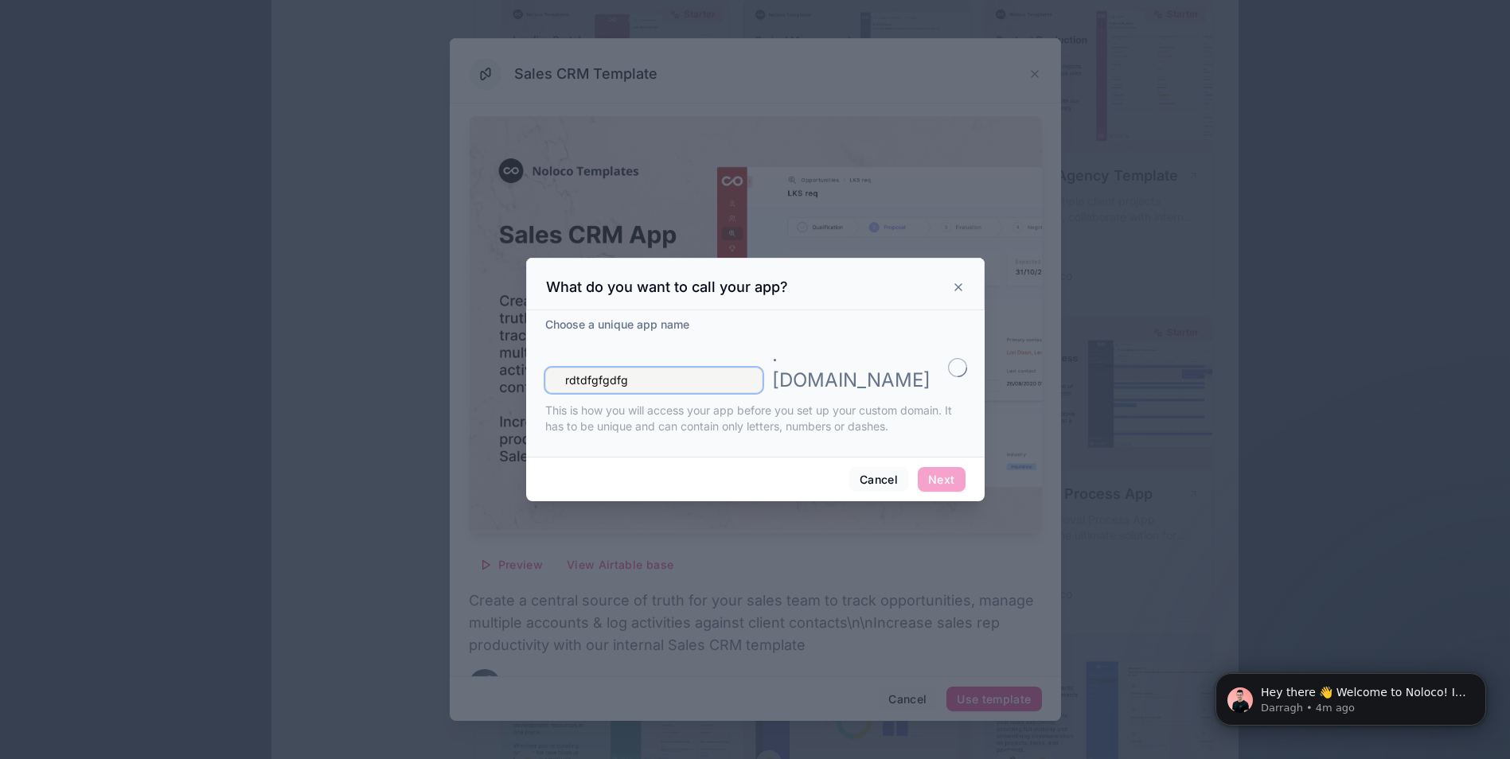
type input "rdtdfgfgdfg"
click at [945, 467] on span "Next" at bounding box center [941, 479] width 47 height 25
click at [945, 467] on button "Next" at bounding box center [941, 479] width 47 height 25
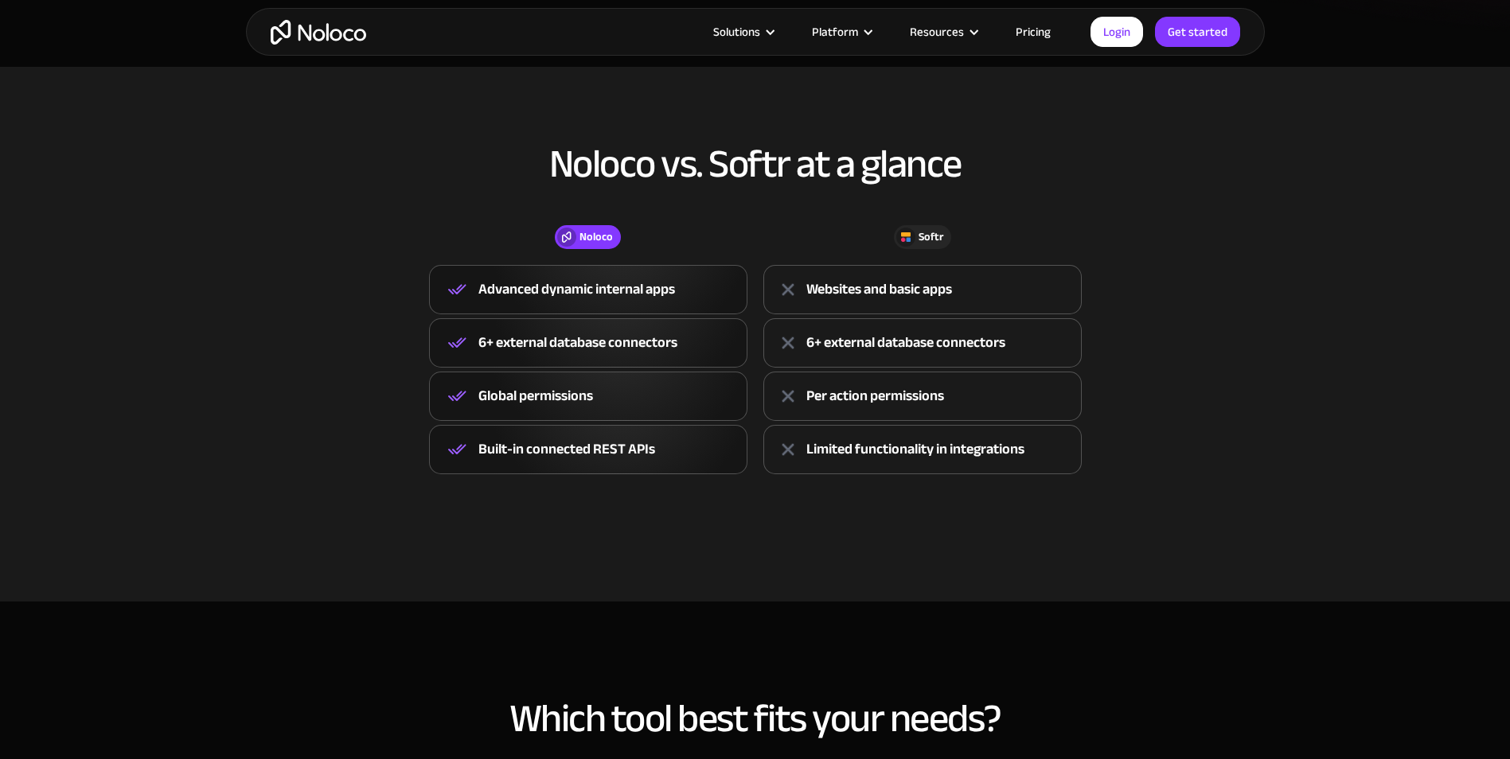
scroll to position [477, 0]
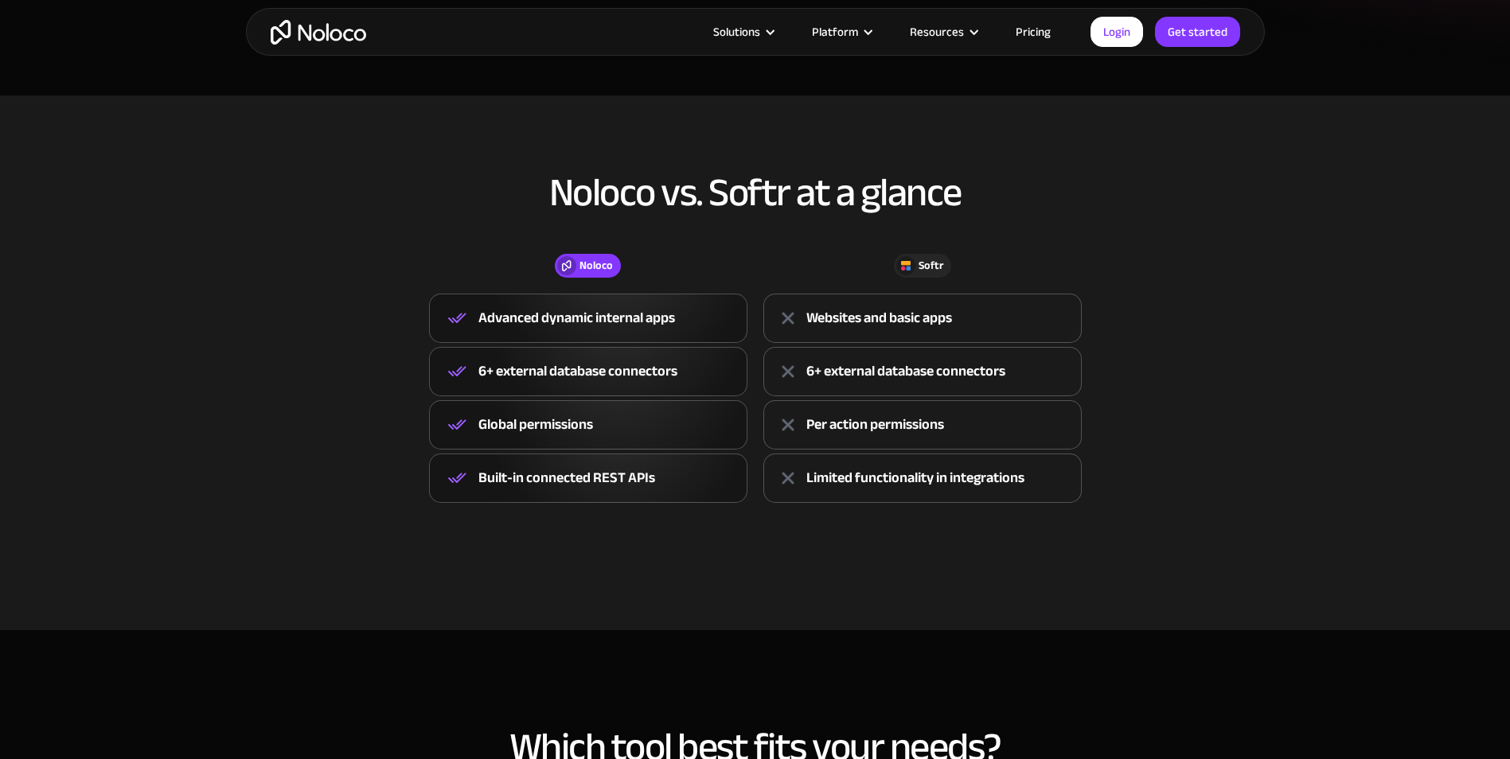
click at [688, 317] on div "Advanced dynamic internal apps" at bounding box center [588, 318] width 318 height 49
drag, startPoint x: 688, startPoint y: 317, endPoint x: 625, endPoint y: 361, distance: 77.7
click at [625, 360] on div "6+ external database connectors" at bounding box center [577, 372] width 199 height 24
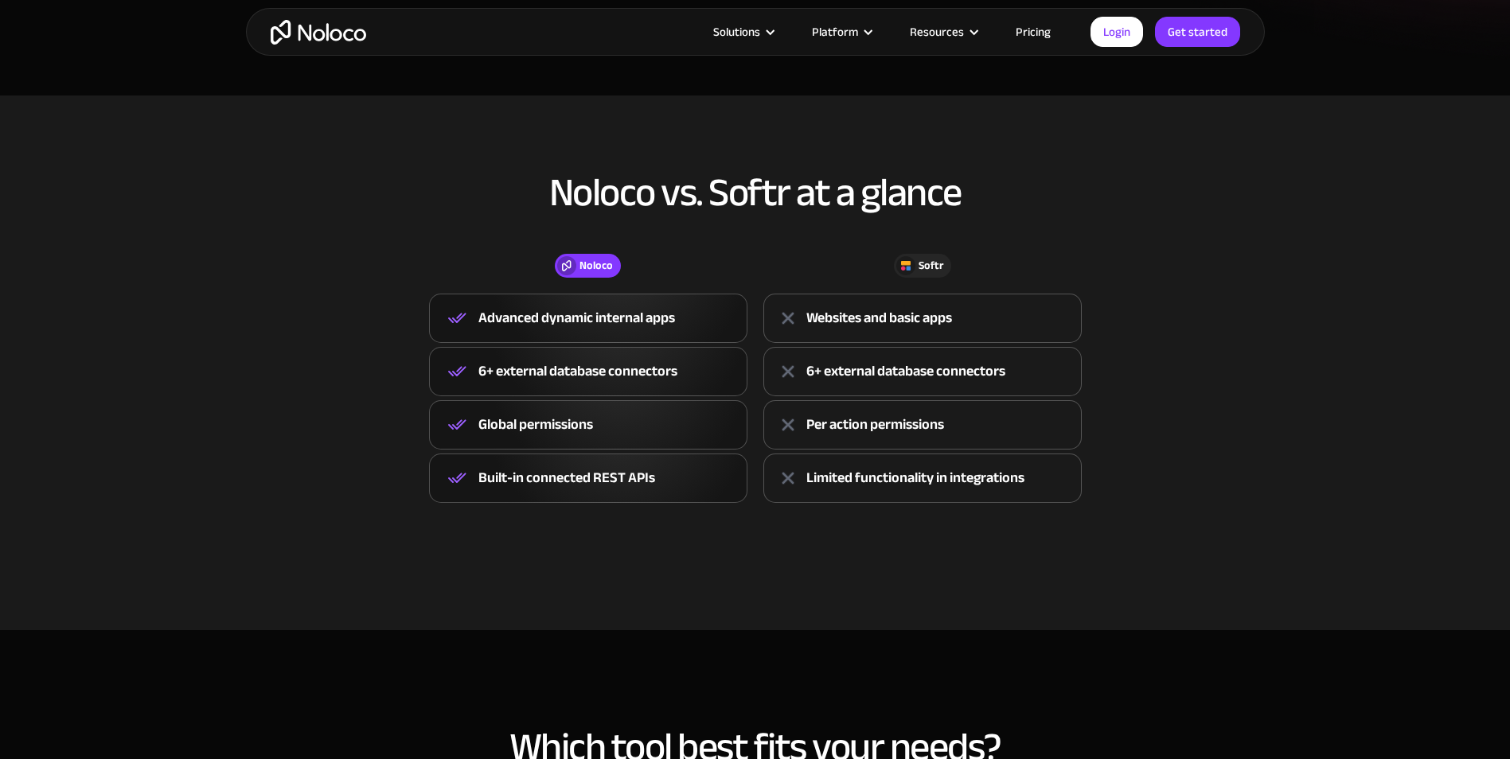
click at [612, 380] on div "6+ external database connectors" at bounding box center [577, 372] width 199 height 24
click at [612, 372] on div "6+ external database connectors" at bounding box center [577, 372] width 199 height 24
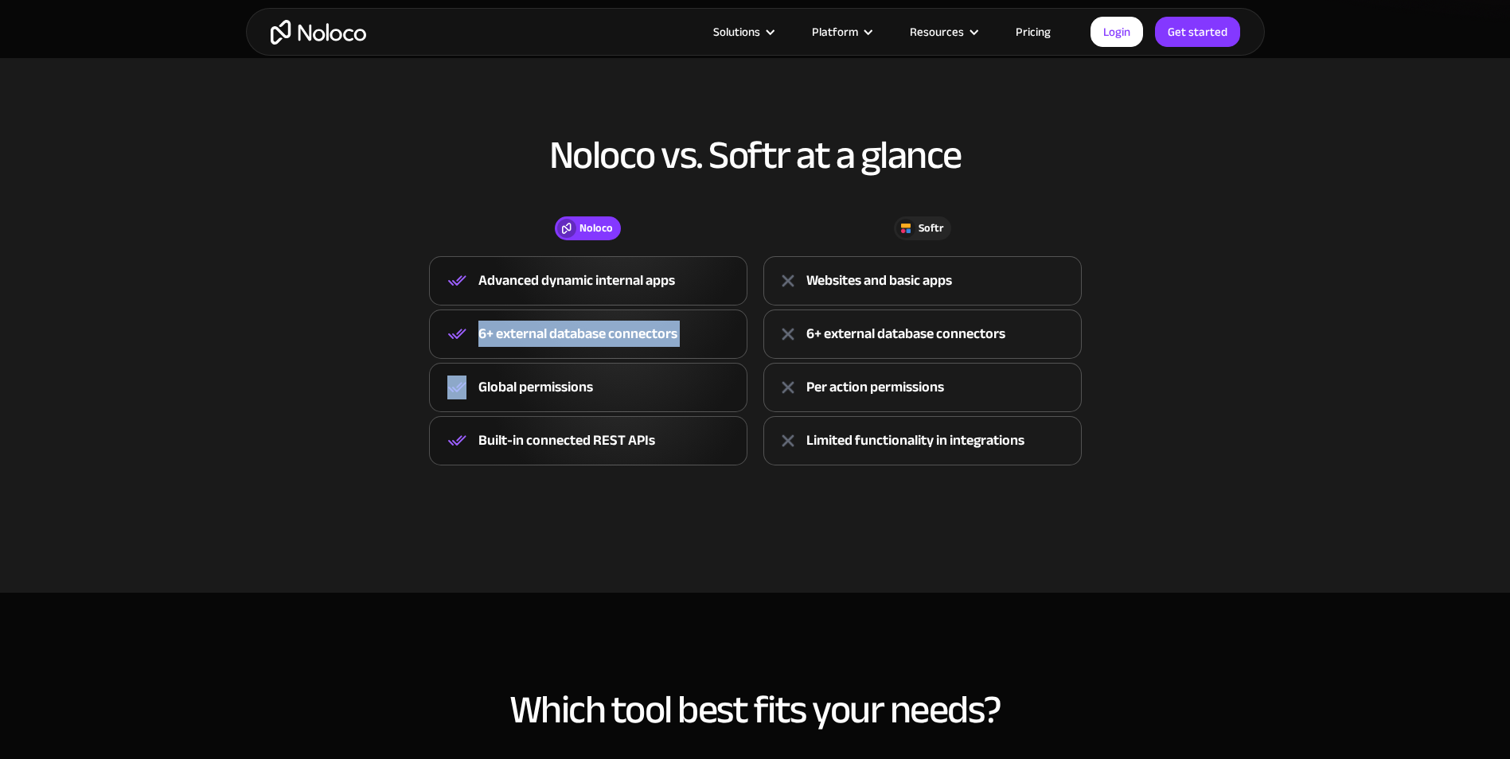
scroll to position [557, 0]
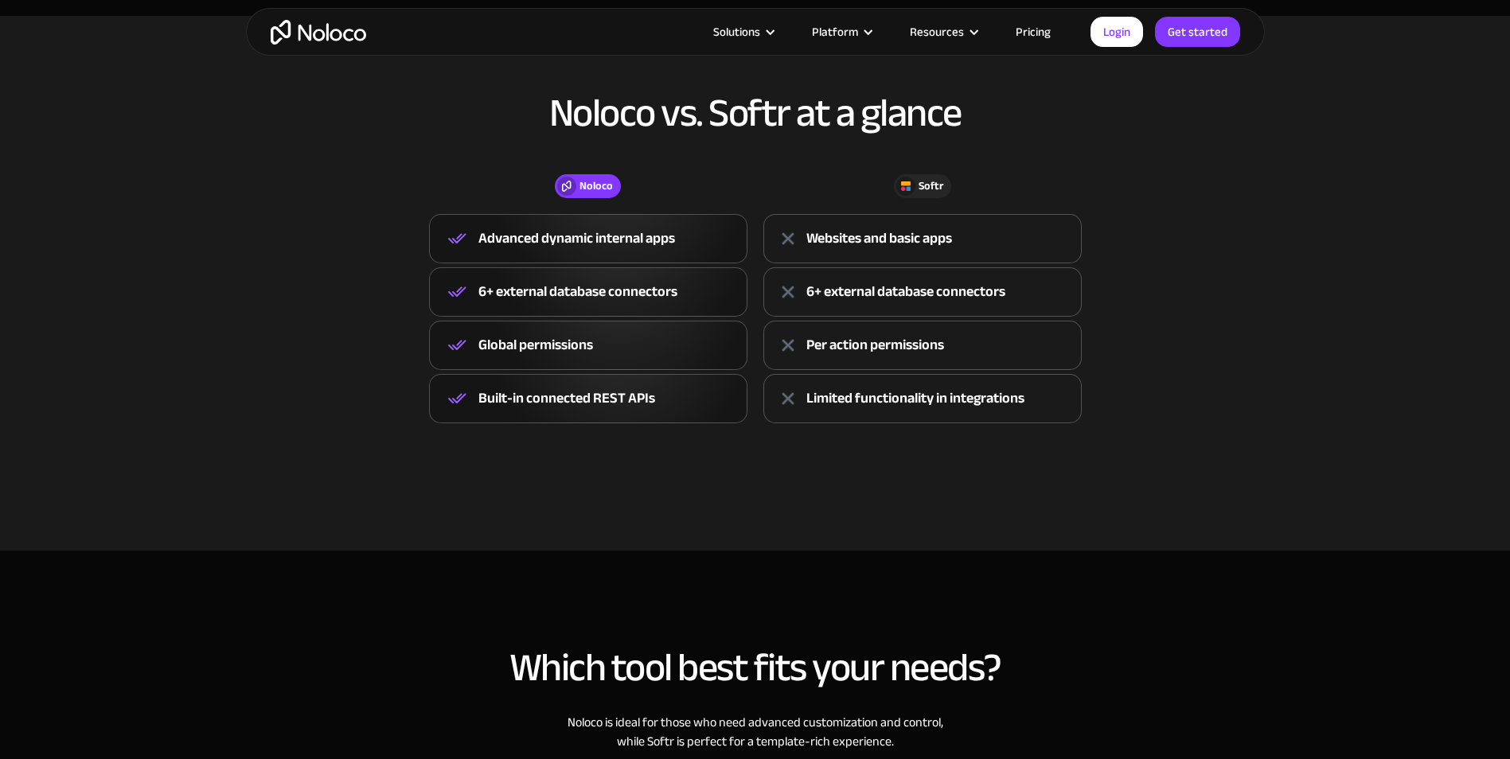
click at [602, 332] on div "Global permissions" at bounding box center [588, 345] width 318 height 49
click at [598, 349] on div "Global permissions" at bounding box center [588, 345] width 318 height 49
drag, startPoint x: 598, startPoint y: 349, endPoint x: 598, endPoint y: 376, distance: 27.9
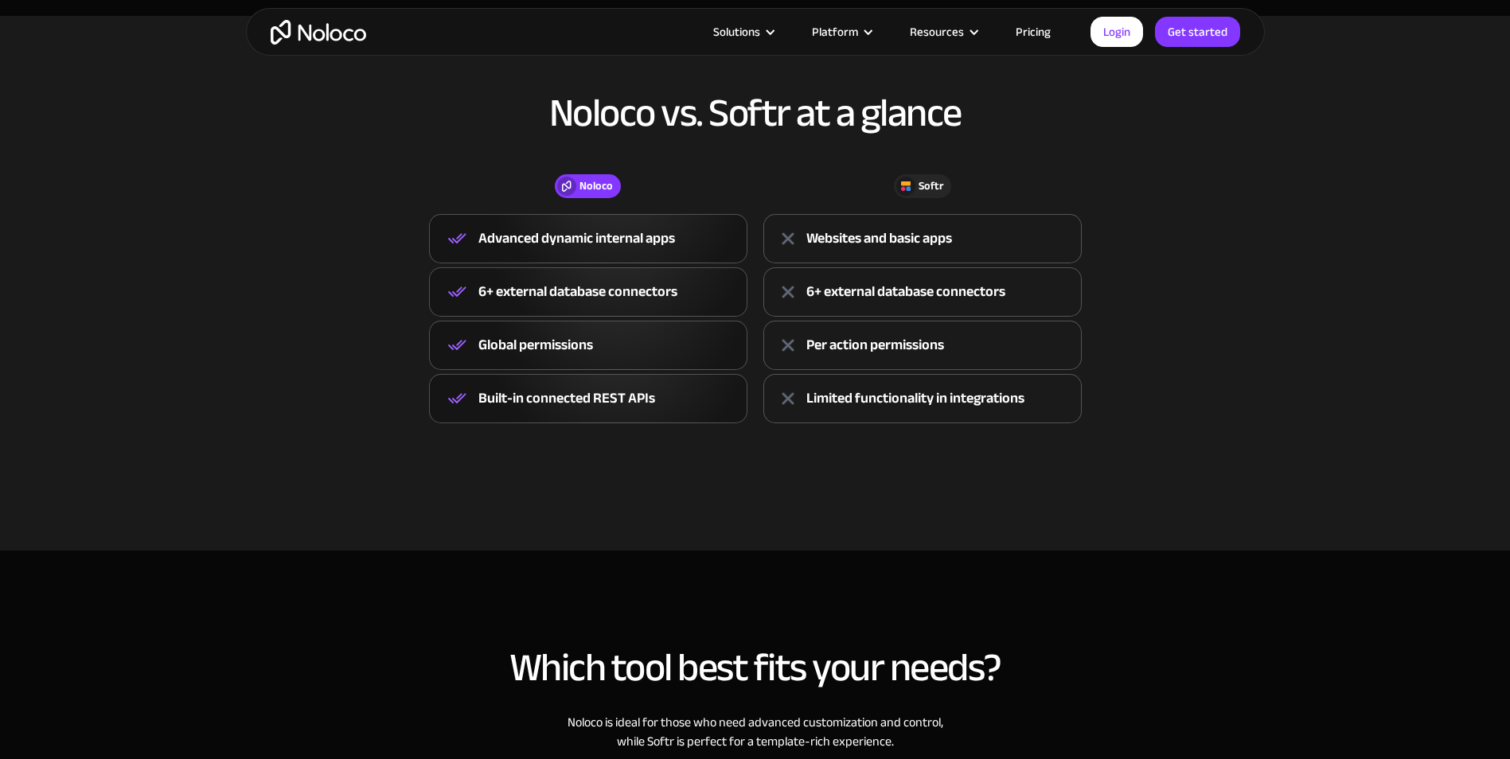
click at [598, 376] on div "Built-in connected REST APIs" at bounding box center [588, 398] width 318 height 49
click at [585, 403] on div "Built-in connected REST APIs" at bounding box center [566, 399] width 177 height 24
click at [584, 403] on div "Built-in connected REST APIs" at bounding box center [566, 399] width 177 height 24
drag, startPoint x: 584, startPoint y: 403, endPoint x: 585, endPoint y: 421, distance: 18.3
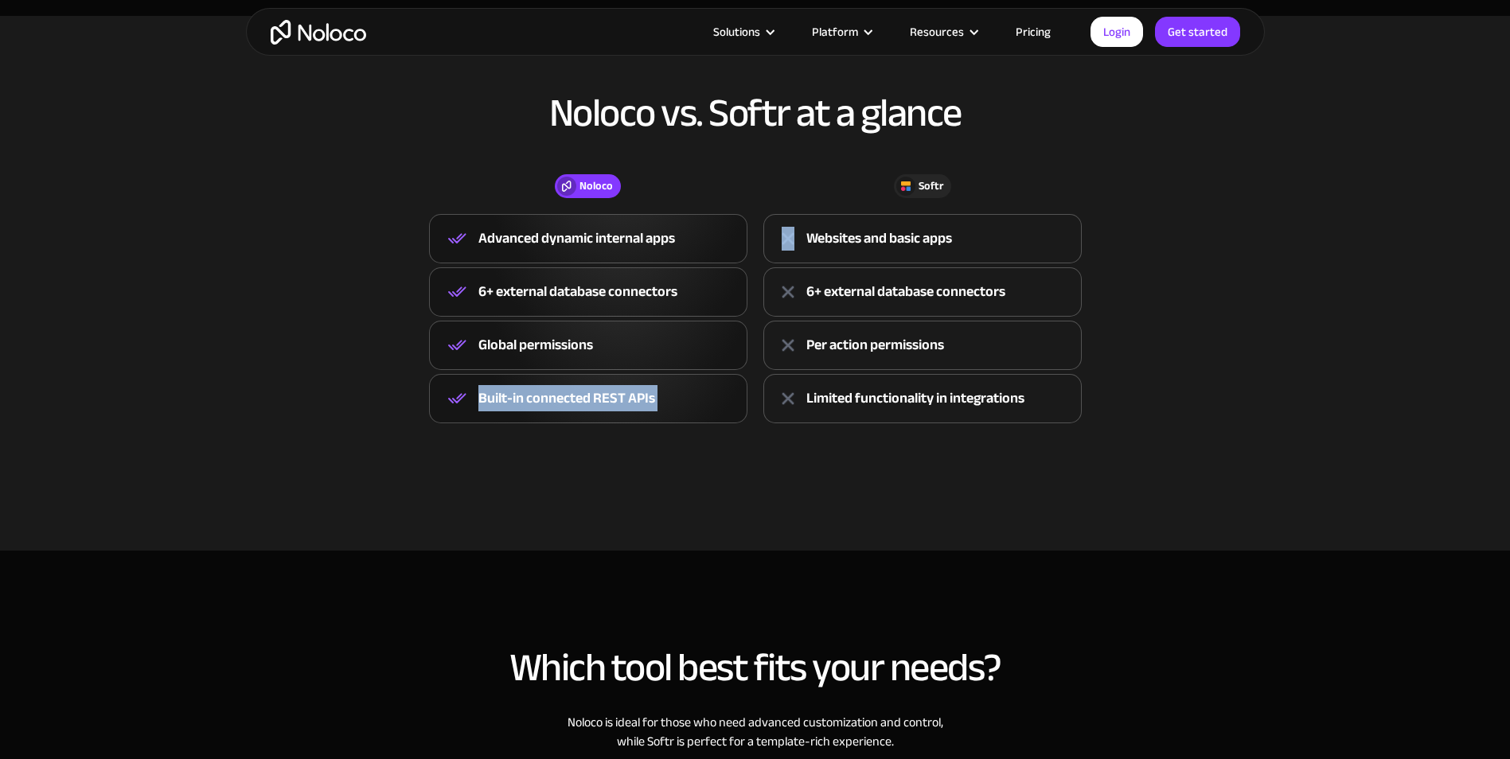
click at [585, 421] on div "Built-in connected REST APIs" at bounding box center [588, 398] width 318 height 49
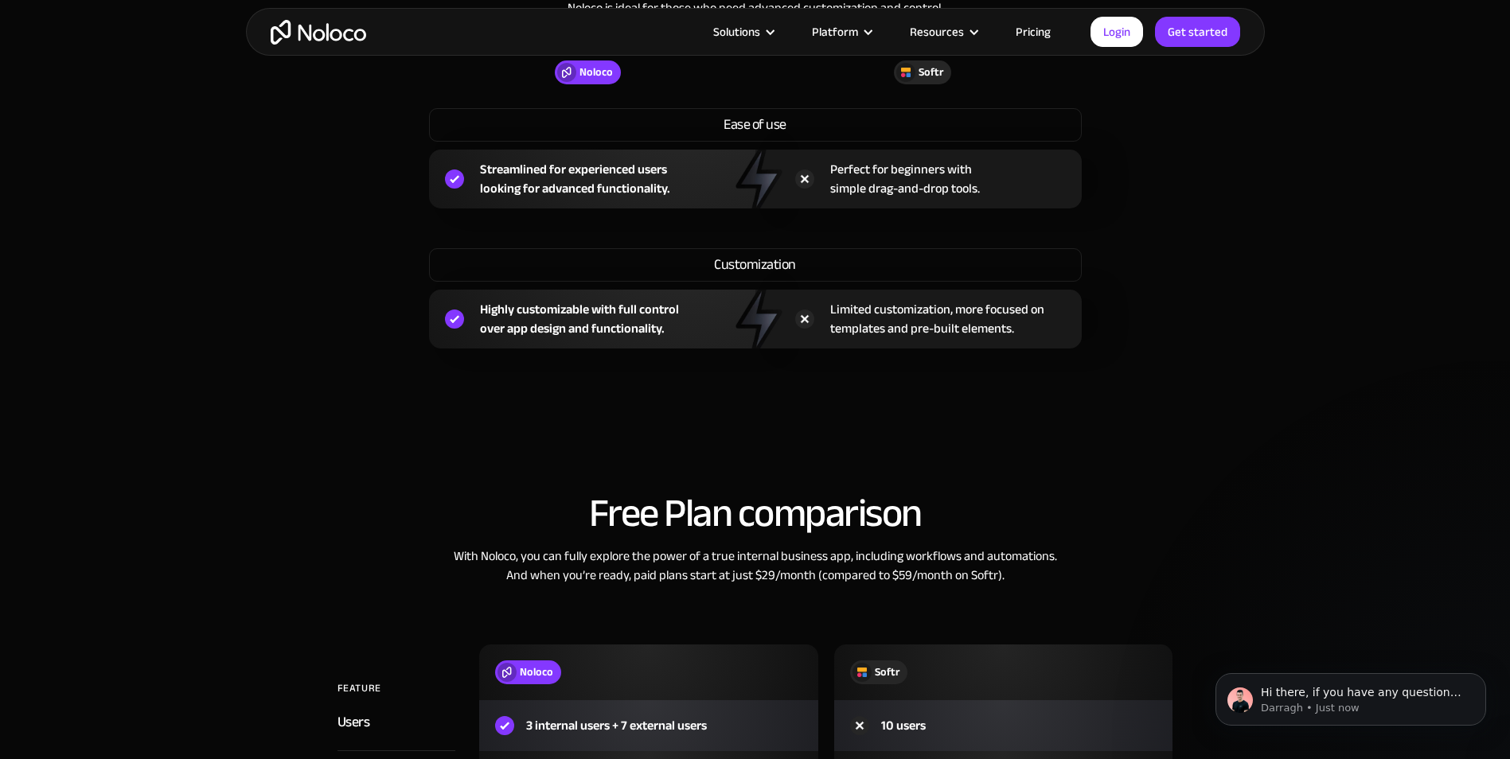
scroll to position [1273, 0]
click at [614, 325] on div "Highly customizable with full control over app design and functionality." at bounding box center [579, 317] width 199 height 38
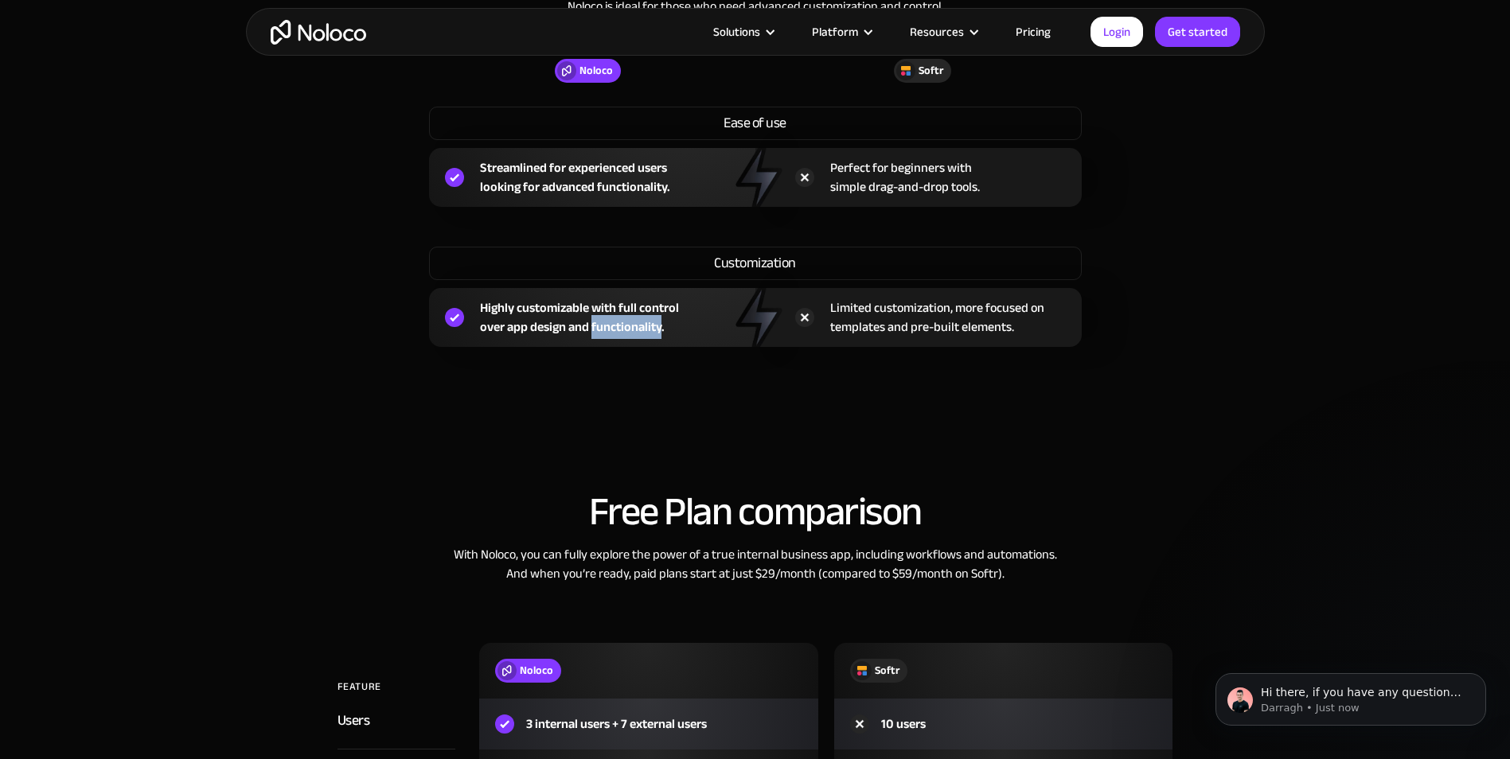
click at [614, 325] on div "Highly customizable with full control over app design and functionality." at bounding box center [579, 317] width 199 height 38
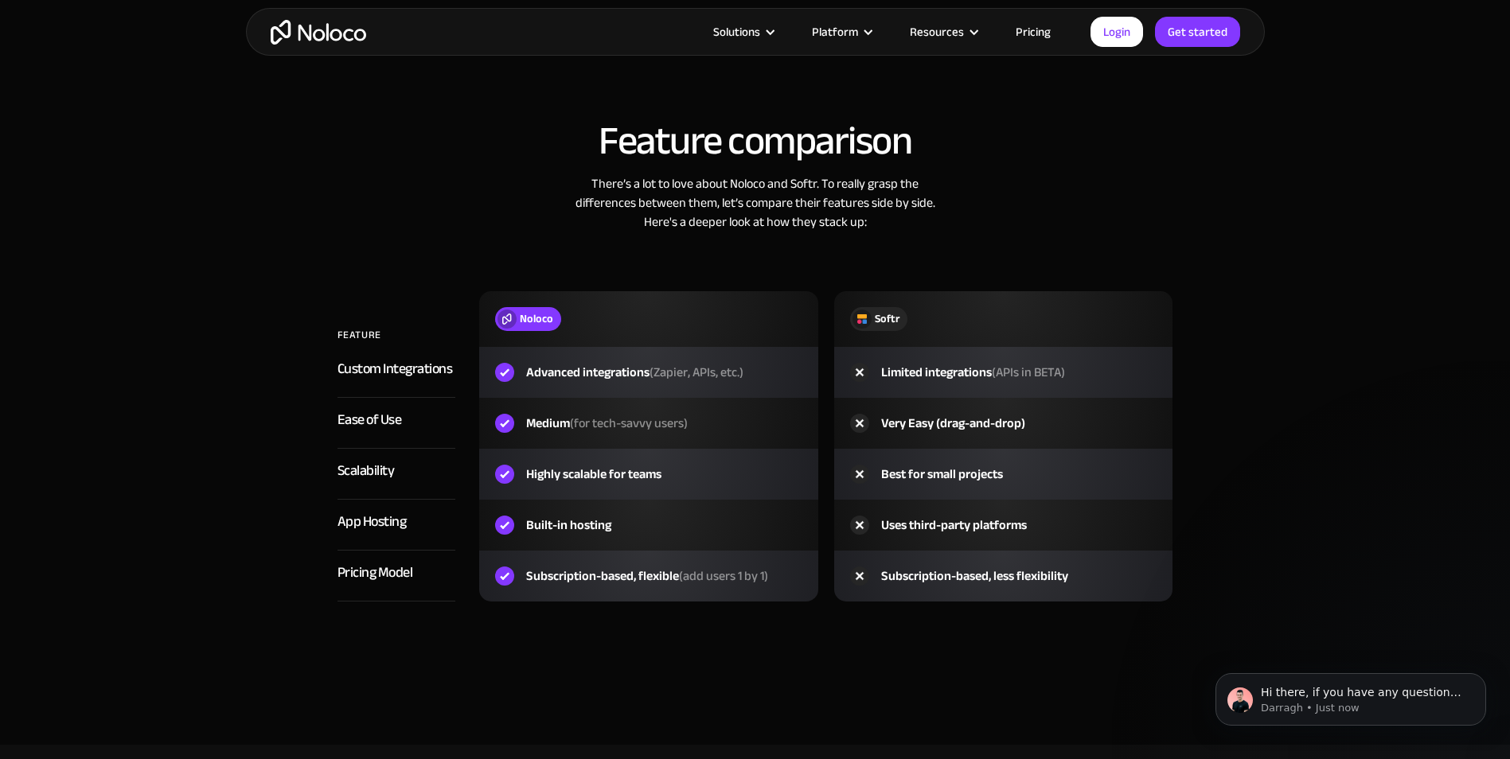
scroll to position [2308, 0]
click at [693, 369] on span "(Zapier, APIs, etc.)" at bounding box center [696, 371] width 94 height 24
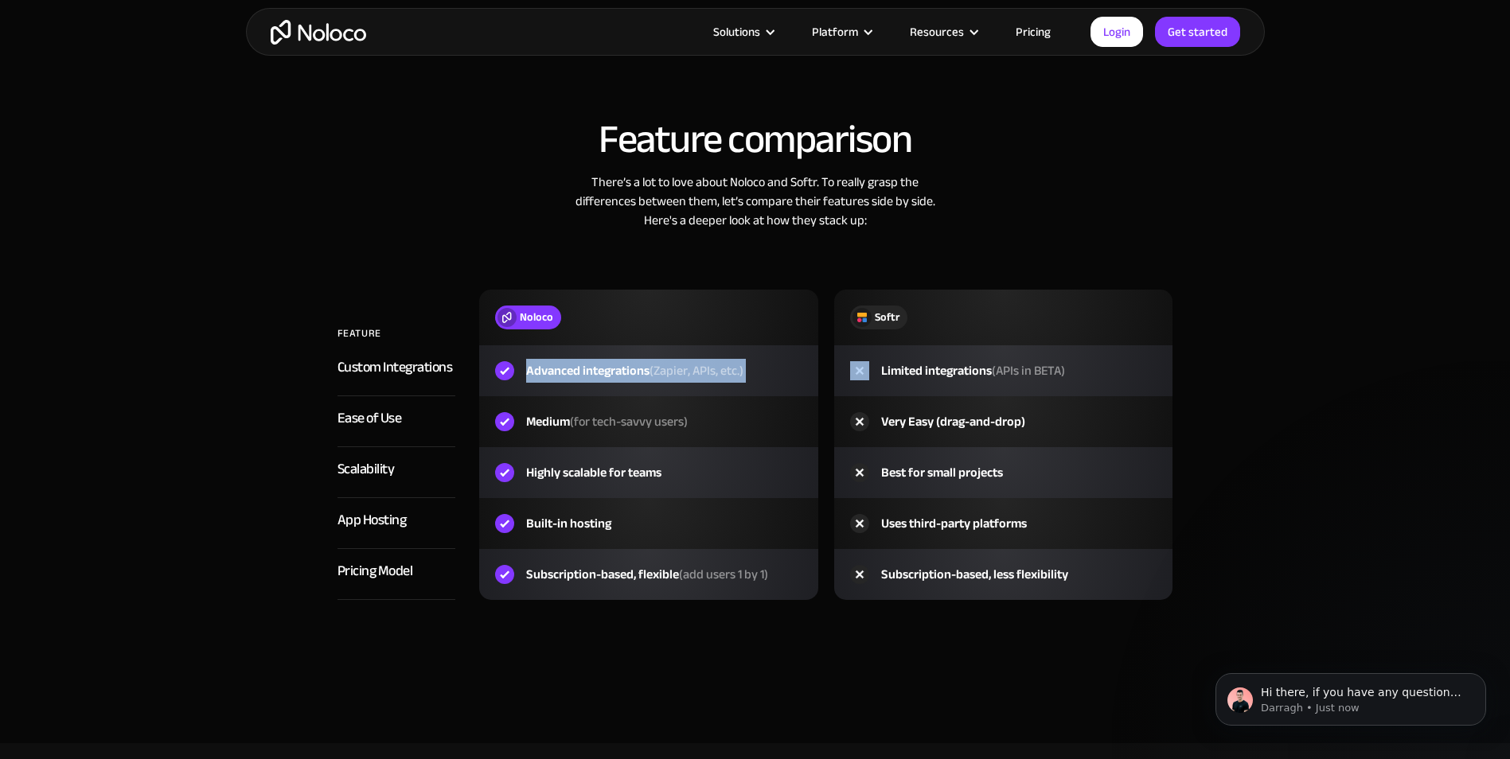
click at [693, 369] on span "(Zapier, APIs, etc.)" at bounding box center [696, 371] width 94 height 24
drag, startPoint x: 693, startPoint y: 369, endPoint x: 650, endPoint y: 381, distance: 44.6
click at [650, 380] on div "Advanced integrations (Zapier, APIs, etc.)" at bounding box center [634, 370] width 217 height 19
click at [644, 417] on span "(for tech-savvy users)" at bounding box center [629, 422] width 118 height 24
click at [644, 416] on span "(for tech-savvy users)" at bounding box center [629, 422] width 118 height 24
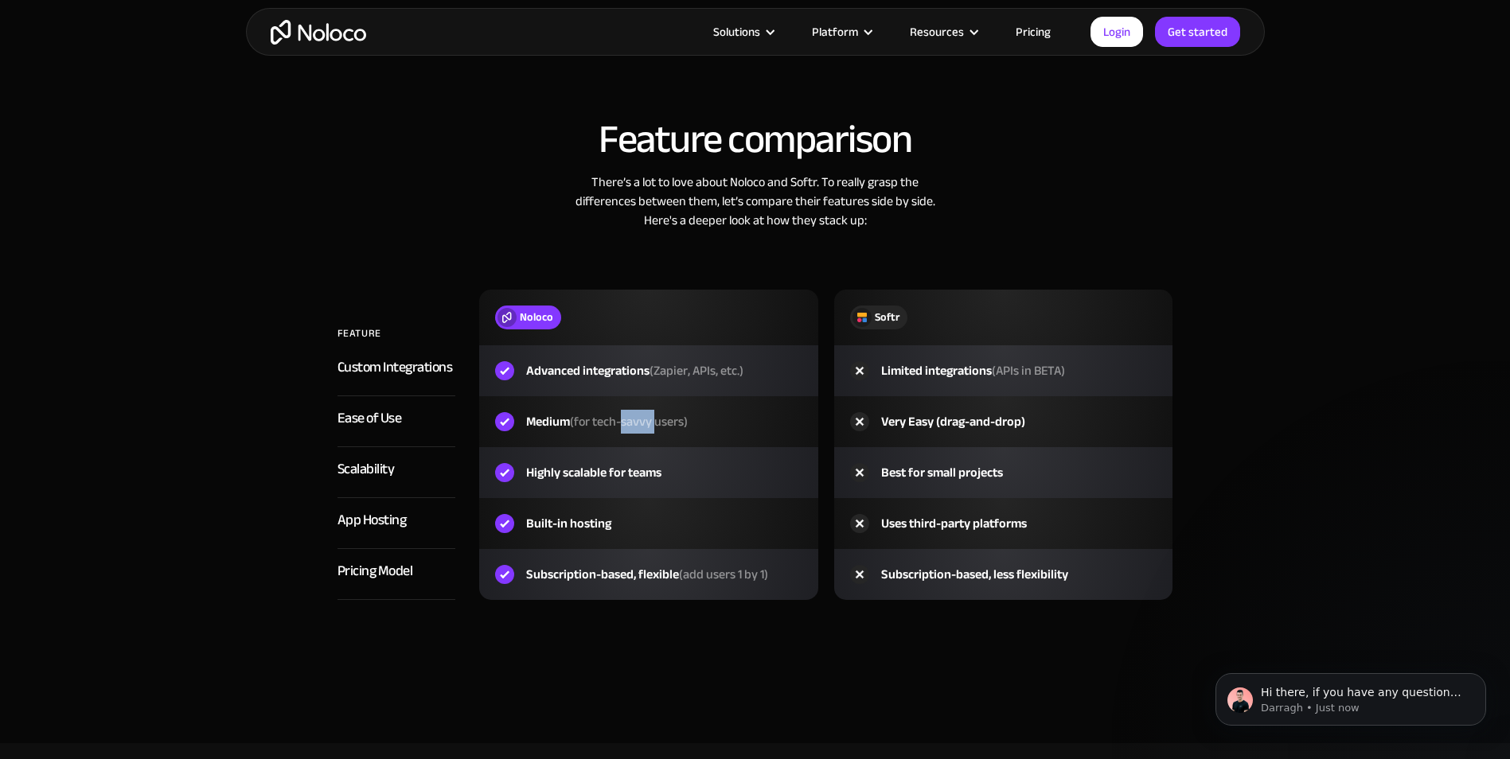
click at [642, 415] on span "(for tech-savvy users)" at bounding box center [629, 422] width 118 height 24
click at [637, 411] on span "(for tech-savvy users)" at bounding box center [629, 422] width 118 height 24
drag, startPoint x: 637, startPoint y: 411, endPoint x: 632, endPoint y: 399, distance: 13.6
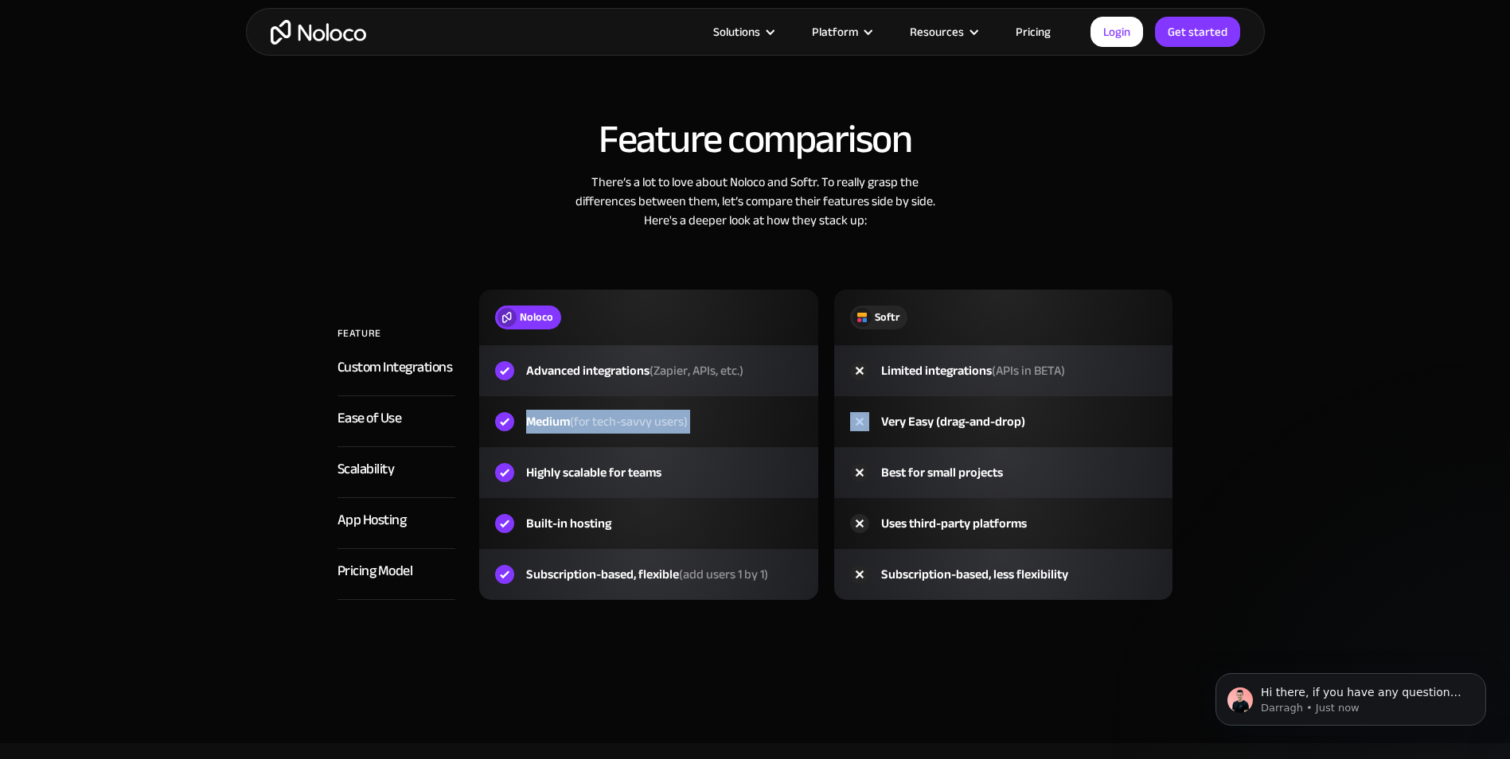
click at [632, 399] on div "Medium (for tech-savvy users)" at bounding box center [648, 421] width 339 height 51
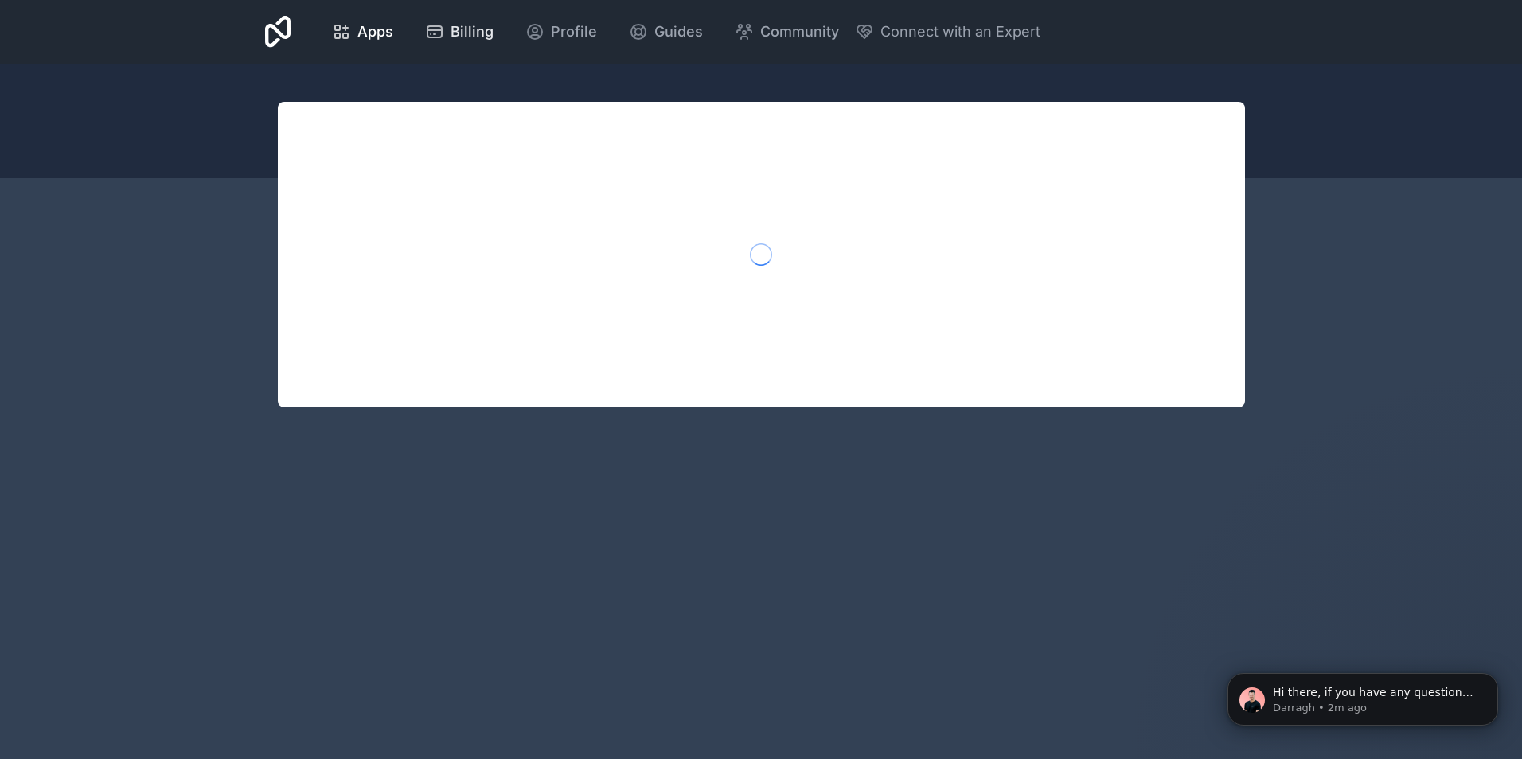
click at [458, 36] on span "Billing" at bounding box center [471, 32] width 43 height 22
click at [363, 27] on span "Apps" at bounding box center [375, 32] width 36 height 22
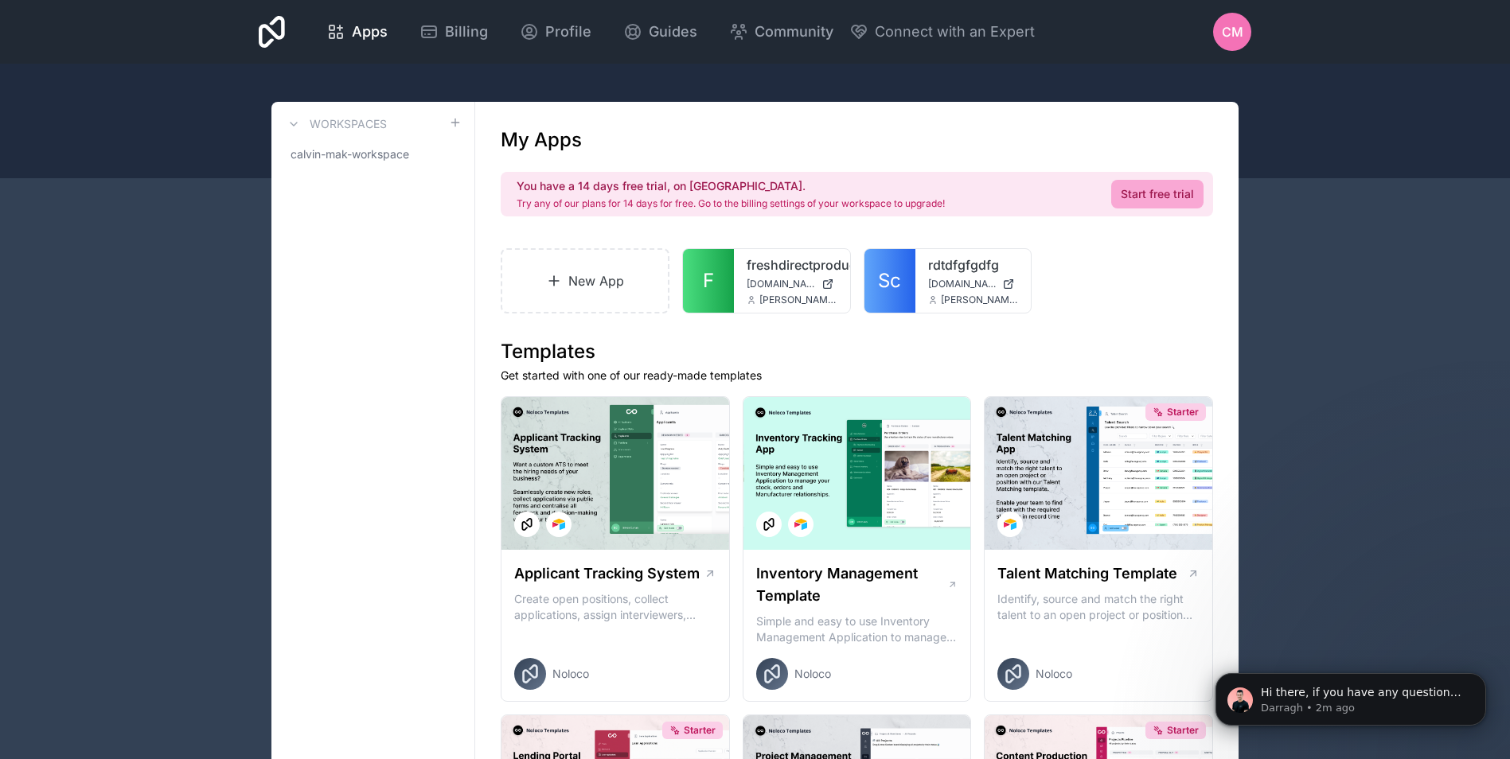
click at [460, 54] on div "Apps Billing Profile Guides Community Connect with an Expert CM Billing Profile…" at bounding box center [755, 32] width 1018 height 64
click at [473, 28] on span "Billing" at bounding box center [466, 32] width 43 height 22
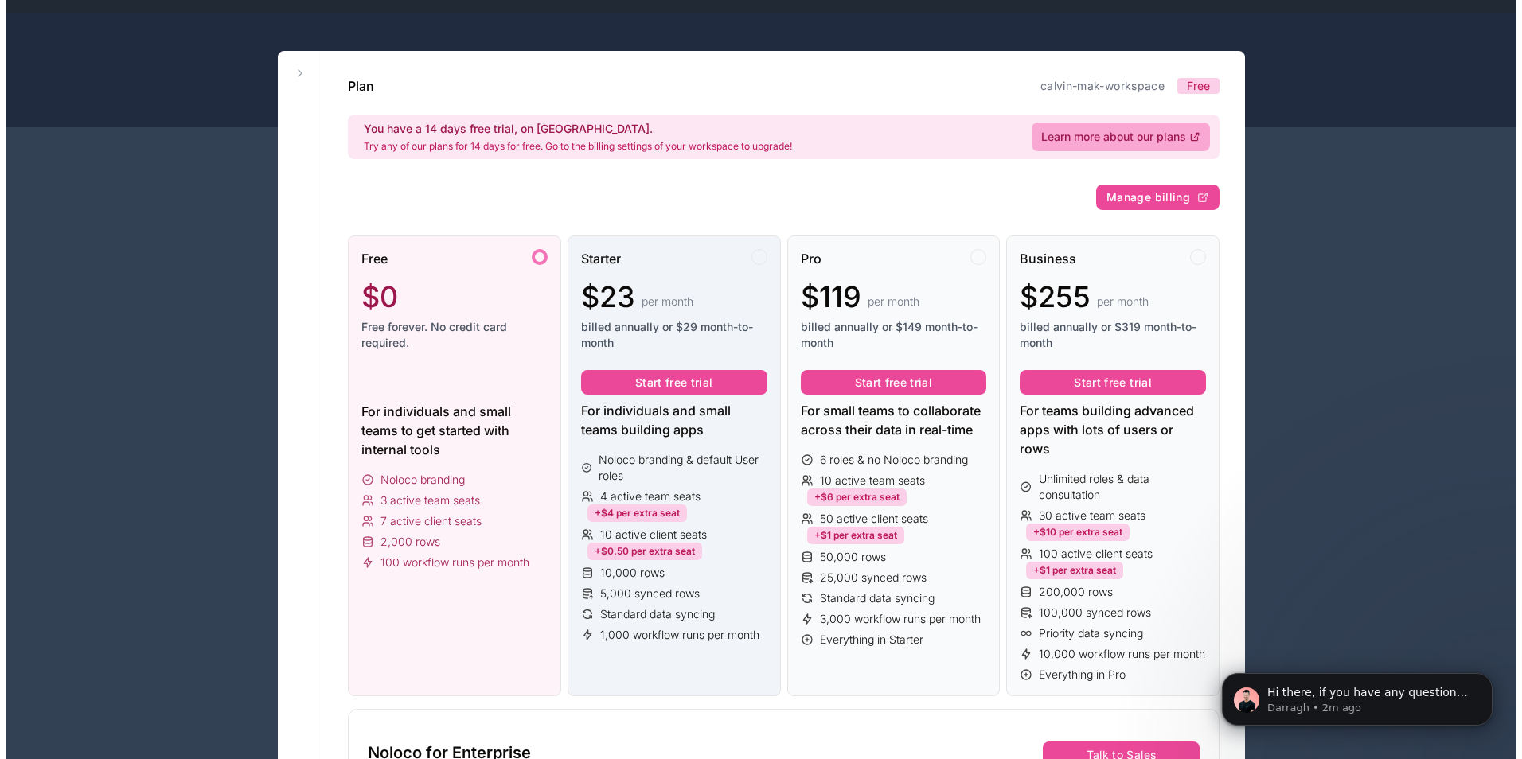
scroll to position [80, 0]
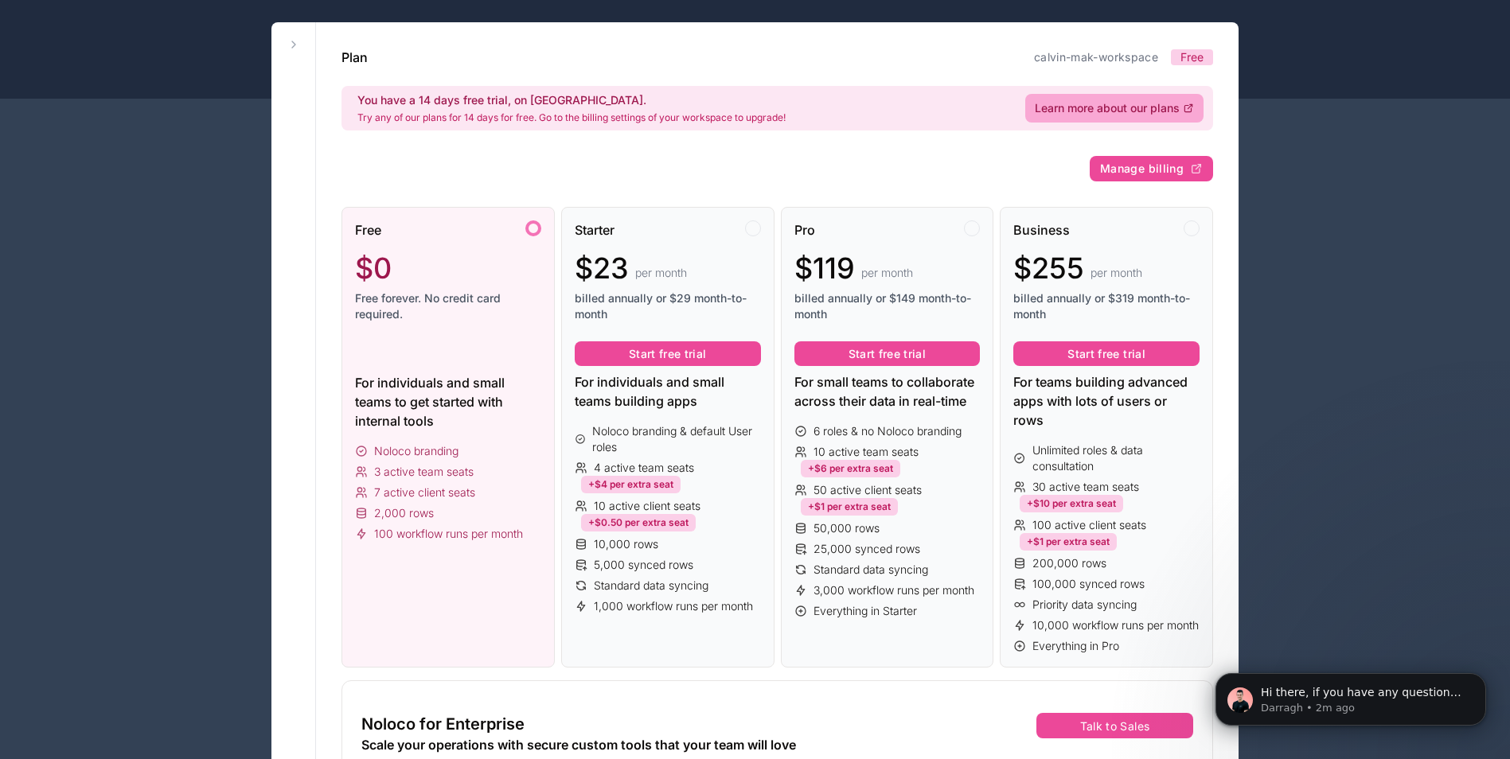
click at [447, 434] on div "Free $0 Free forever. No credit card required. For individuals and small teams …" at bounding box center [447, 438] width 213 height 462
click at [887, 349] on button "Start free trial" at bounding box center [887, 353] width 186 height 25
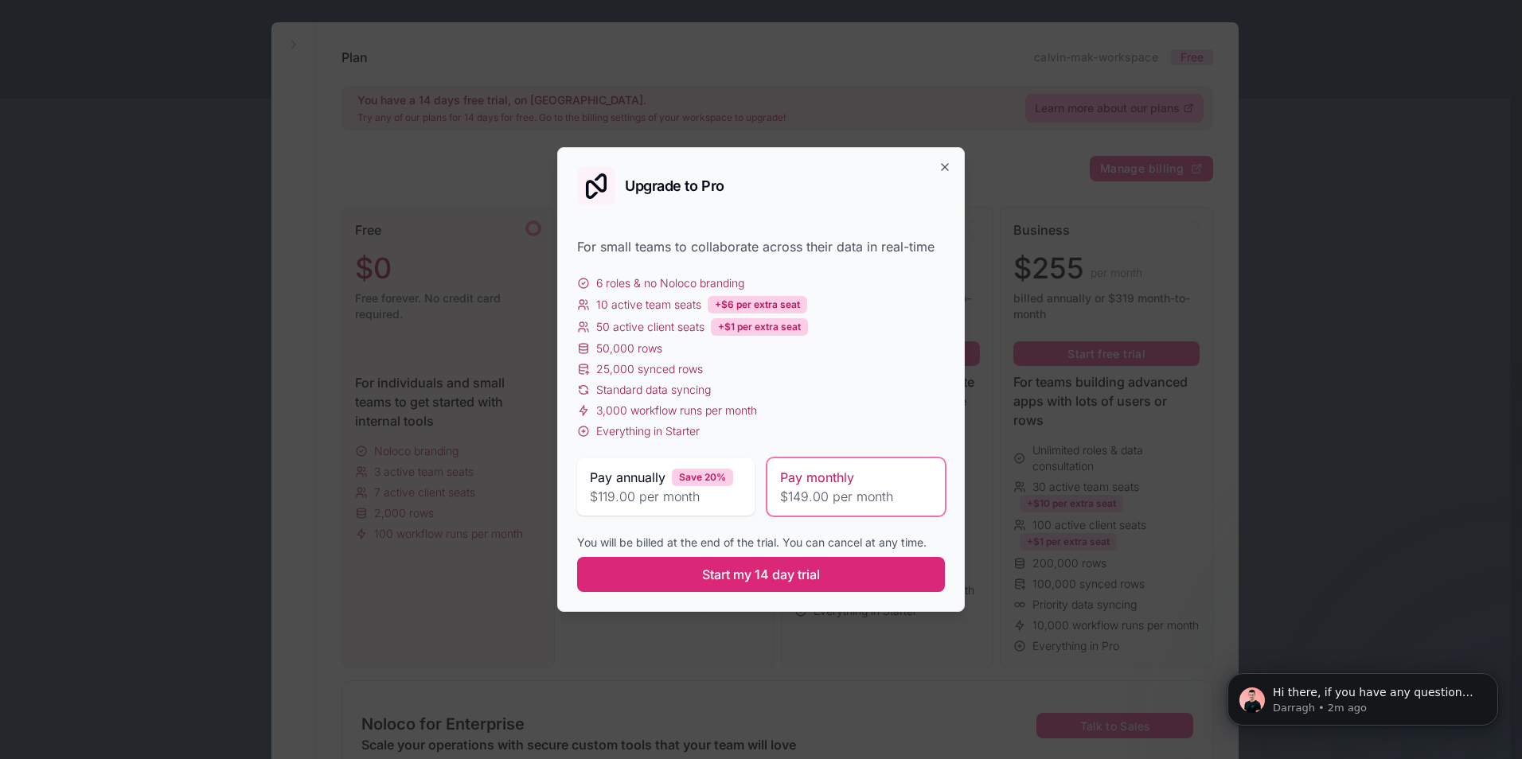
click at [740, 572] on span "Start my 14 day trial" at bounding box center [761, 574] width 118 height 19
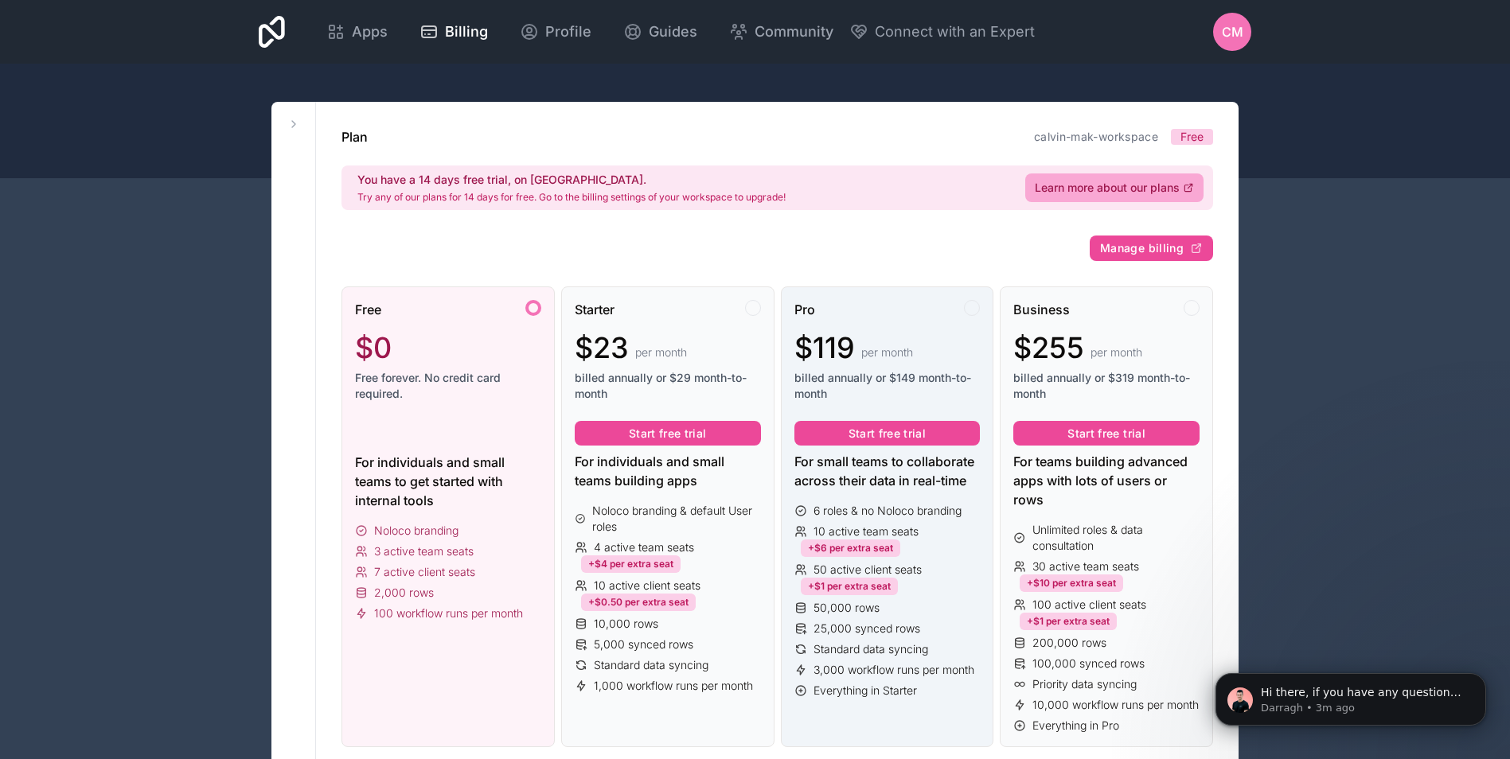
click at [890, 368] on div "$119 per month billed annually or $149 month-to-month" at bounding box center [887, 367] width 186 height 70
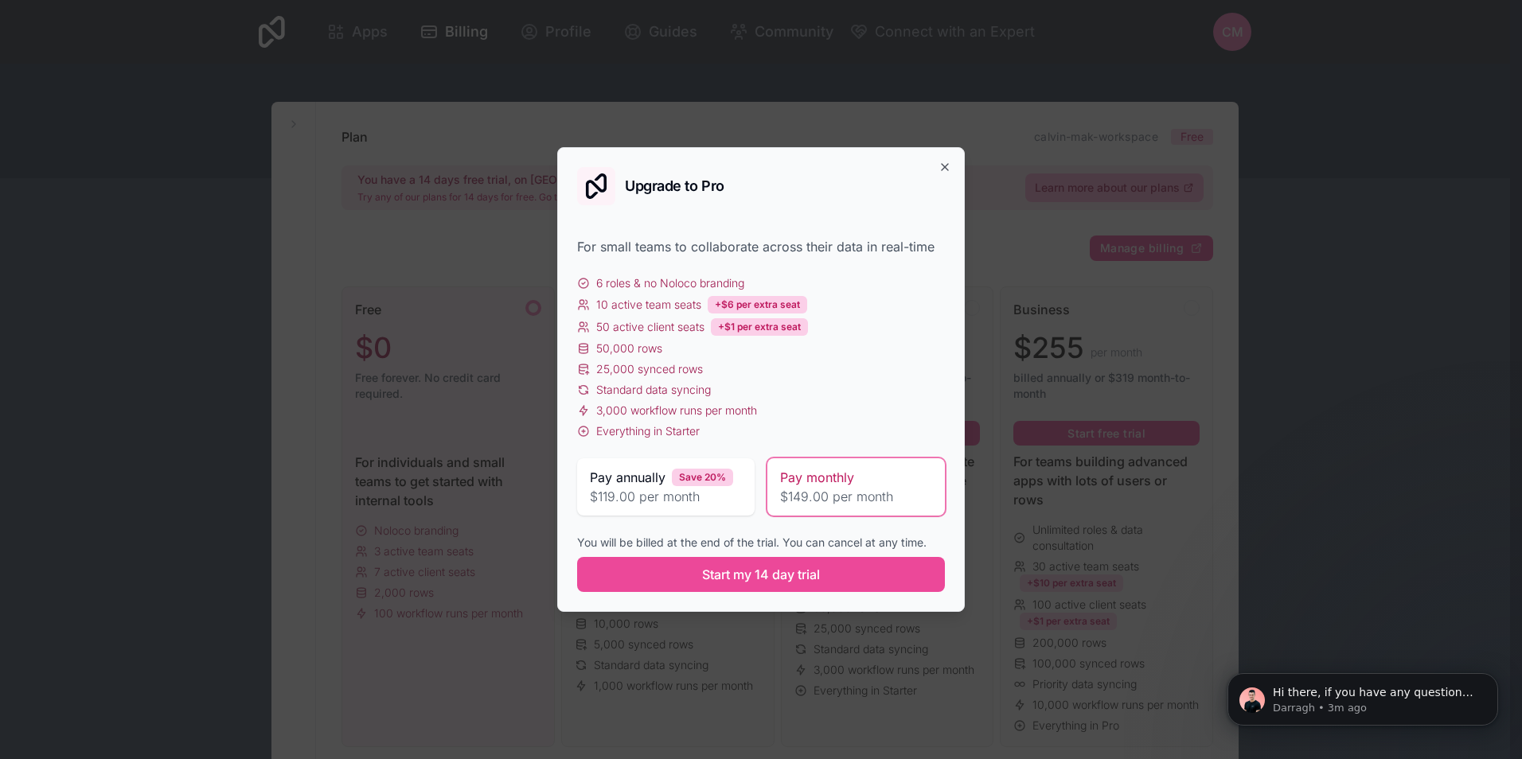
drag, startPoint x: 946, startPoint y: 146, endPoint x: 949, endPoint y: 162, distance: 16.2
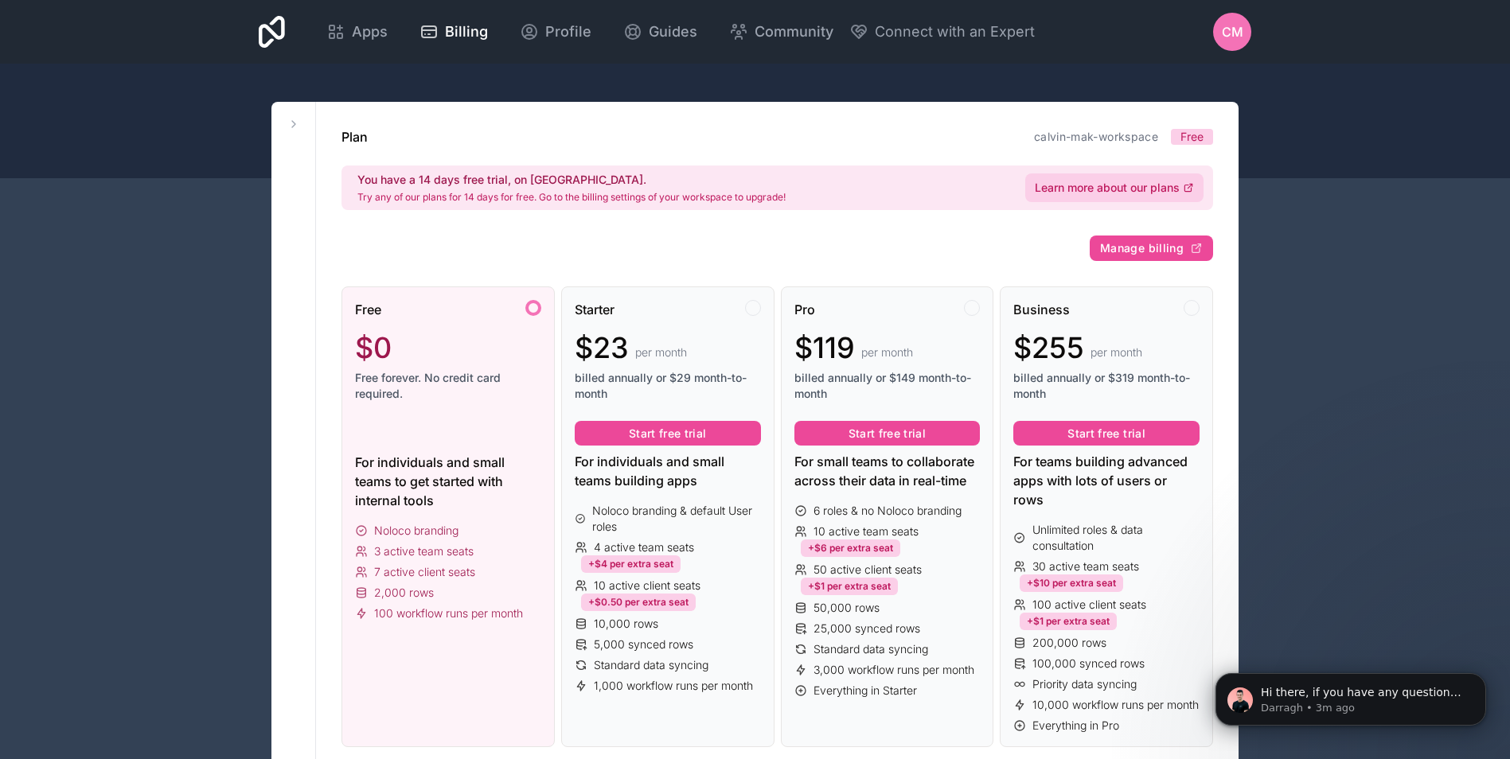
click at [1107, 184] on span "Learn more about our plans" at bounding box center [1107, 188] width 145 height 16
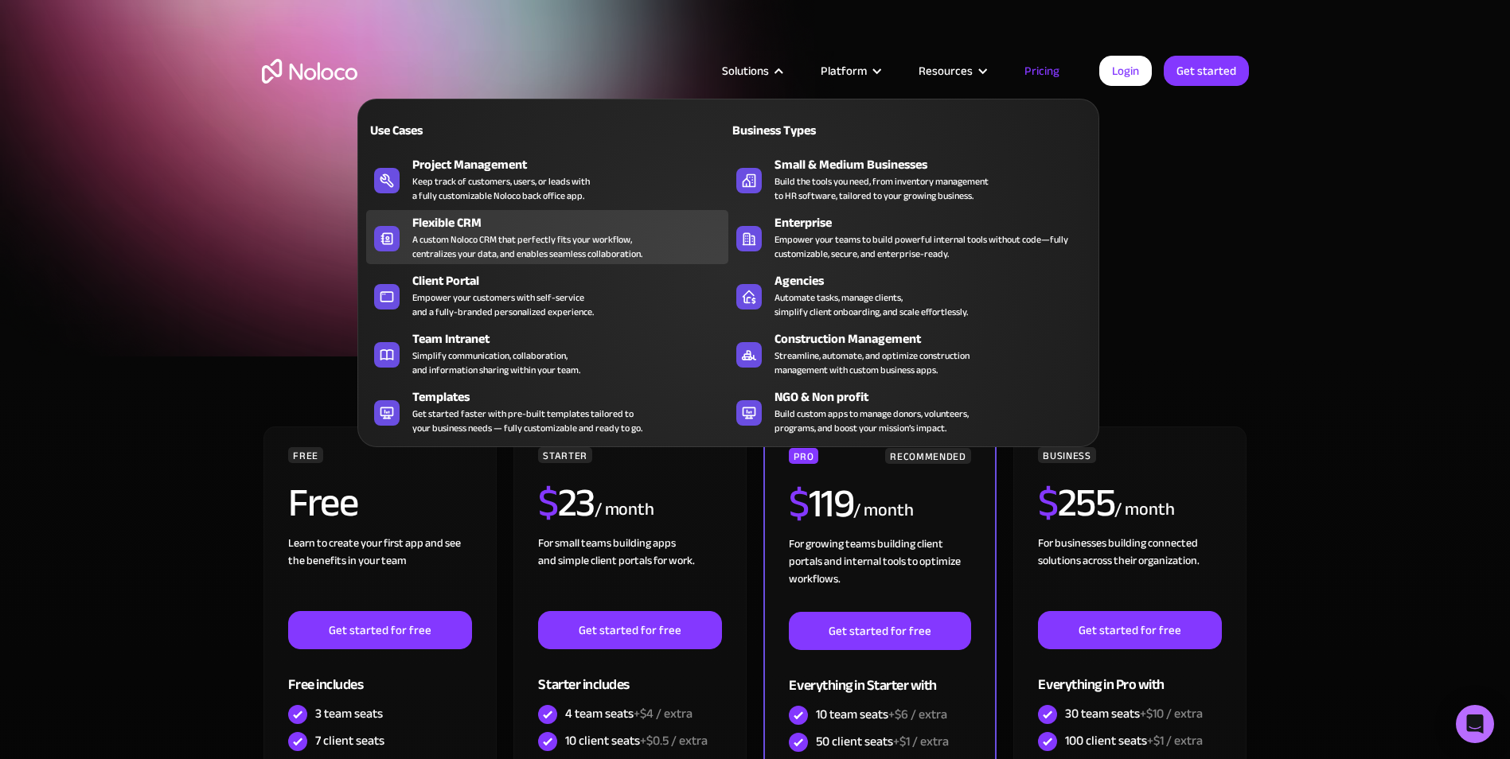
click at [583, 240] on div "A custom Noloco CRM that perfectly fits your workflow, centralizes your data, a…" at bounding box center [527, 246] width 230 height 29
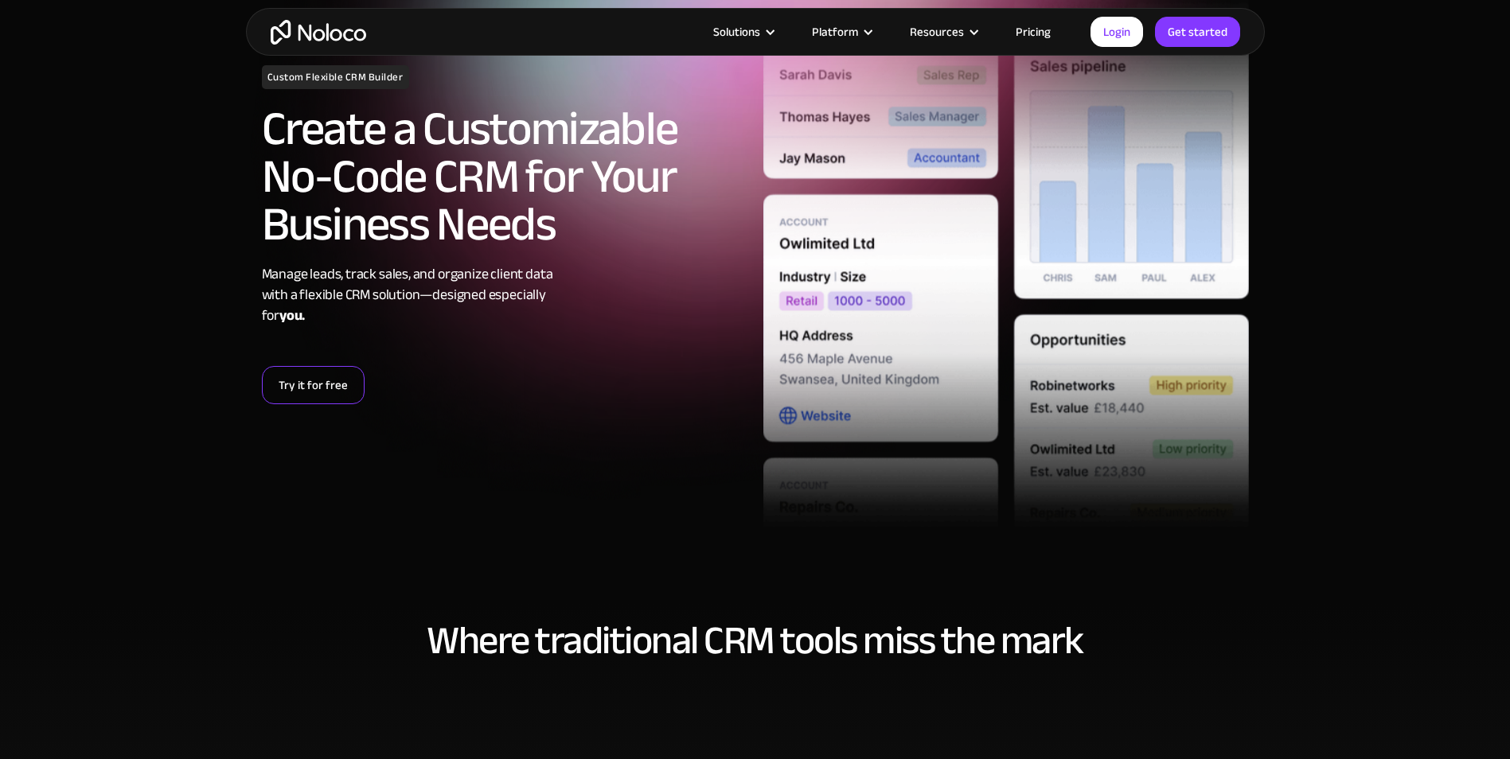
scroll to position [159, 0]
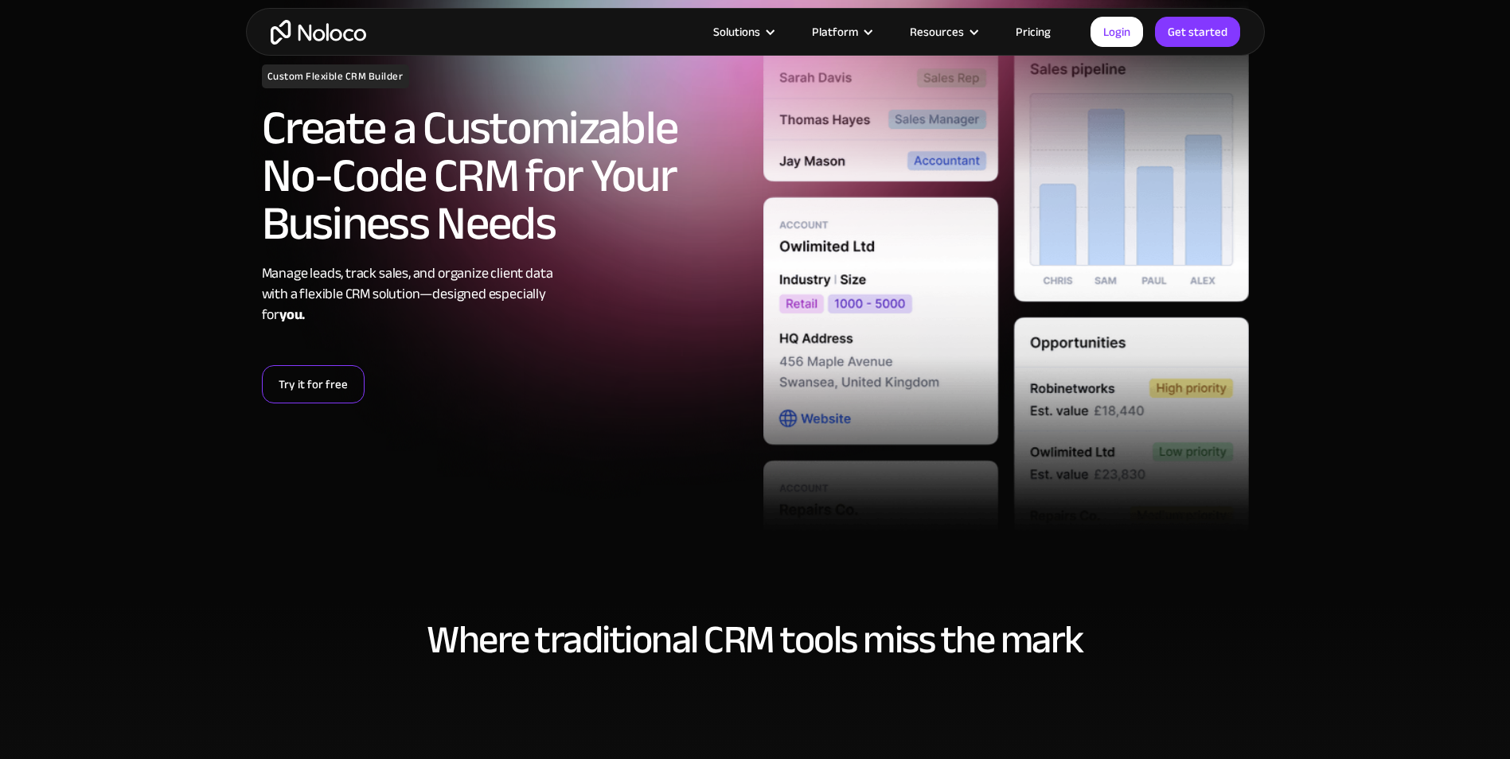
click at [334, 385] on link "Try it for free" at bounding box center [313, 384] width 103 height 38
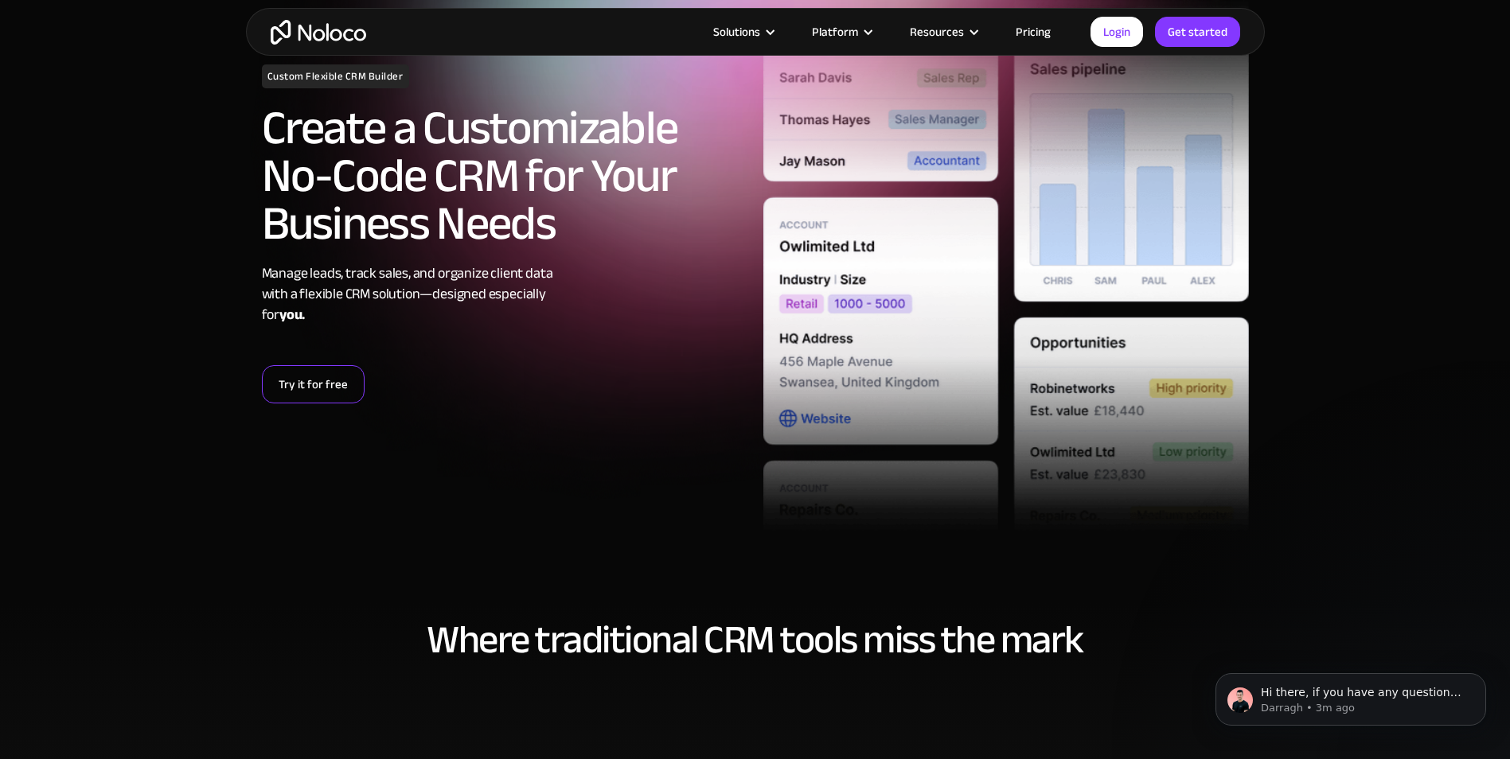
scroll to position [0, 0]
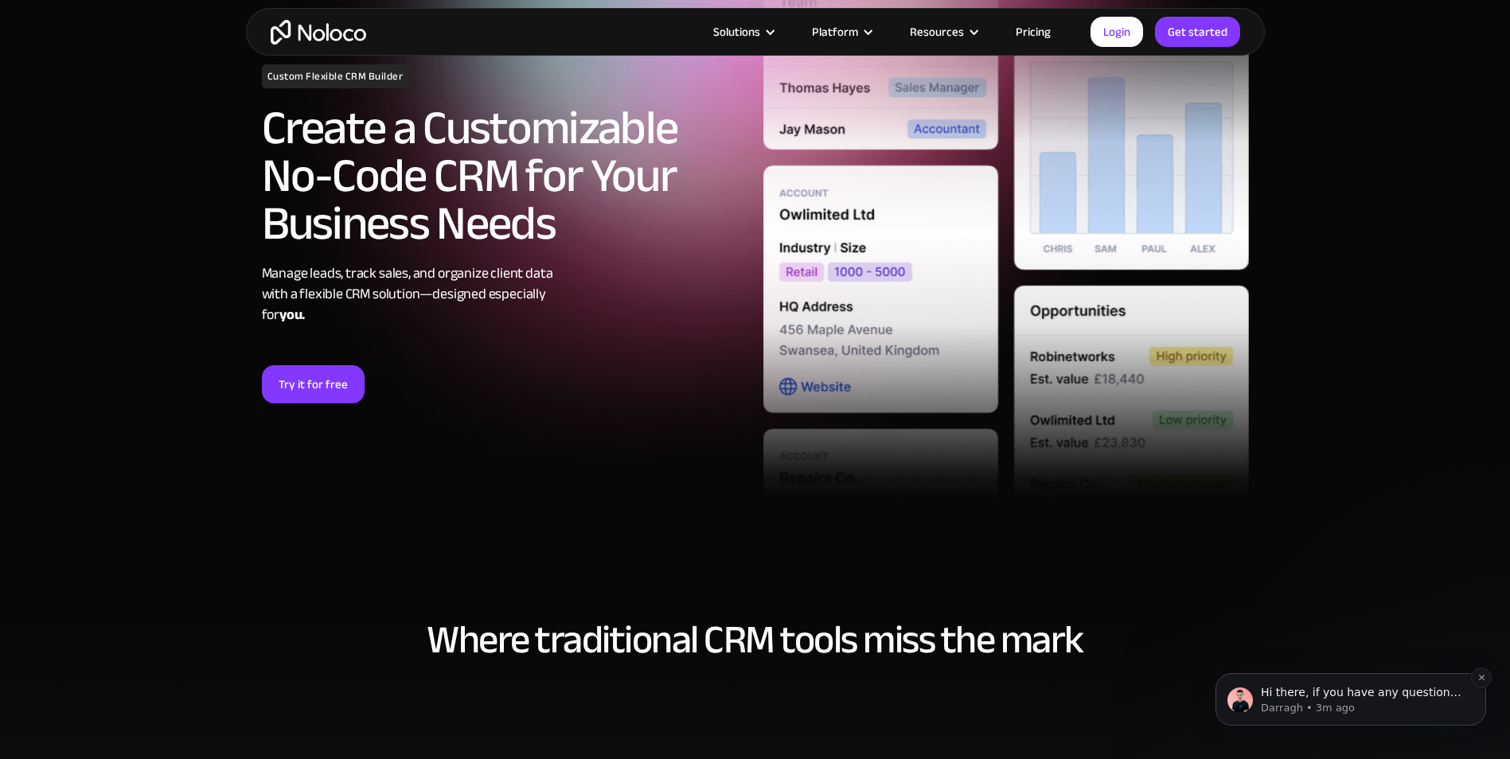
click at [1289, 692] on p "Hi there, if you have any questions about how we are different to Softr, just a…" at bounding box center [1363, 693] width 205 height 16
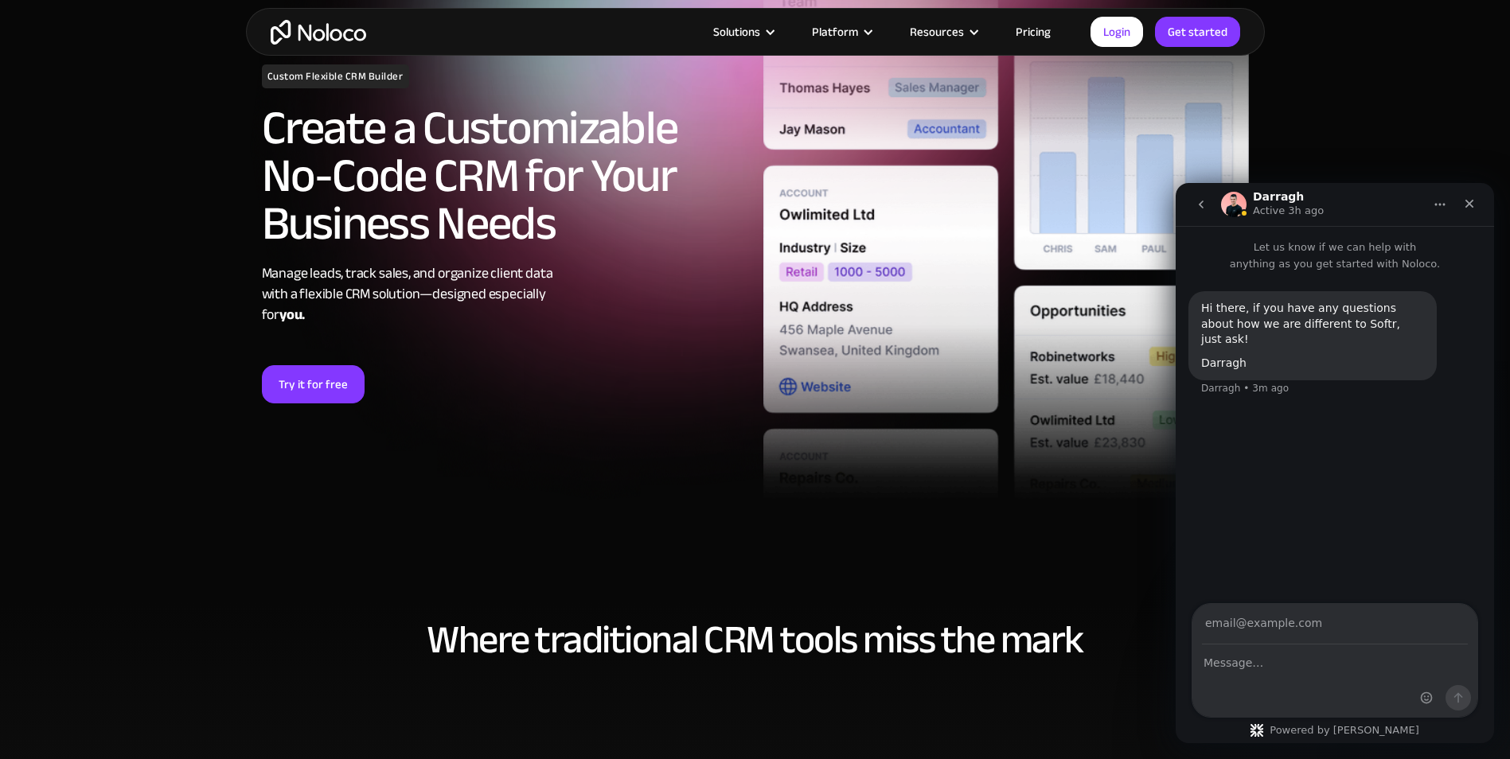
click at [1263, 201] on h1 "Darragh" at bounding box center [1278, 197] width 51 height 12
drag, startPoint x: 1263, startPoint y: 201, endPoint x: 1191, endPoint y: 195, distance: 71.9
click at [1191, 195] on button "go back" at bounding box center [1201, 204] width 30 height 30
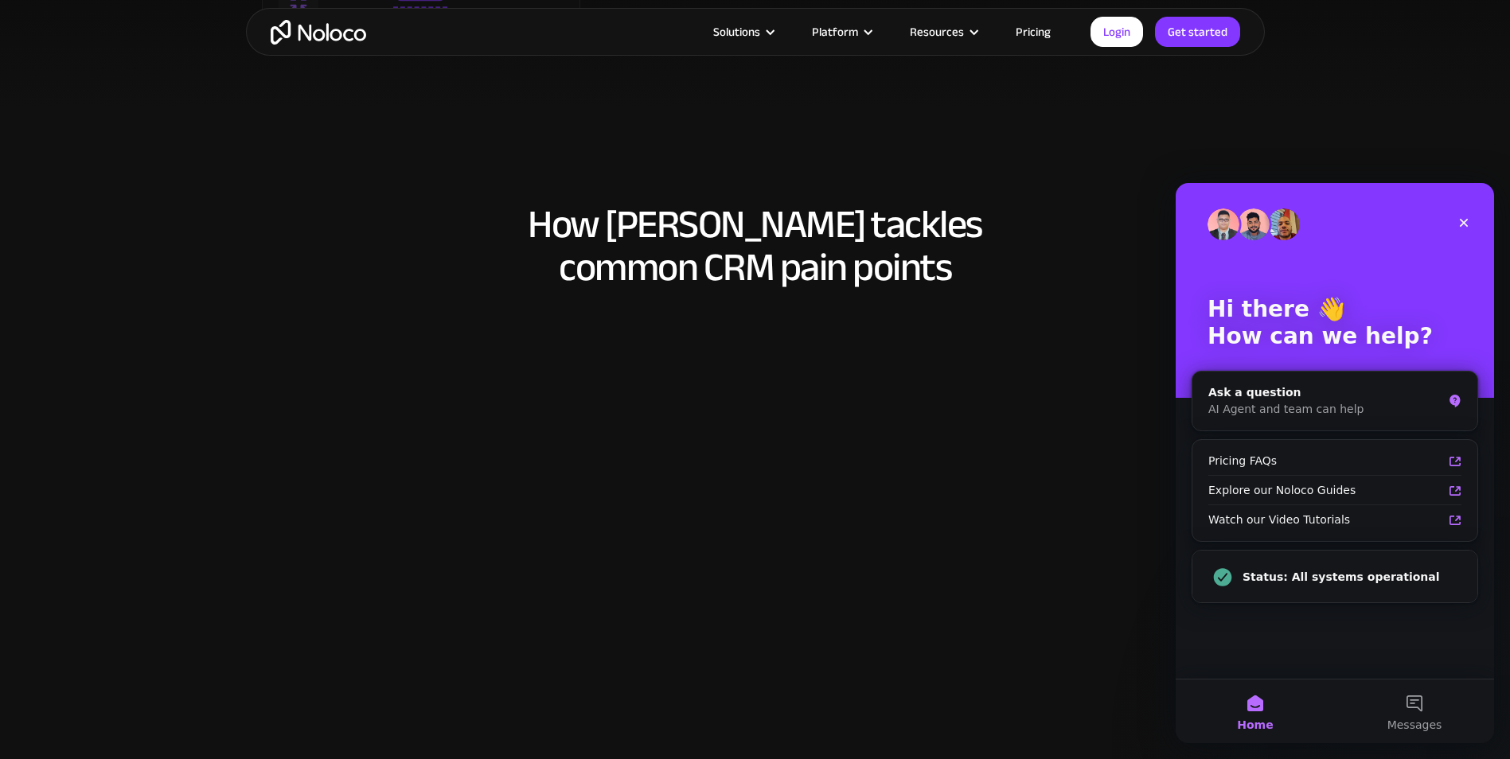
scroll to position [1114, 0]
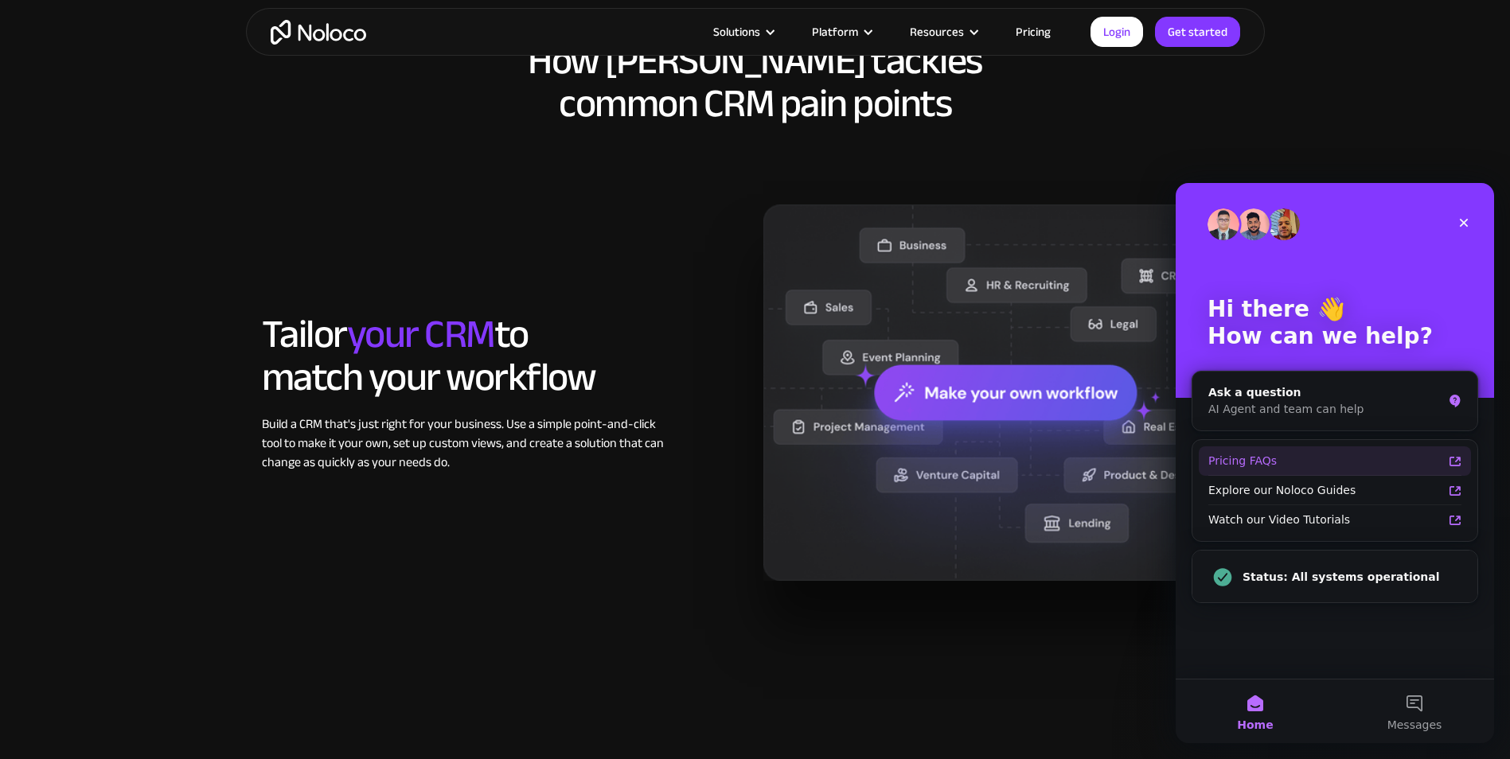
click at [1345, 459] on div "Pricing FAQs" at bounding box center [1325, 461] width 234 height 17
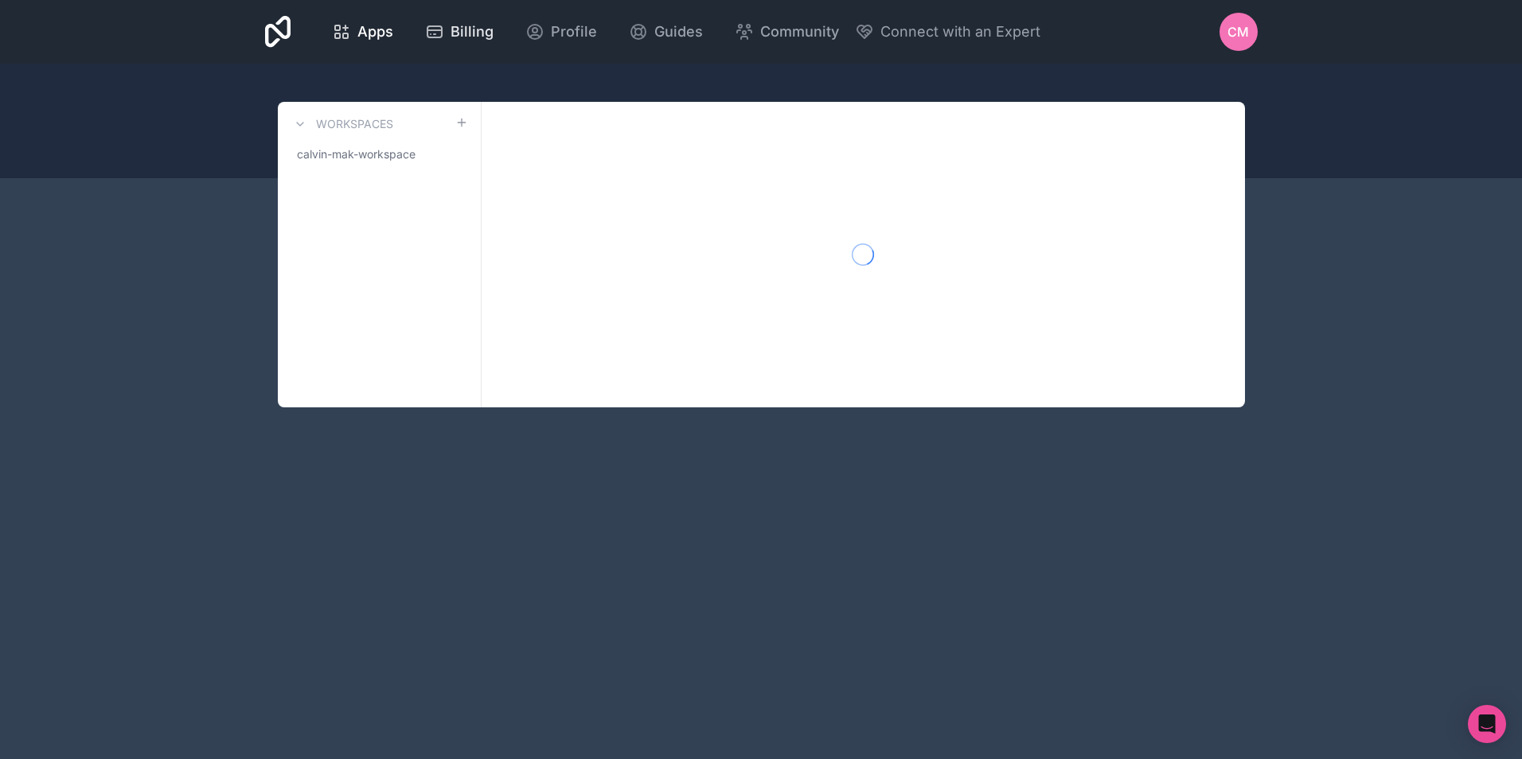
click at [429, 28] on icon at bounding box center [434, 31] width 19 height 19
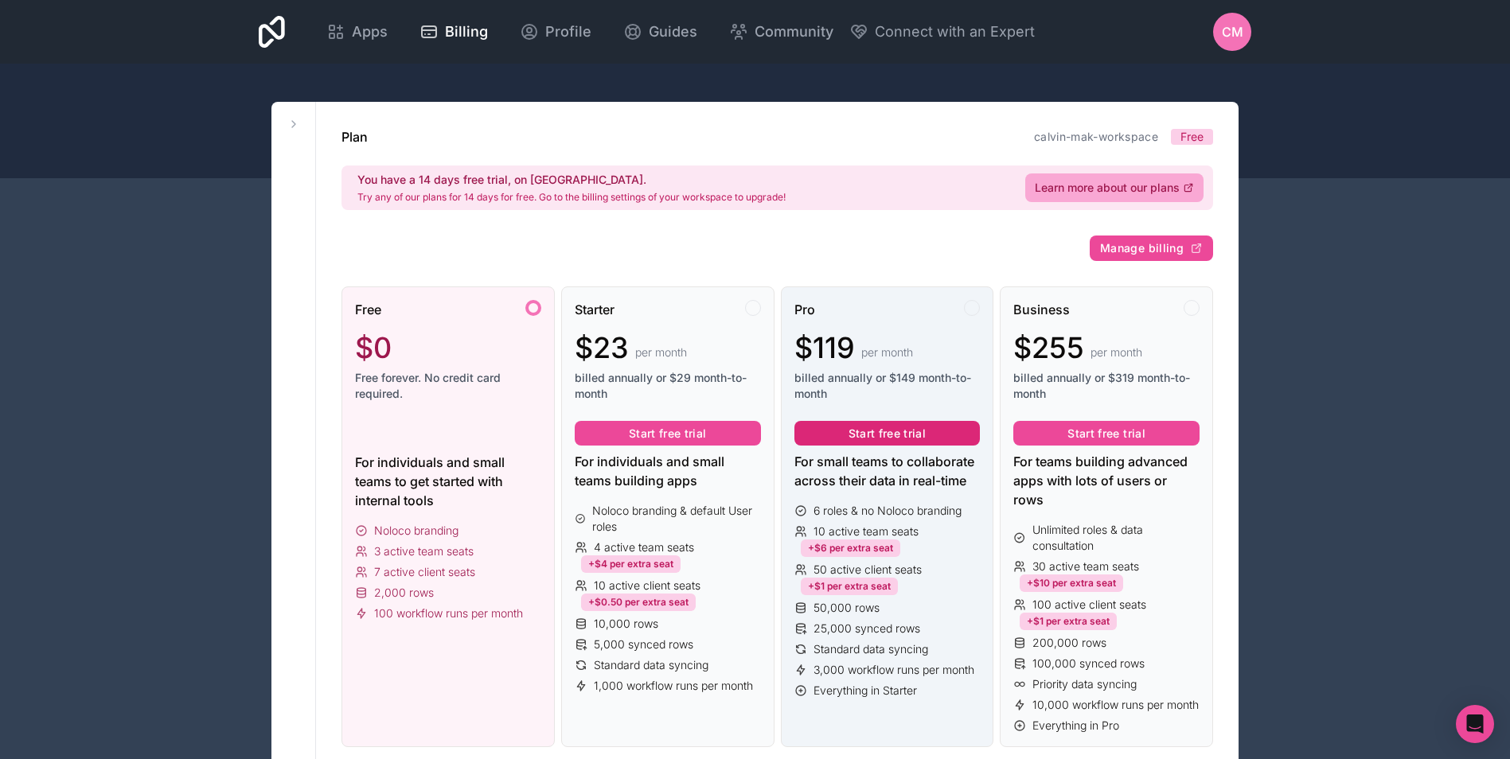
click at [852, 432] on button "Start free trial" at bounding box center [887, 433] width 186 height 25
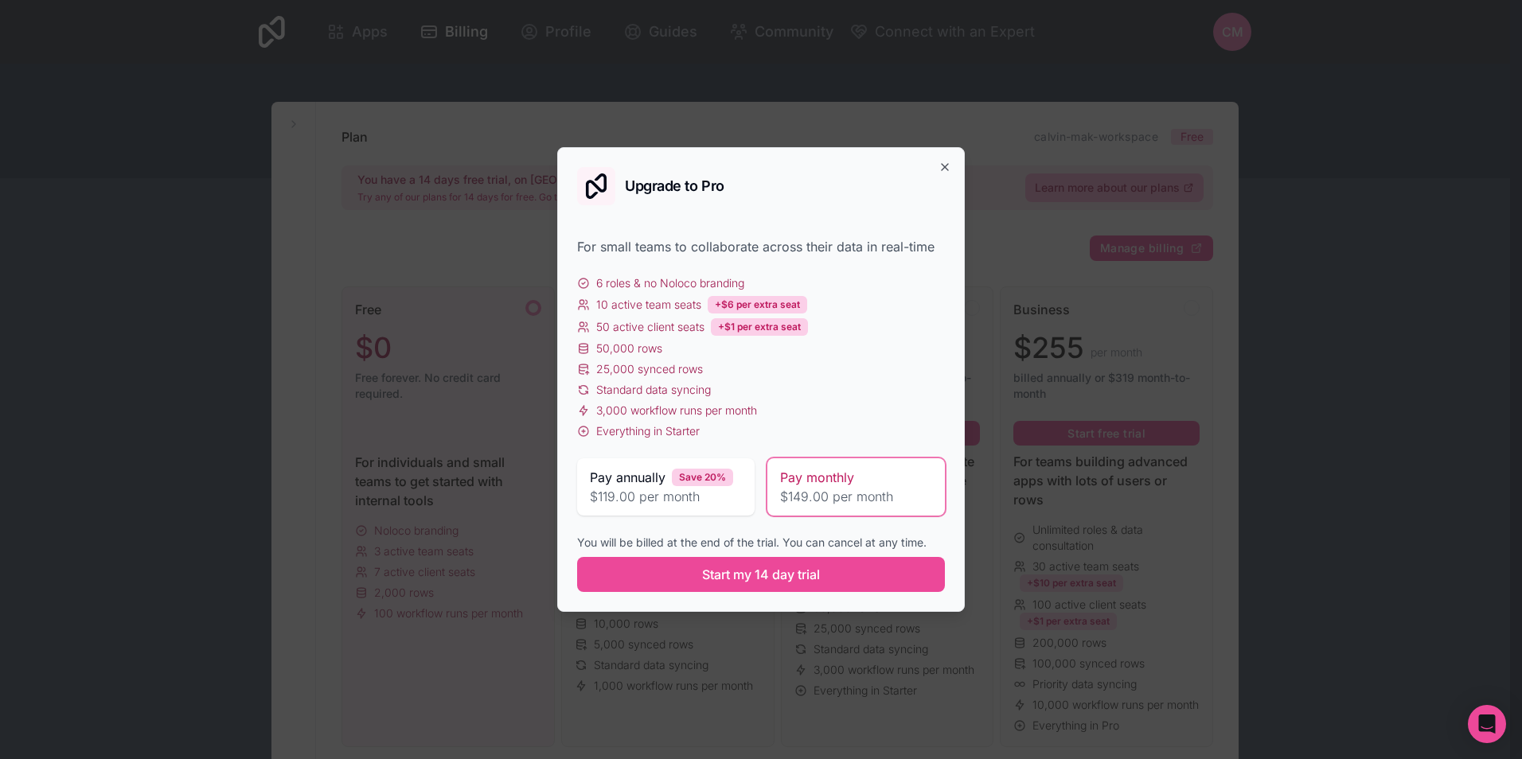
click at [637, 481] on span "Pay annually" at bounding box center [628, 477] width 76 height 19
click at [788, 499] on span "$149.00 per month" at bounding box center [856, 496] width 152 height 19
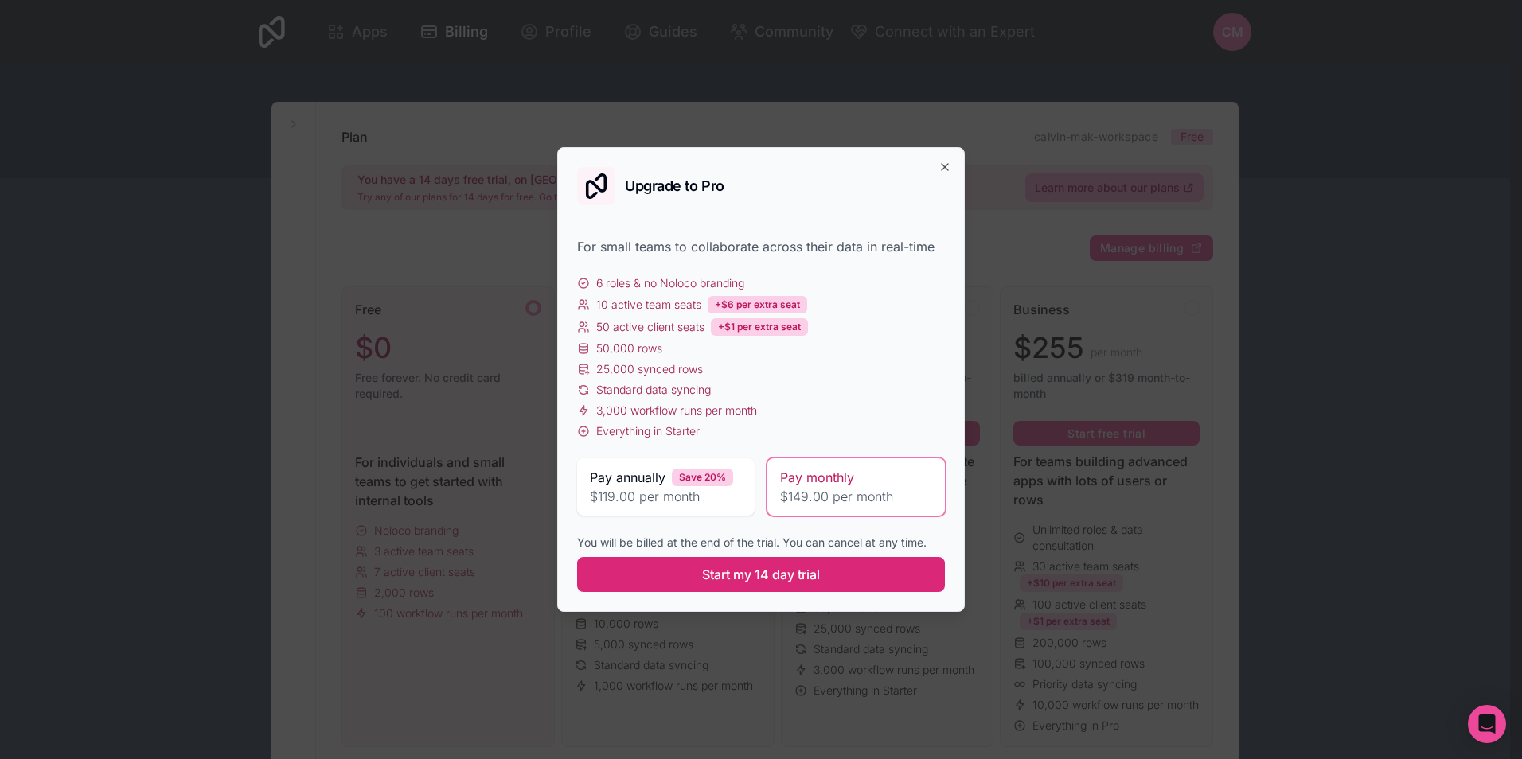
click at [781, 567] on span "Start my 14 day trial" at bounding box center [761, 574] width 118 height 19
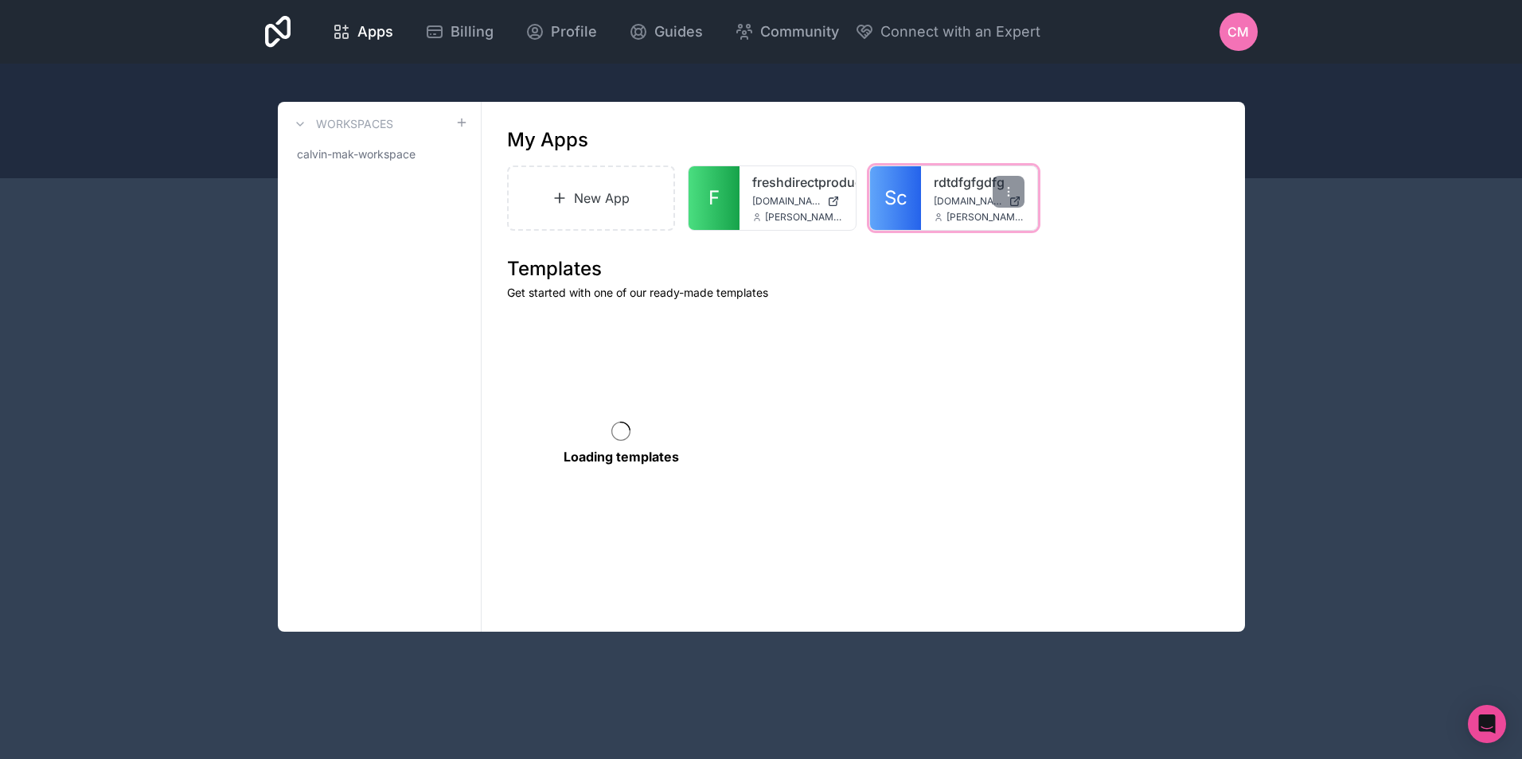
click at [941, 193] on div "rdtdfgfgdfg [DOMAIN_NAME] [PERSON_NAME][DOMAIN_NAME][EMAIL_ADDRESS][DOMAIN_NAME]" at bounding box center [979, 198] width 116 height 64
click at [910, 198] on link "Sc" at bounding box center [895, 198] width 51 height 64
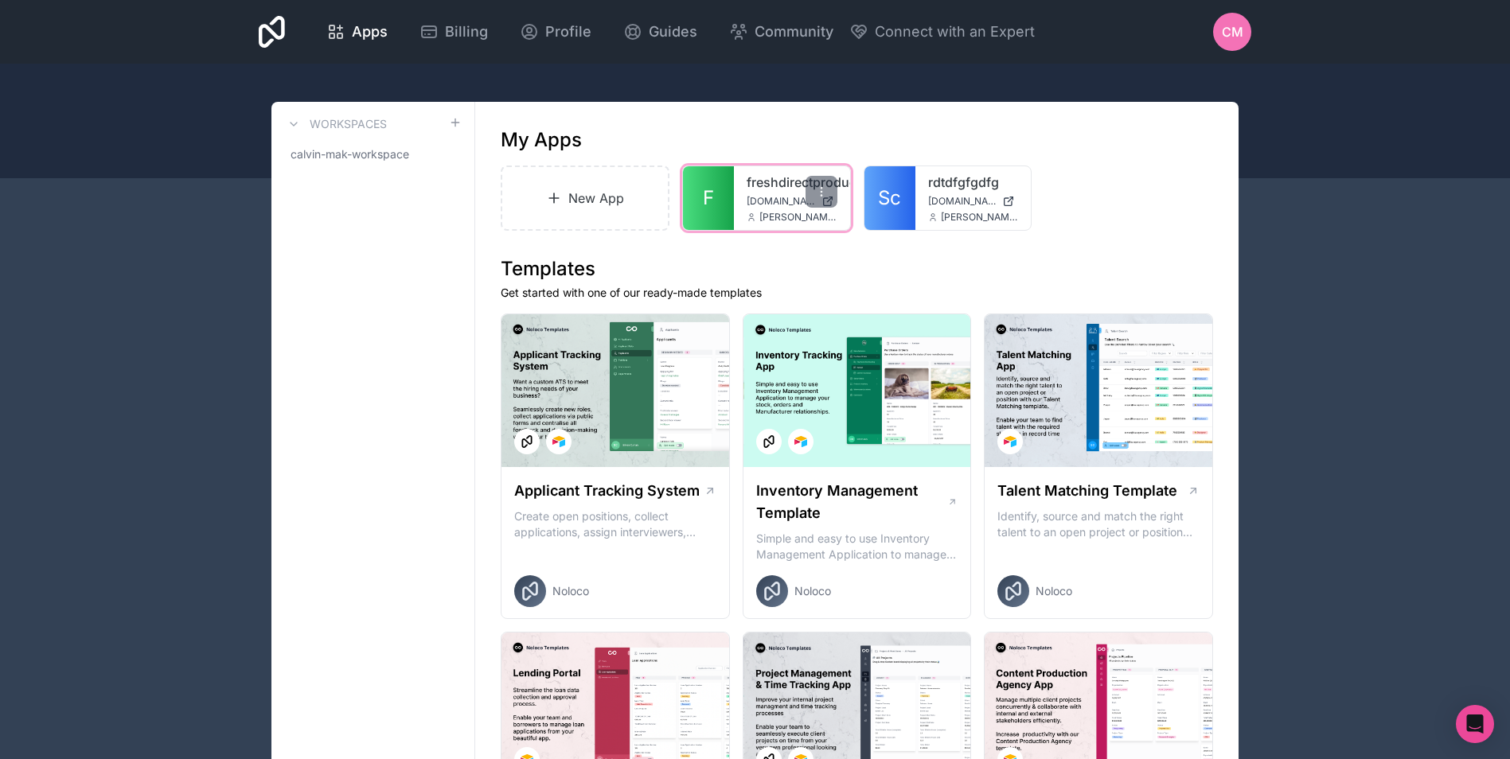
click at [756, 198] on span "[DOMAIN_NAME]" at bounding box center [780, 201] width 68 height 13
click at [266, 39] on icon at bounding box center [272, 32] width 26 height 32
drag, startPoint x: 288, startPoint y: 28, endPoint x: 357, endPoint y: 33, distance: 69.5
click at [289, 28] on div "Apps Billing Profile Guides Community Connect with an Expert CM Billing Profile…" at bounding box center [755, 32] width 1018 height 64
click at [361, 33] on span "Apps" at bounding box center [370, 32] width 36 height 22
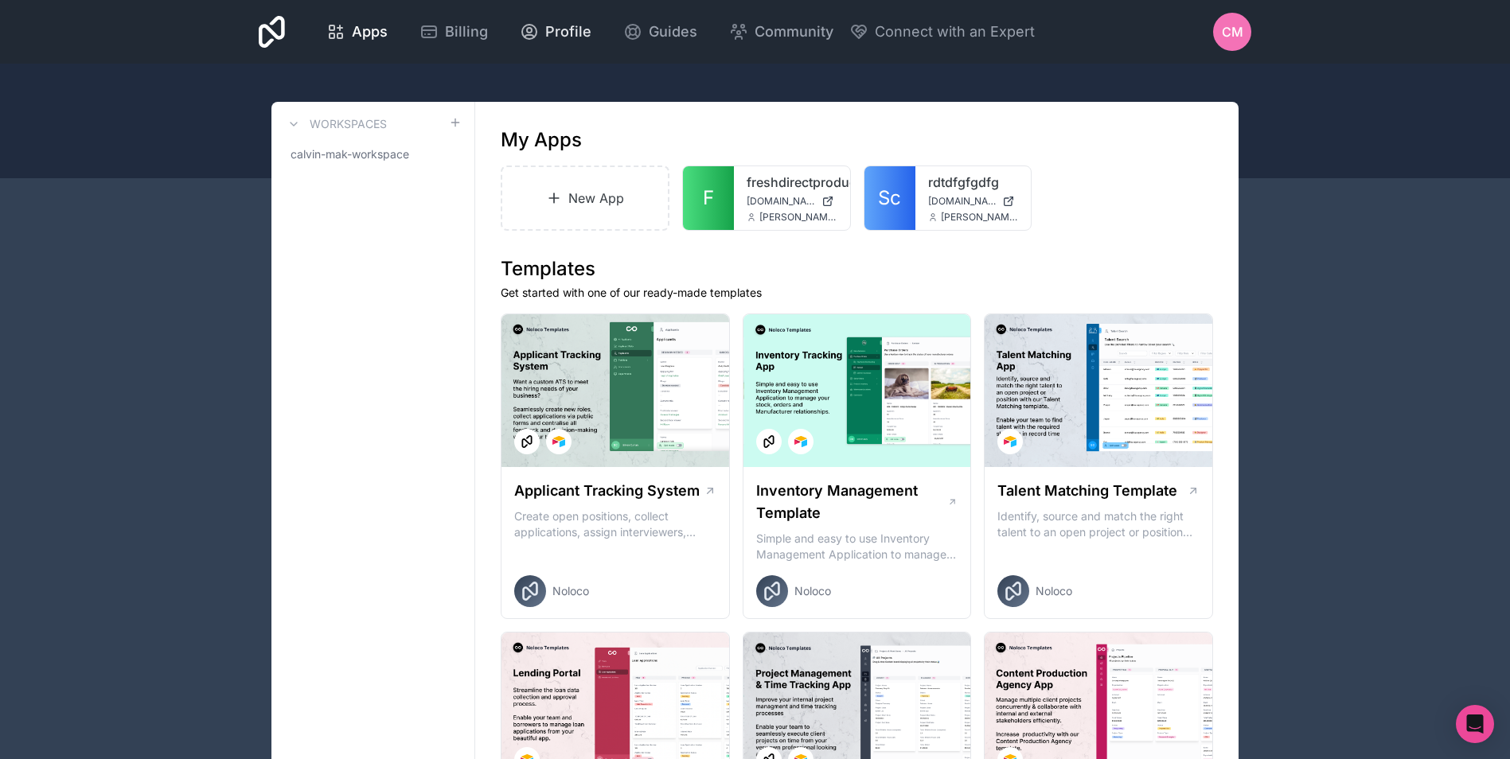
click at [545, 34] on span "Profile" at bounding box center [568, 32] width 46 height 22
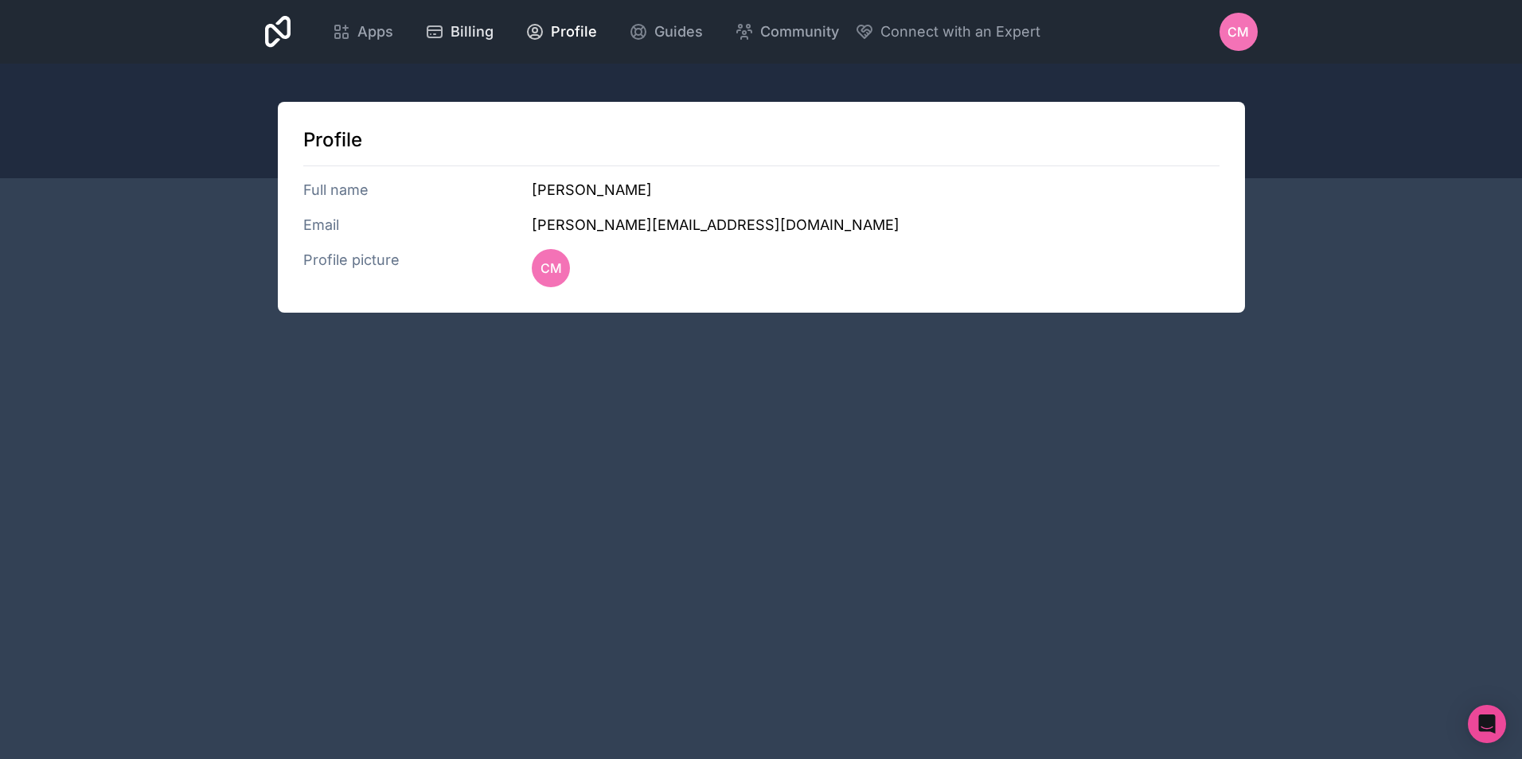
click at [435, 39] on icon at bounding box center [434, 31] width 19 height 19
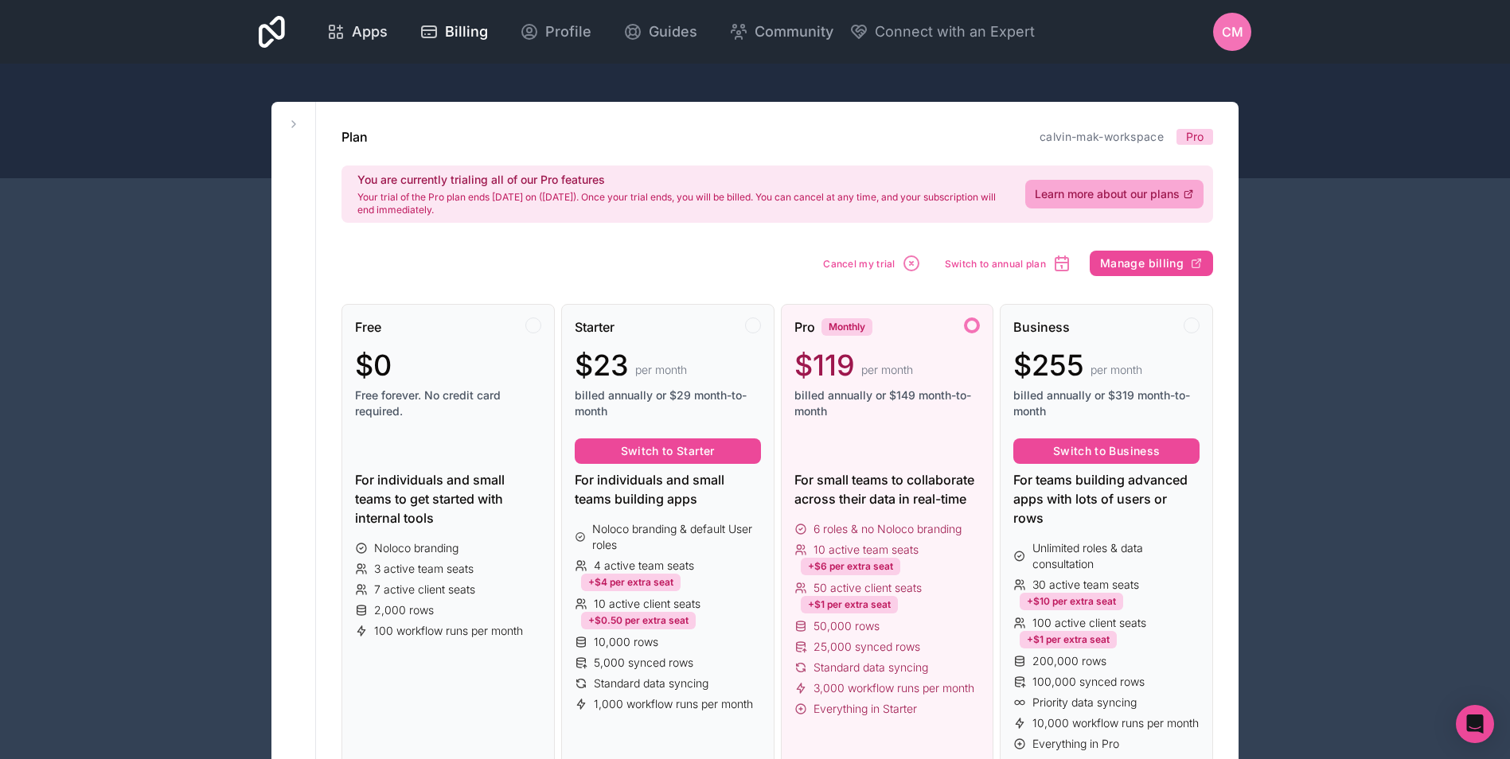
click at [335, 29] on icon at bounding box center [335, 31] width 19 height 19
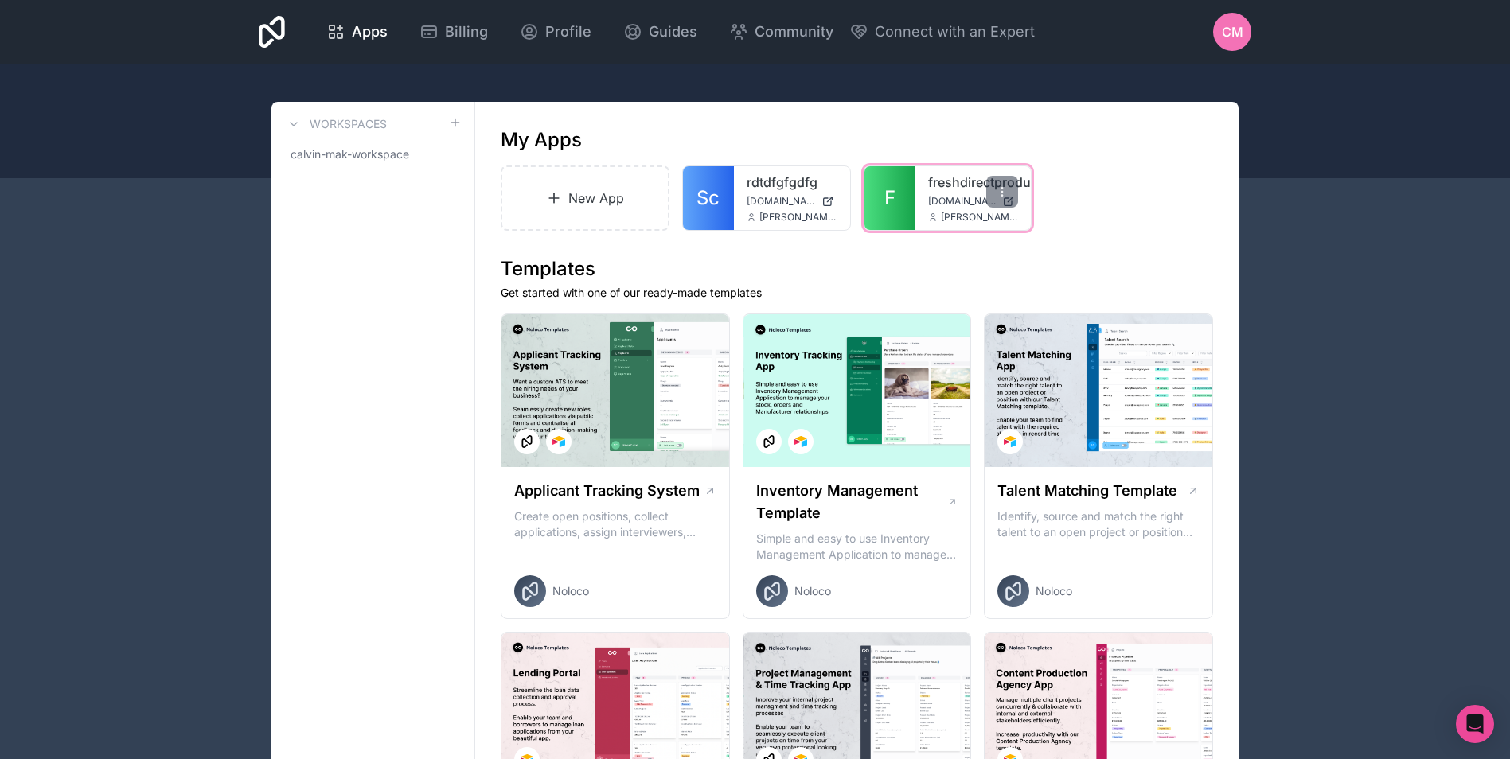
click at [917, 206] on div "freshdirectproduce freshdirectproduce.noloco.co calvin.mak@freshdirectproduce.c…" at bounding box center [973, 198] width 116 height 64
click at [962, 176] on link "freshdirectproduce" at bounding box center [973, 182] width 91 height 19
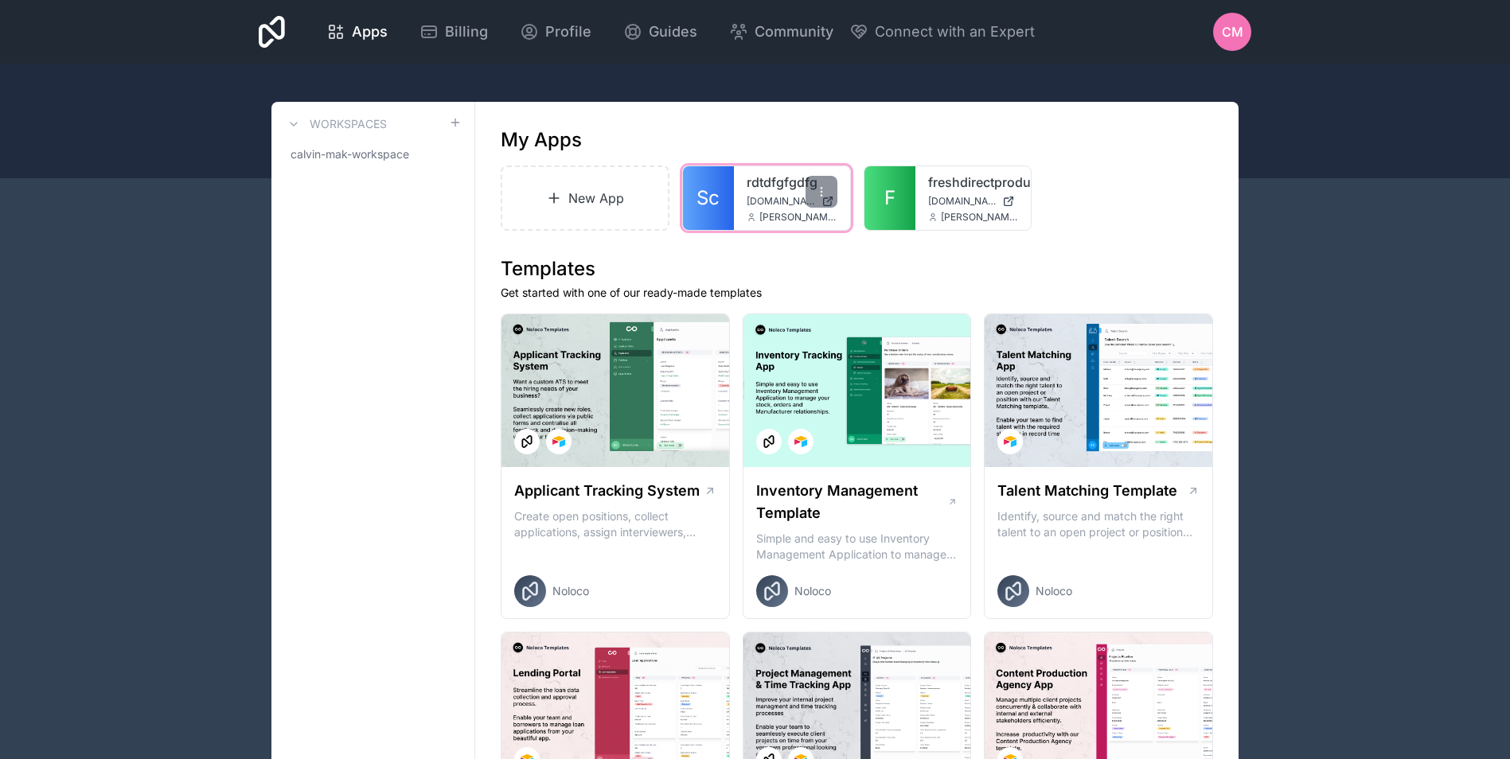
click at [783, 208] on div "rdtdfgfgdfg rdtdfgfgdfg.noloco.co calvin.mak@freshdirectproduce.com" at bounding box center [792, 198] width 116 height 64
click at [762, 191] on link "rdtdfgfgdfg" at bounding box center [791, 182] width 91 height 19
click at [898, 199] on link "F" at bounding box center [889, 198] width 51 height 64
click at [788, 212] on span "[PERSON_NAME][EMAIL_ADDRESS][DOMAIN_NAME]" at bounding box center [798, 217] width 78 height 13
click at [734, 186] on div "rdtdfgfgdfg [DOMAIN_NAME] [PERSON_NAME][DOMAIN_NAME][EMAIL_ADDRESS][DOMAIN_NAME]" at bounding box center [792, 198] width 116 height 64
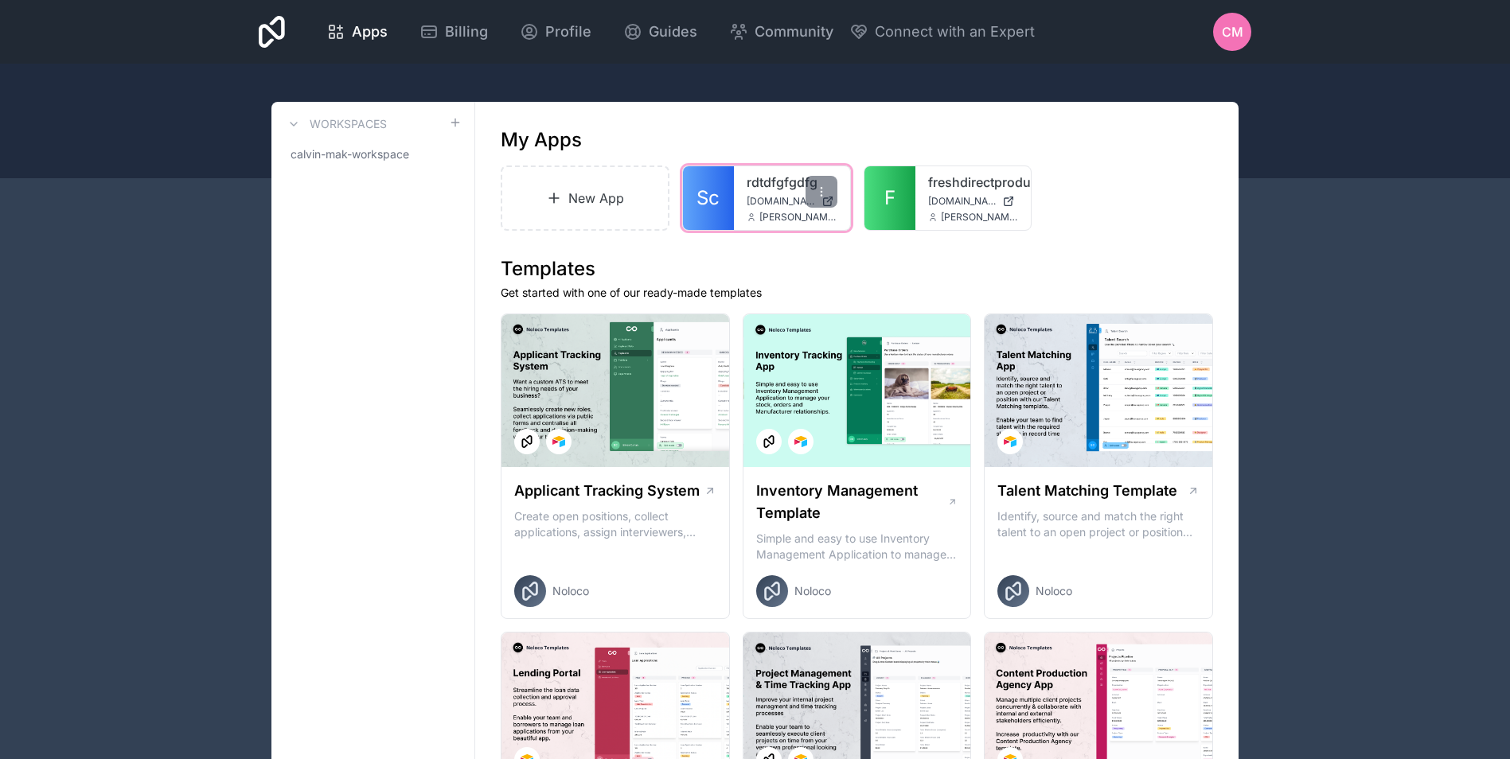
click at [715, 186] on span "Sc" at bounding box center [707, 197] width 23 height 25
click at [928, 218] on icon at bounding box center [933, 217] width 10 height 10
click at [890, 192] on span "F" at bounding box center [889, 197] width 11 height 25
click at [718, 197] on span "Sc" at bounding box center [707, 197] width 23 height 25
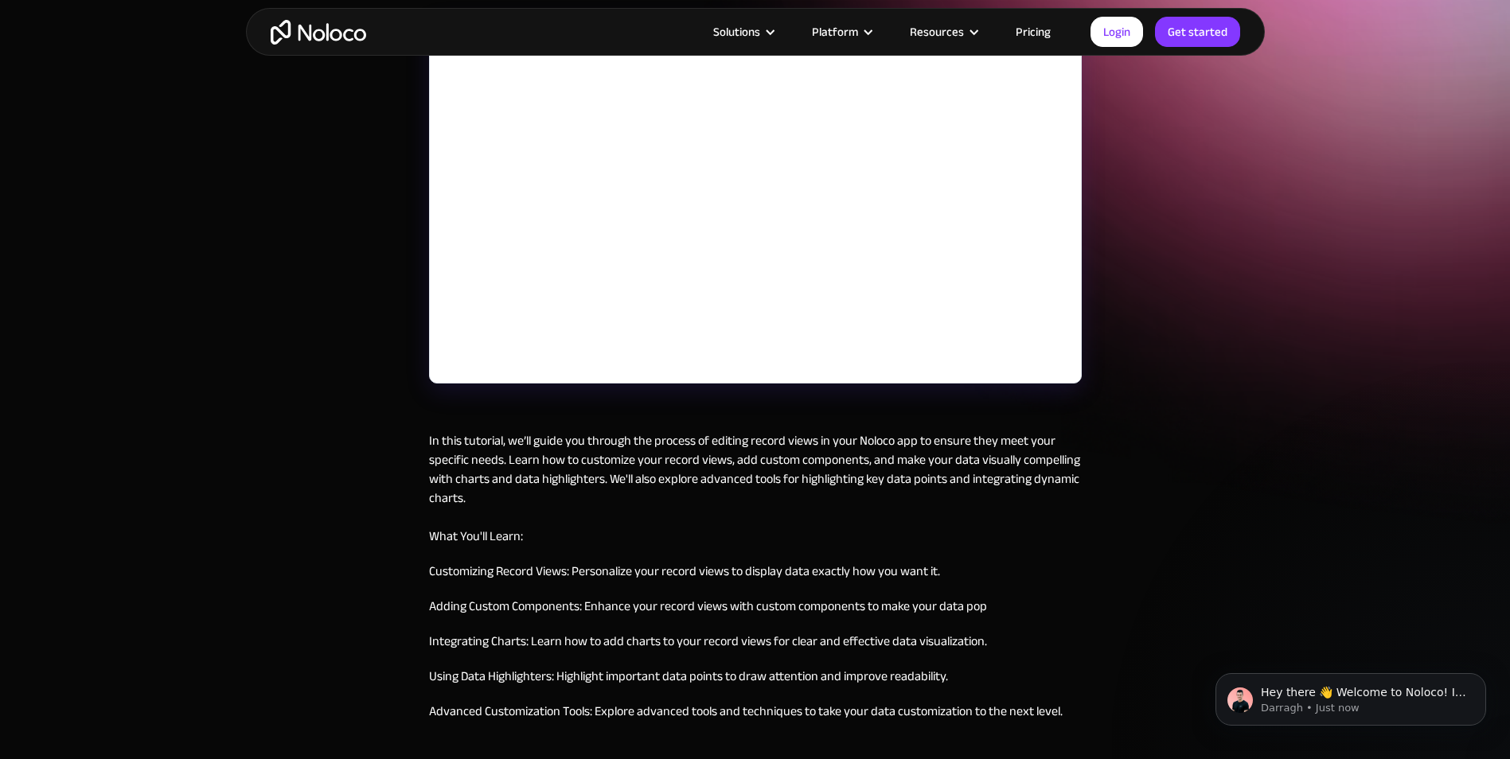
scroll to position [318, 0]
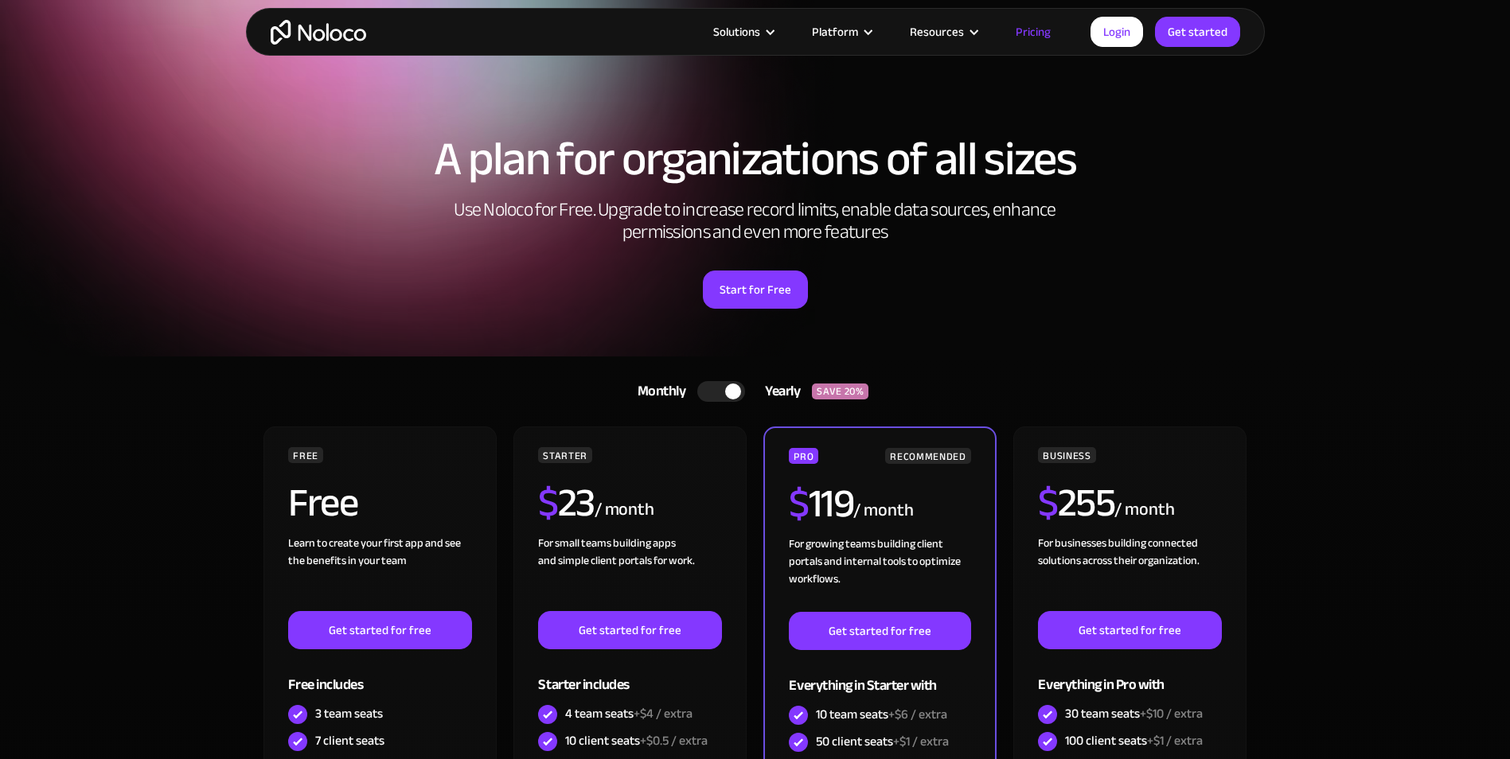
scroll to position [318, 0]
